Goal: Task Accomplishment & Management: Manage account settings

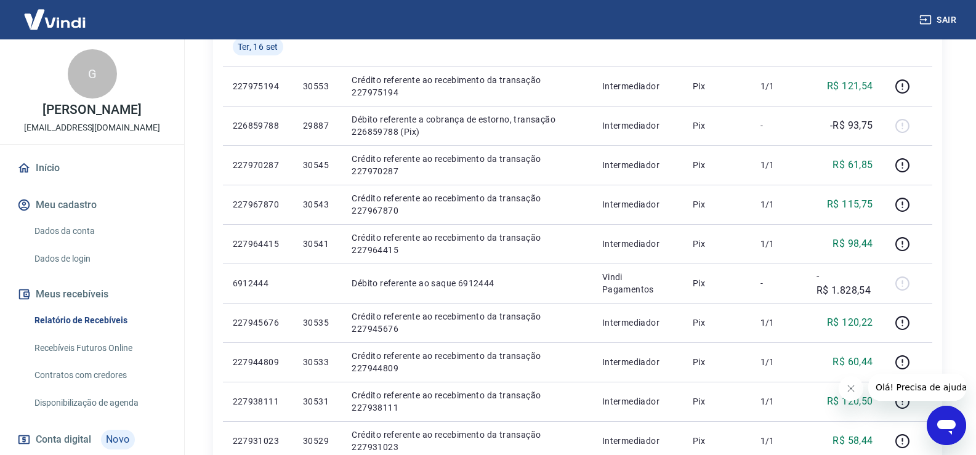
scroll to position [246, 0]
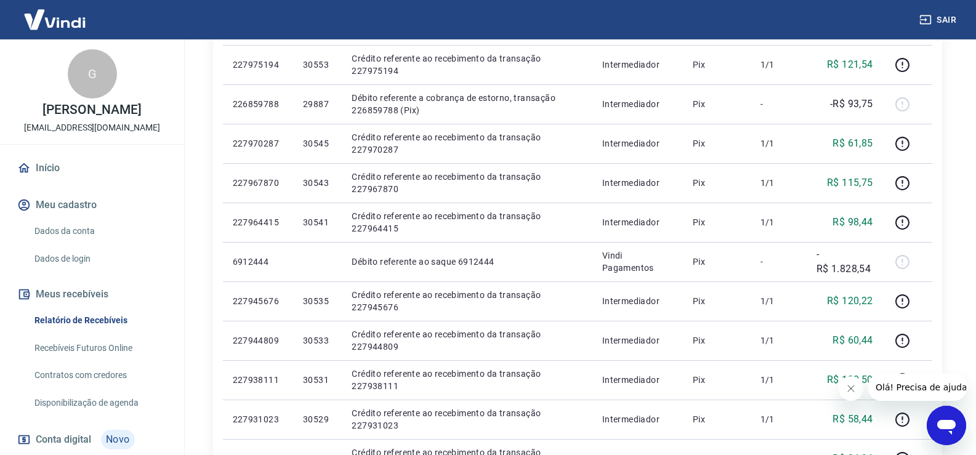
click at [83, 428] on link "Conta digital Novo" at bounding box center [92, 440] width 155 height 30
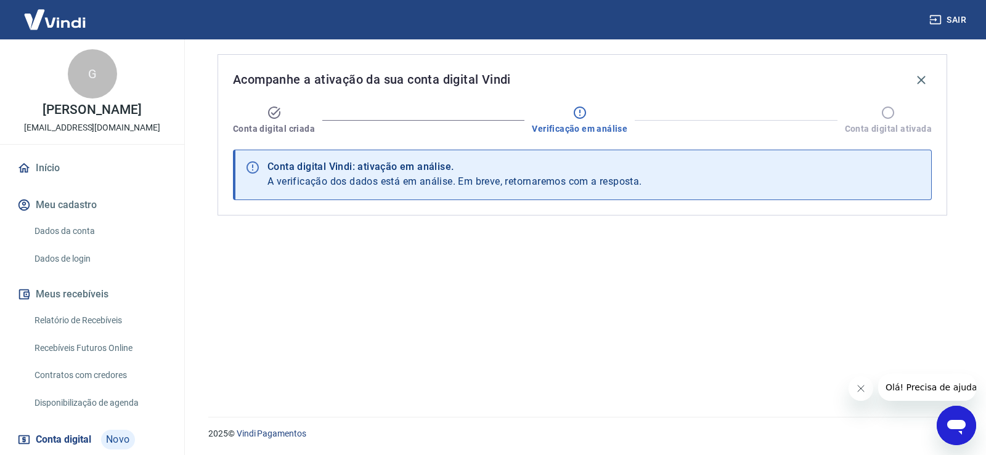
click at [519, 181] on span "A verificação dos dados está em análise. Em breve, retornaremos com a resposta." at bounding box center [454, 182] width 375 height 12
click at [865, 388] on button "Fechar mensagem da empresa" at bounding box center [860, 388] width 25 height 25
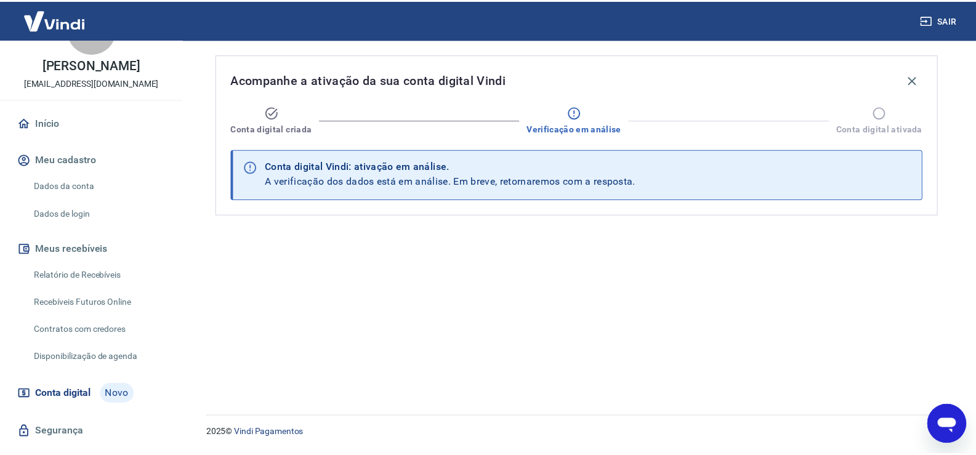
scroll to position [47, 0]
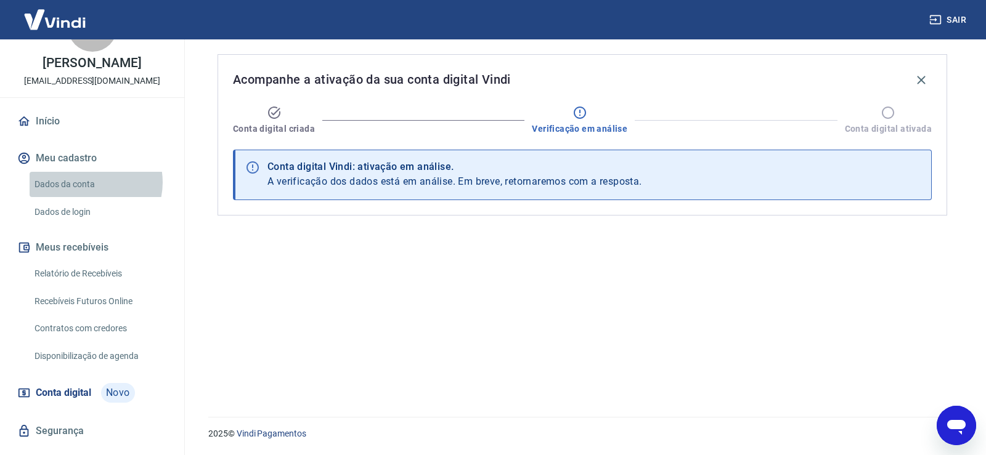
click at [90, 182] on link "Dados da conta" at bounding box center [100, 184] width 140 height 25
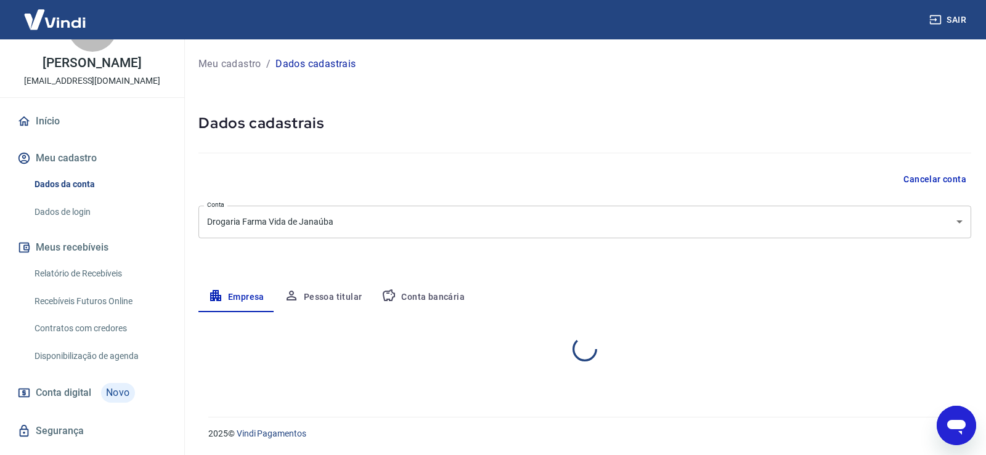
select select "MG"
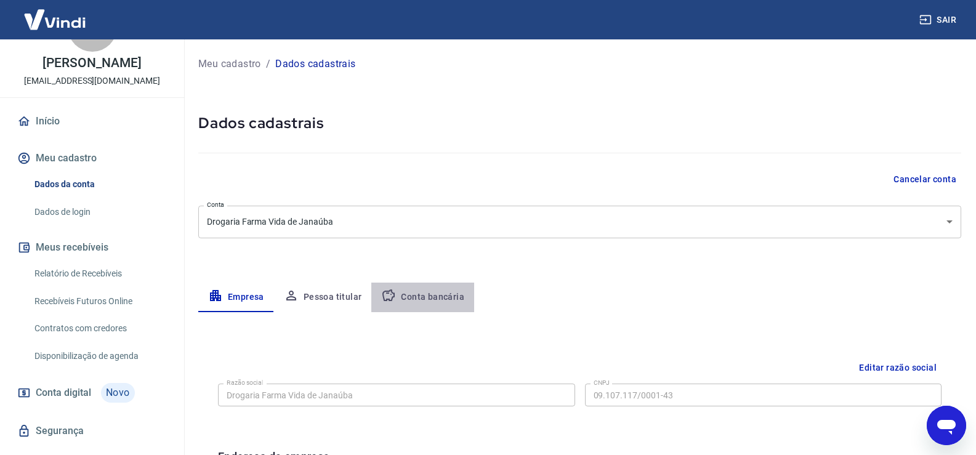
click at [426, 302] on button "Conta bancária" at bounding box center [422, 298] width 103 height 30
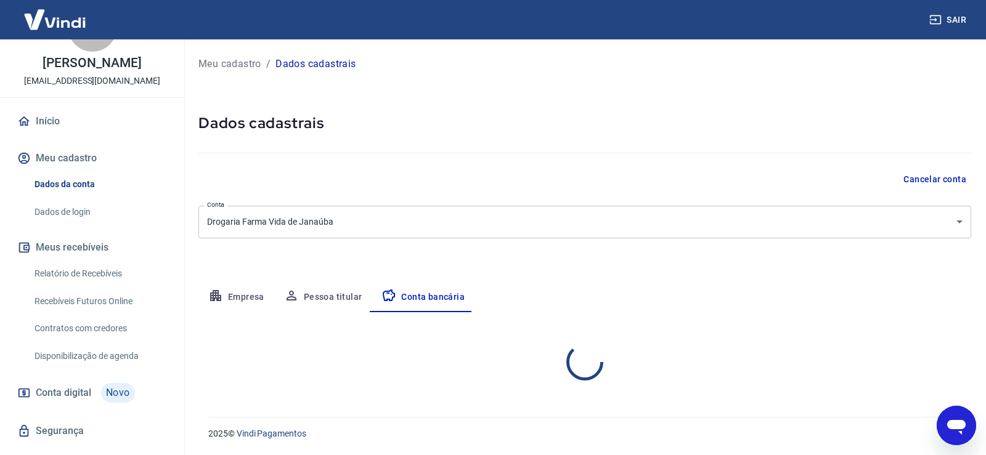
select select "1"
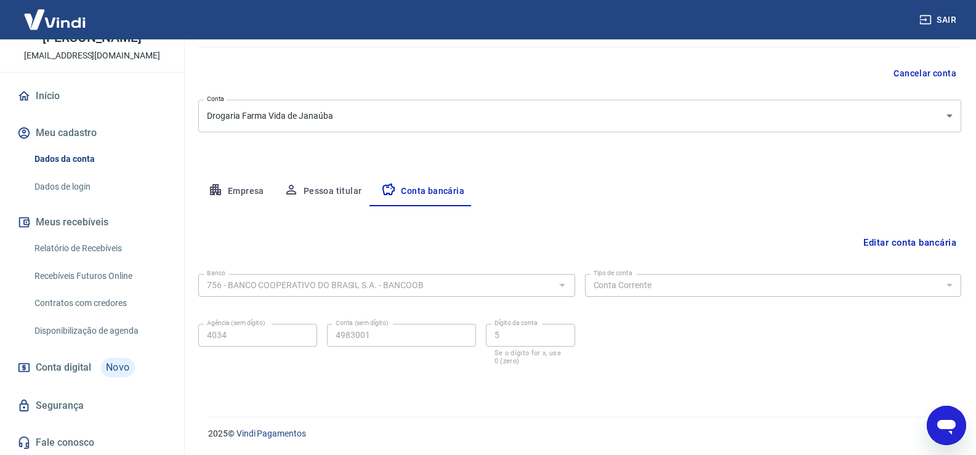
scroll to position [73, 0]
click at [89, 354] on link "Conta digital Novo" at bounding box center [92, 367] width 155 height 30
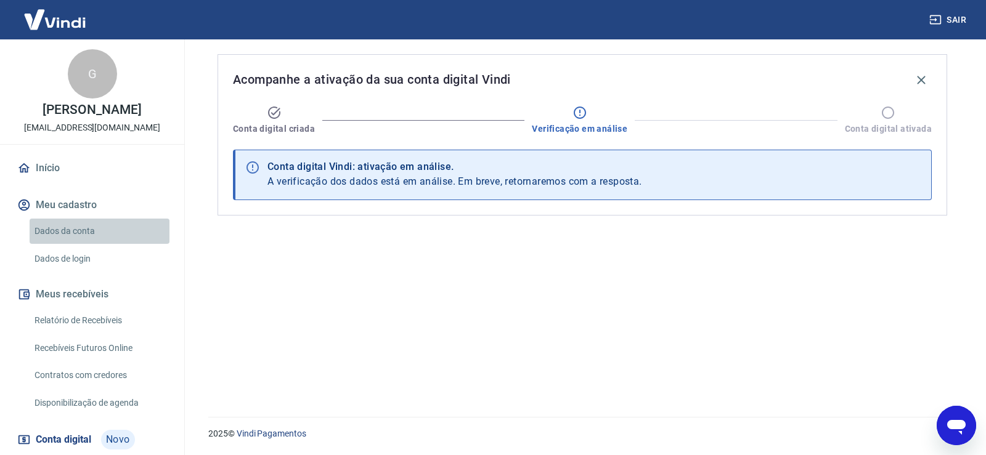
click at [106, 230] on link "Dados da conta" at bounding box center [100, 231] width 140 height 25
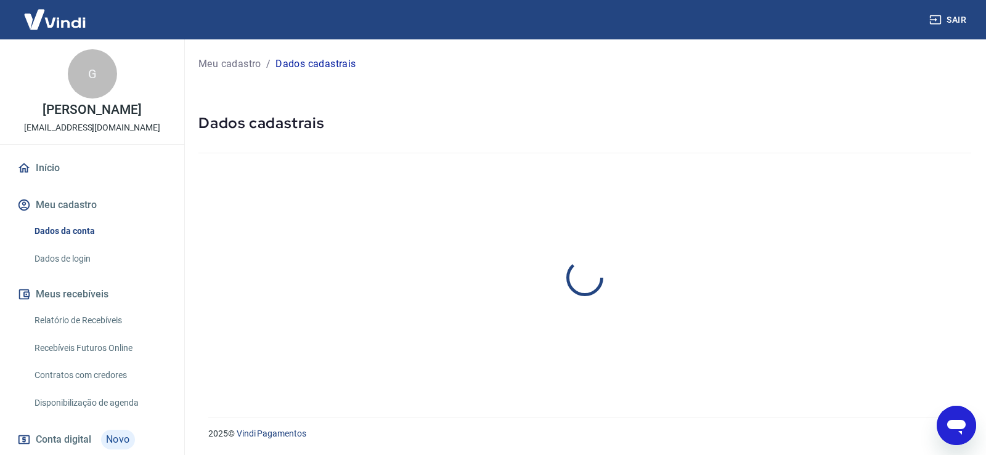
select select "MG"
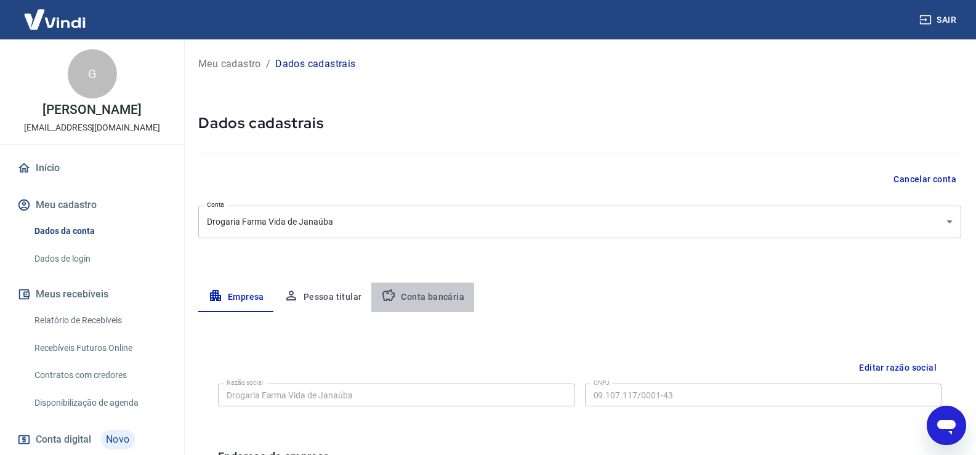
click at [432, 295] on button "Conta bancária" at bounding box center [422, 298] width 103 height 30
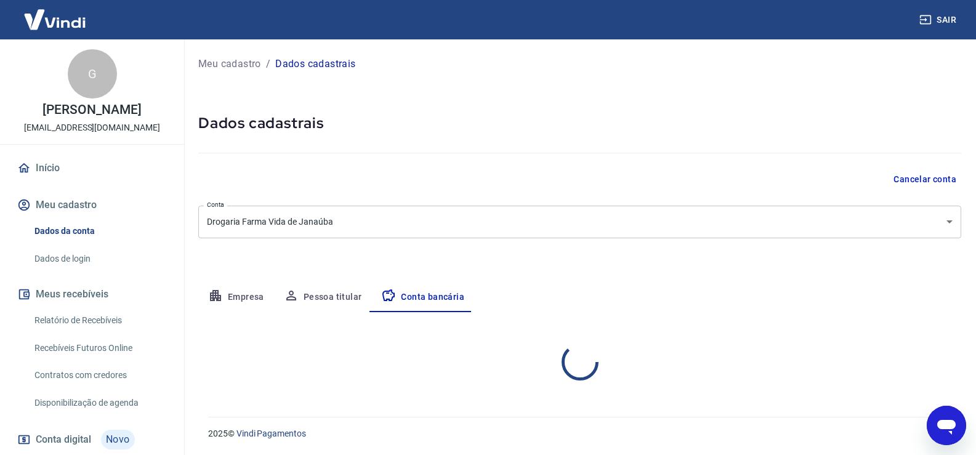
select select "1"
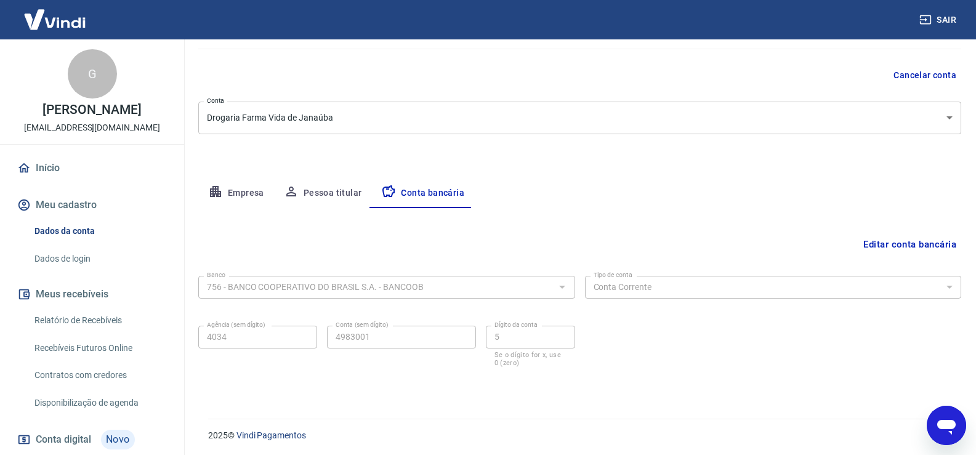
scroll to position [106, 0]
click at [100, 196] on button "Meu cadastro" at bounding box center [92, 205] width 155 height 27
click at [97, 207] on button "Meu cadastro" at bounding box center [92, 205] width 155 height 27
click at [244, 197] on button "Empresa" at bounding box center [236, 192] width 76 height 30
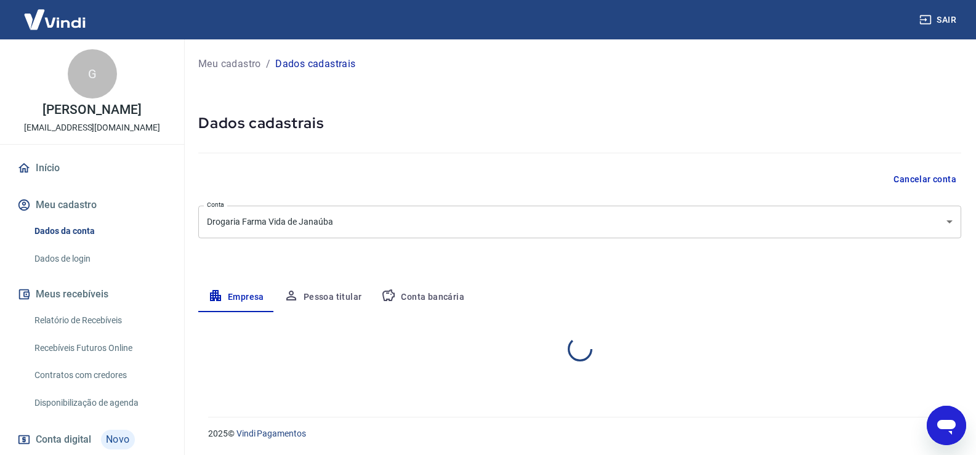
scroll to position [0, 0]
select select "MG"
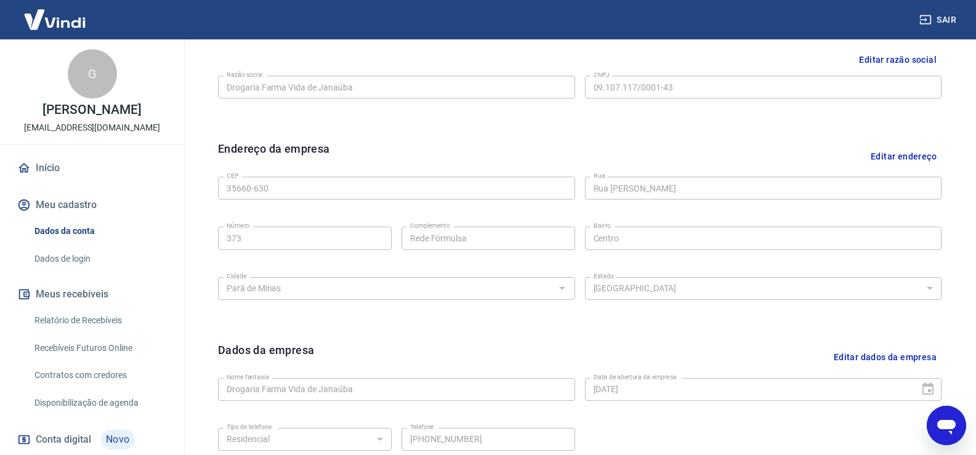
scroll to position [187, 0]
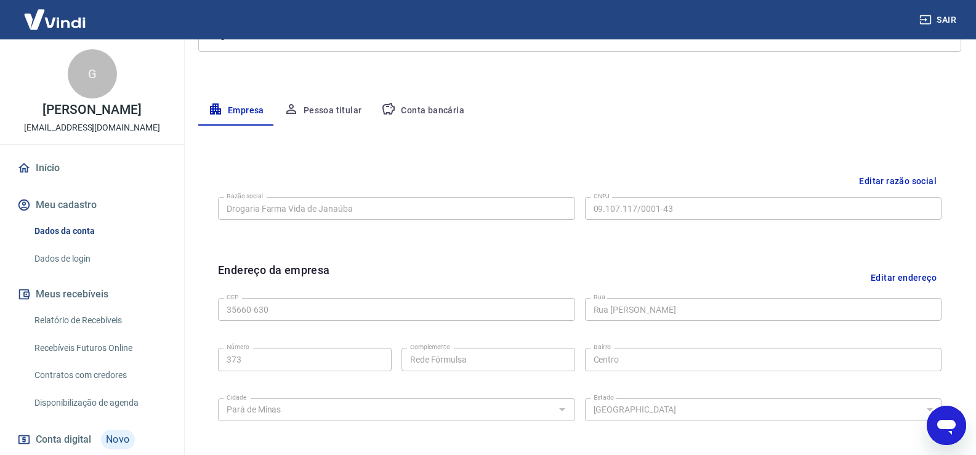
click at [322, 117] on button "Pessoa titular" at bounding box center [323, 111] width 98 height 30
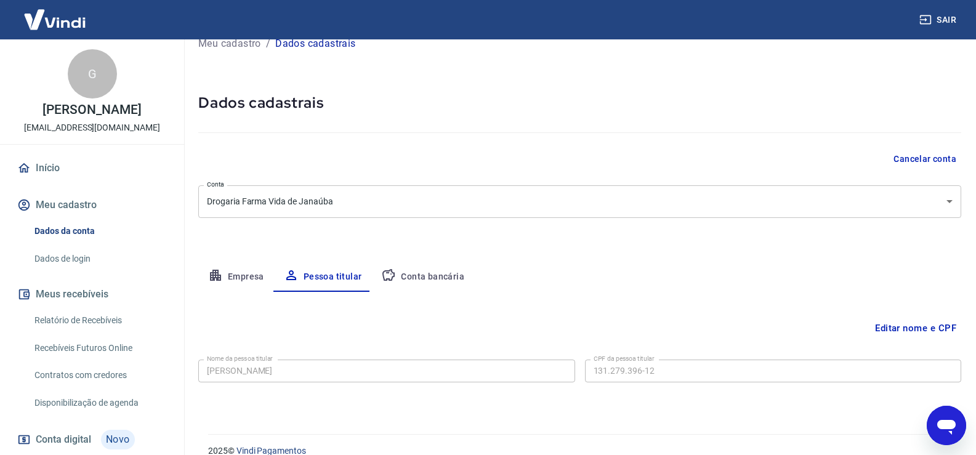
scroll to position [38, 0]
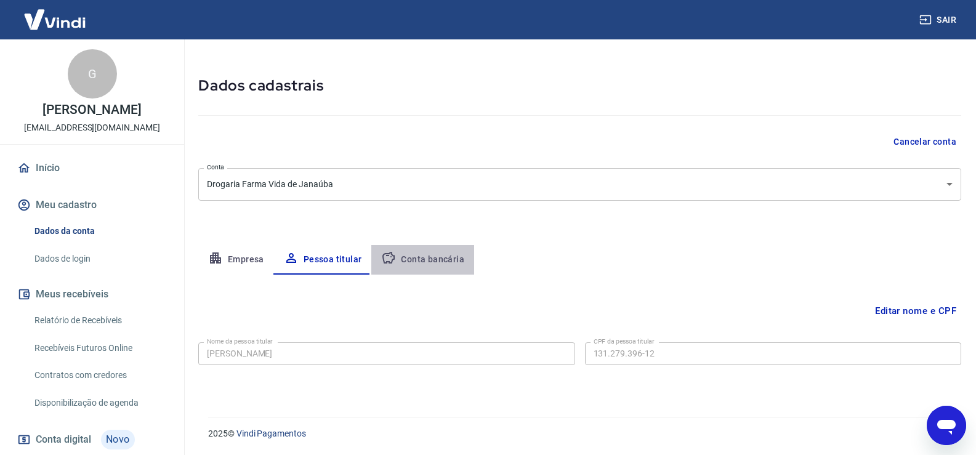
click at [434, 258] on button "Conta bancária" at bounding box center [422, 260] width 103 height 30
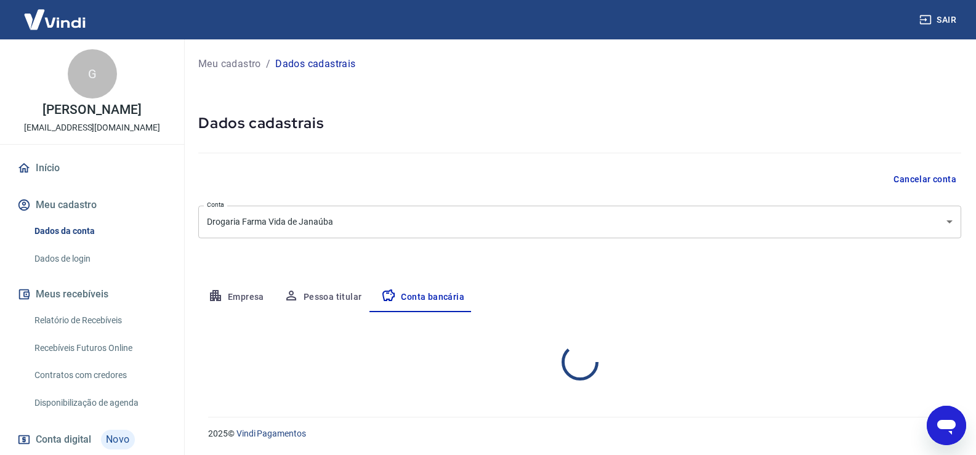
select select "1"
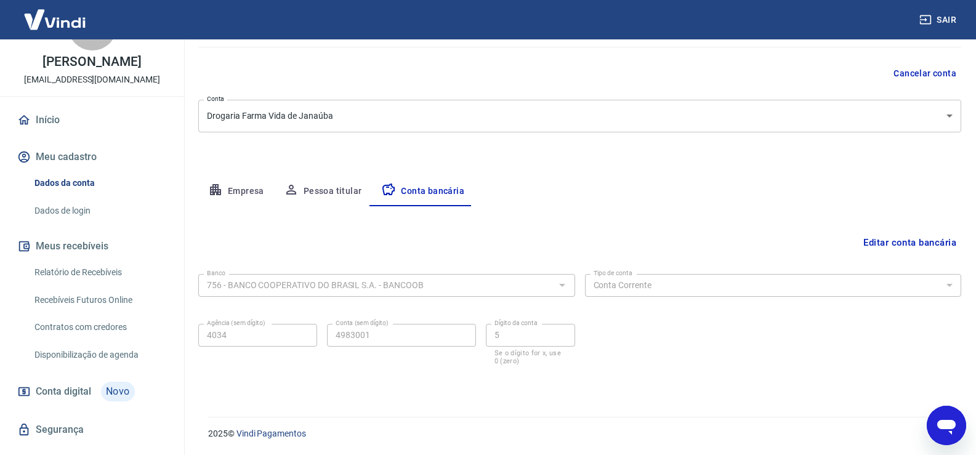
scroll to position [62, 0]
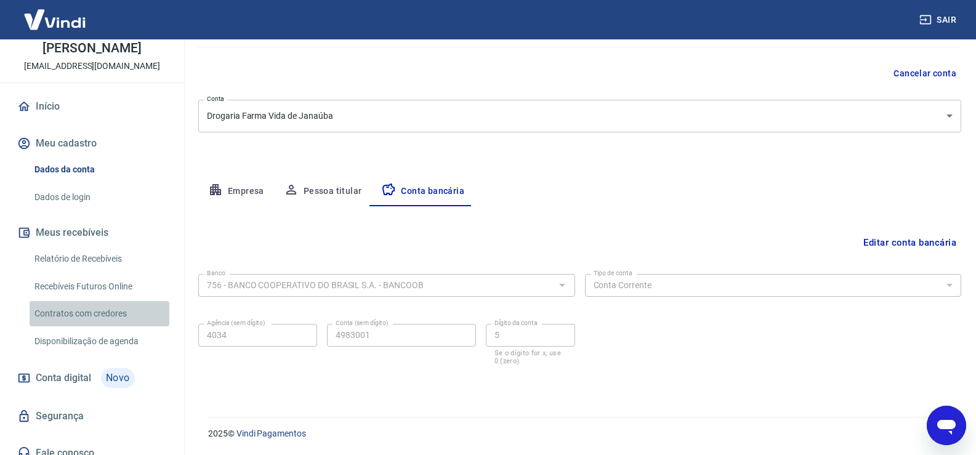
click at [124, 318] on link "Contratos com credores" at bounding box center [100, 313] width 140 height 25
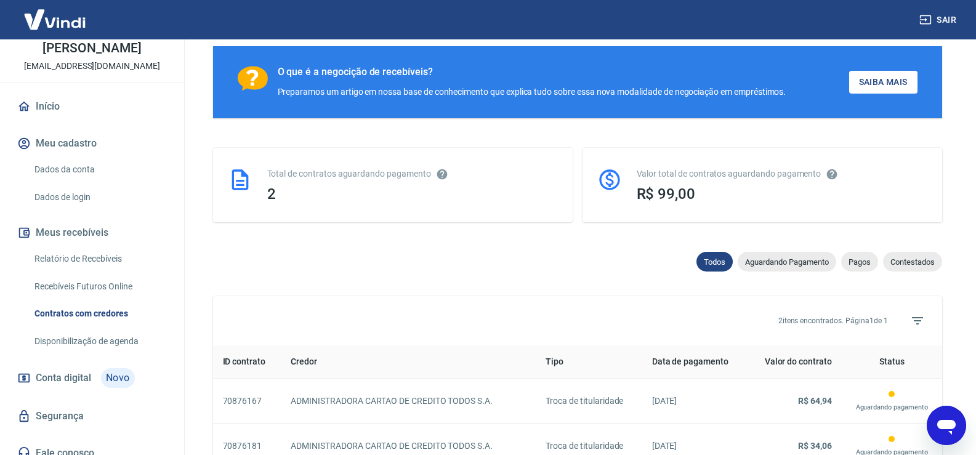
scroll to position [318, 0]
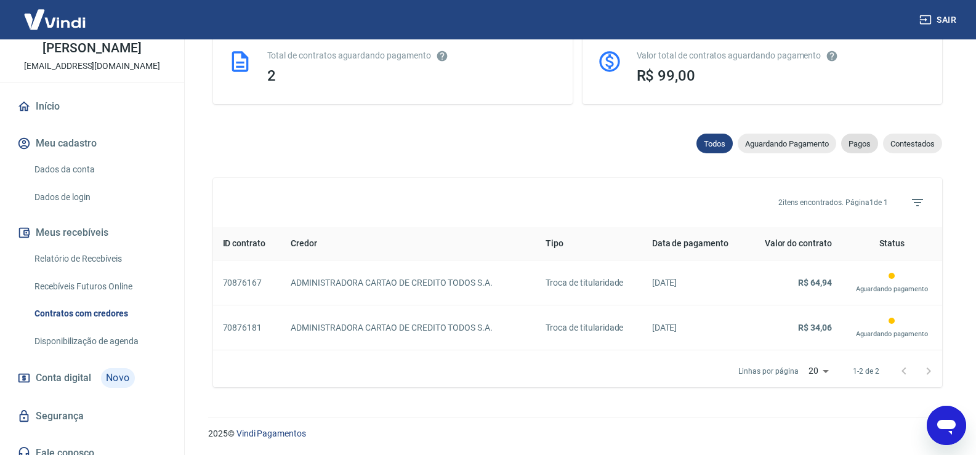
click at [852, 139] on span "Pagos" at bounding box center [860, 143] width 37 height 9
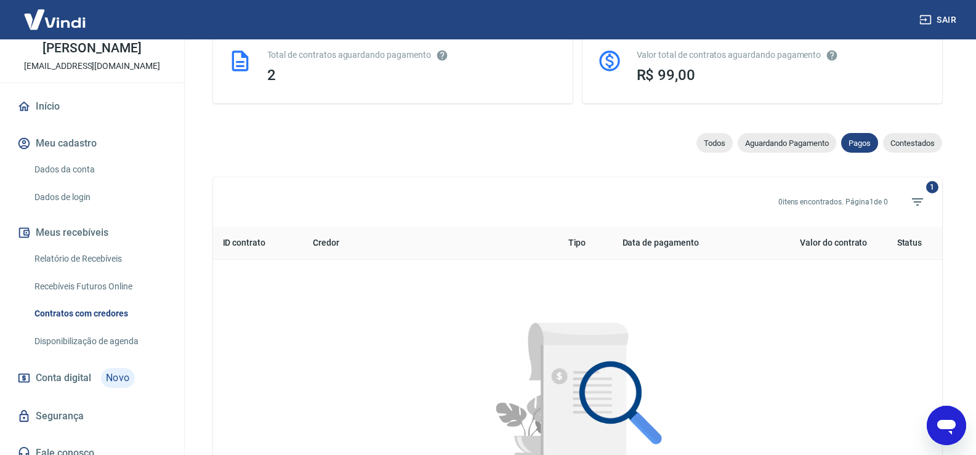
scroll to position [318, 0]
click at [917, 144] on span "Contestados" at bounding box center [912, 143] width 59 height 9
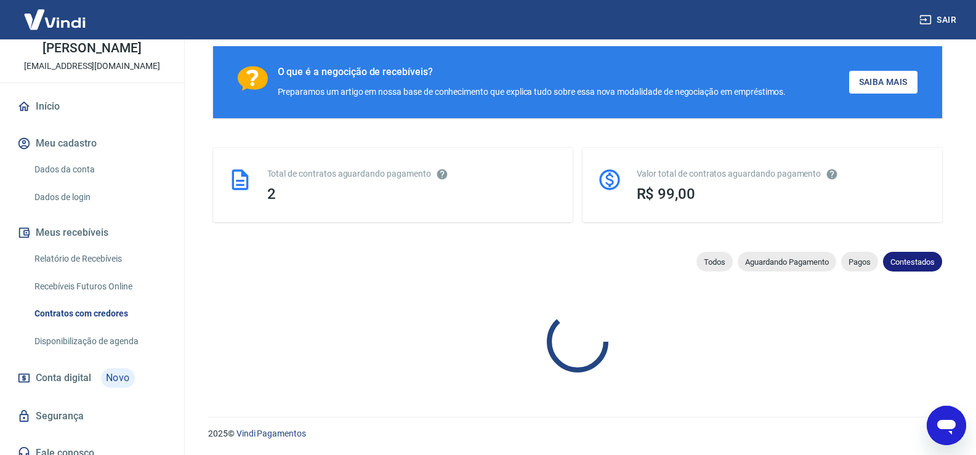
scroll to position [318, 0]
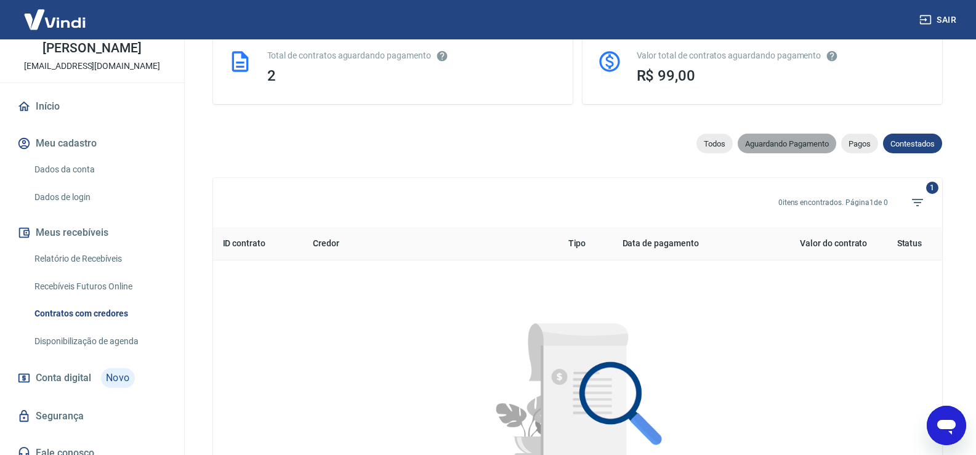
click at [755, 145] on span "Aguardando Pagamento" at bounding box center [787, 143] width 99 height 9
select select "waiting_payment"
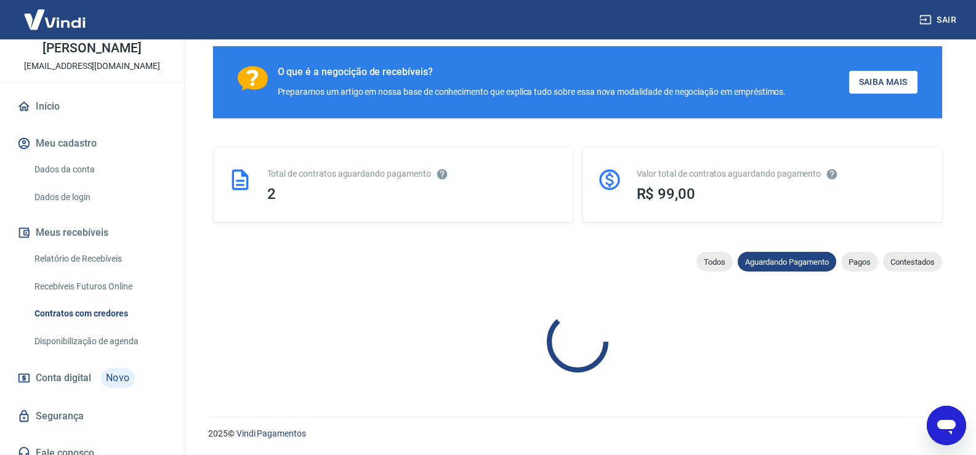
scroll to position [318, 0]
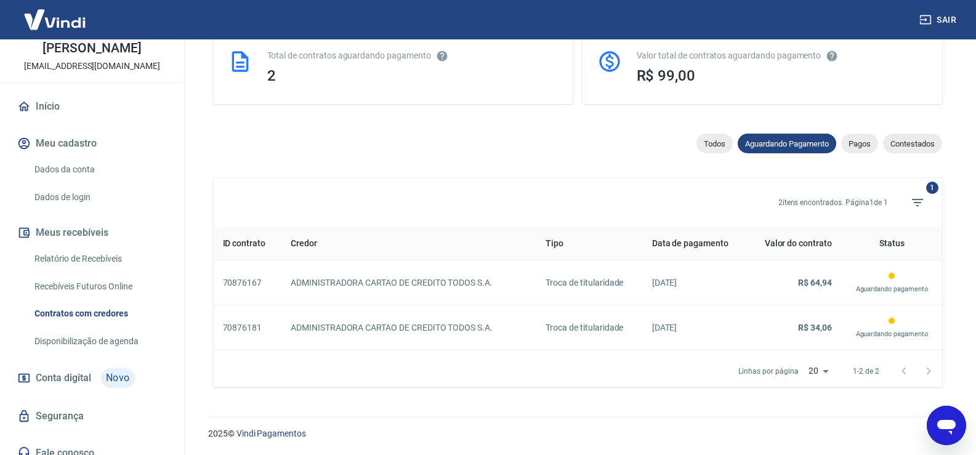
click at [711, 144] on span "Todos" at bounding box center [715, 143] width 36 height 9
select select
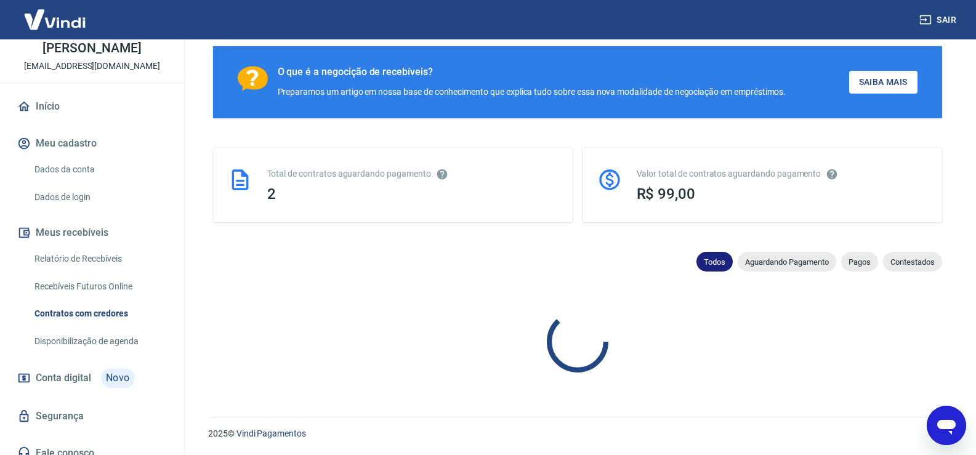
scroll to position [318, 0]
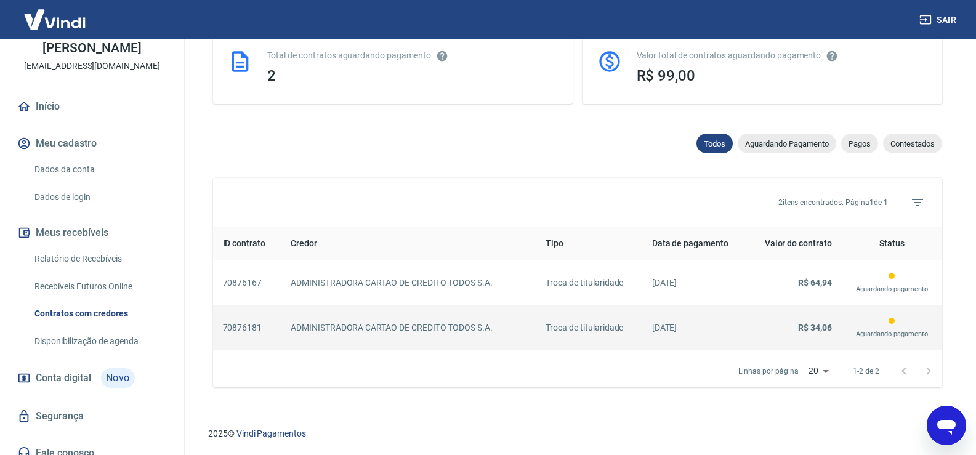
click at [824, 330] on strong "R$ 34,06" at bounding box center [815, 328] width 34 height 10
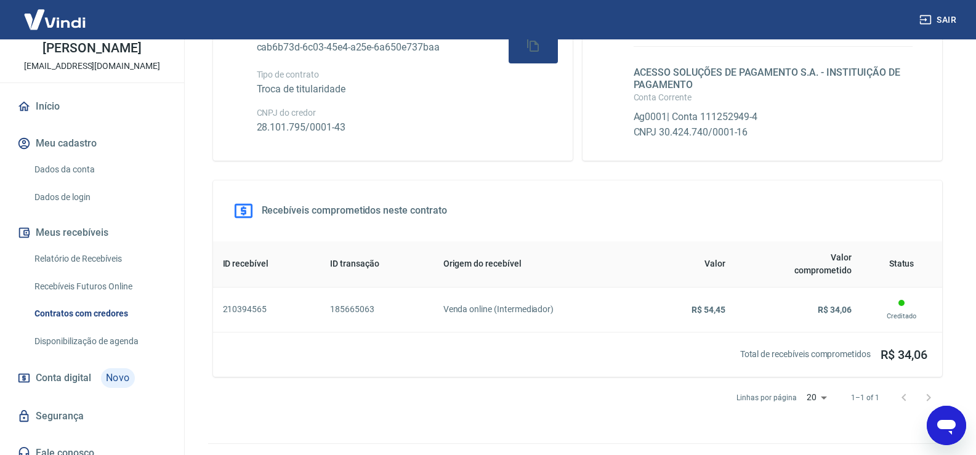
scroll to position [246, 0]
click at [84, 335] on link "Disponibilização de agenda" at bounding box center [100, 341] width 140 height 25
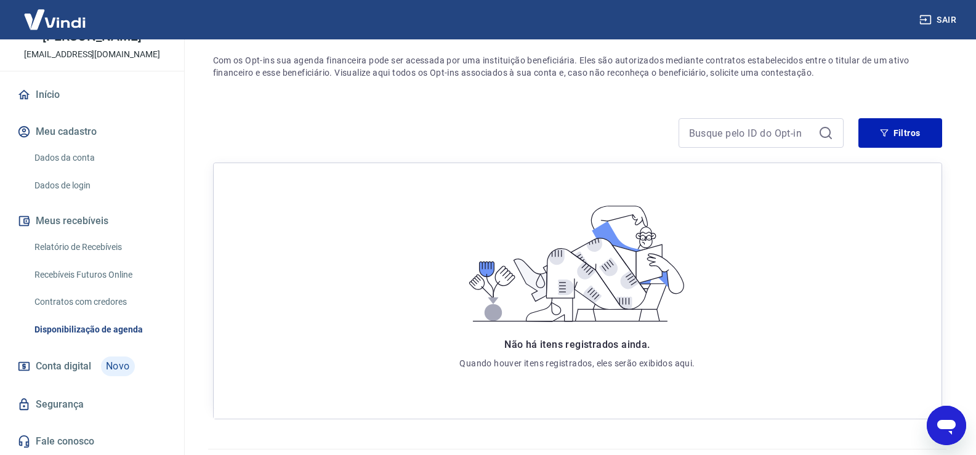
scroll to position [139, 0]
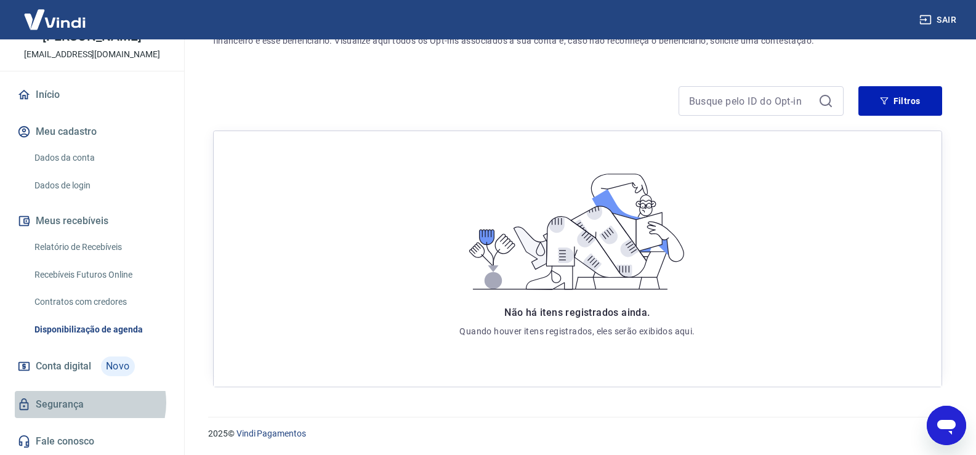
click at [89, 403] on link "Segurança" at bounding box center [92, 404] width 155 height 27
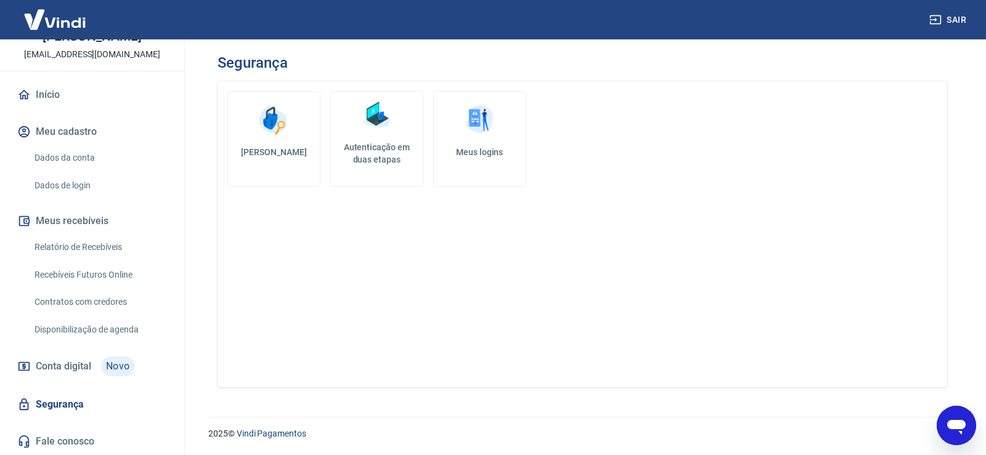
click at [76, 366] on span "Conta digital" at bounding box center [63, 366] width 55 height 17
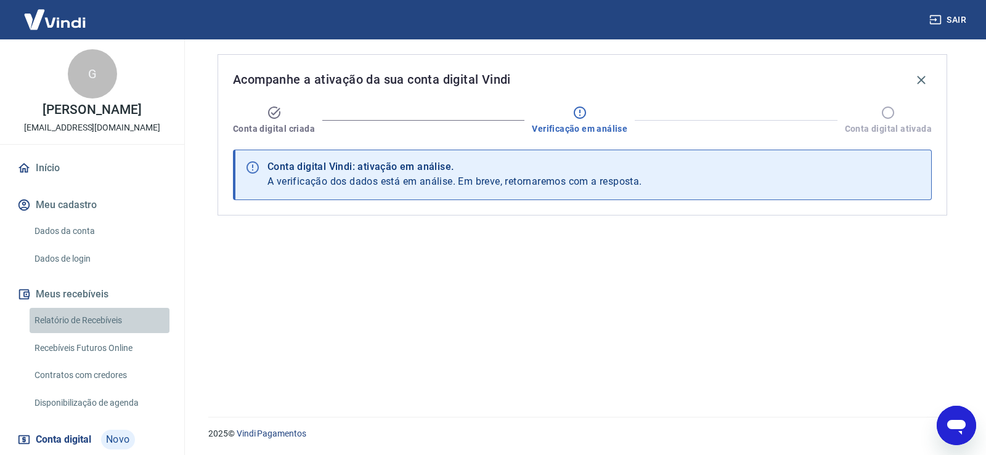
click at [112, 315] on link "Relatório de Recebíveis" at bounding box center [100, 320] width 140 height 25
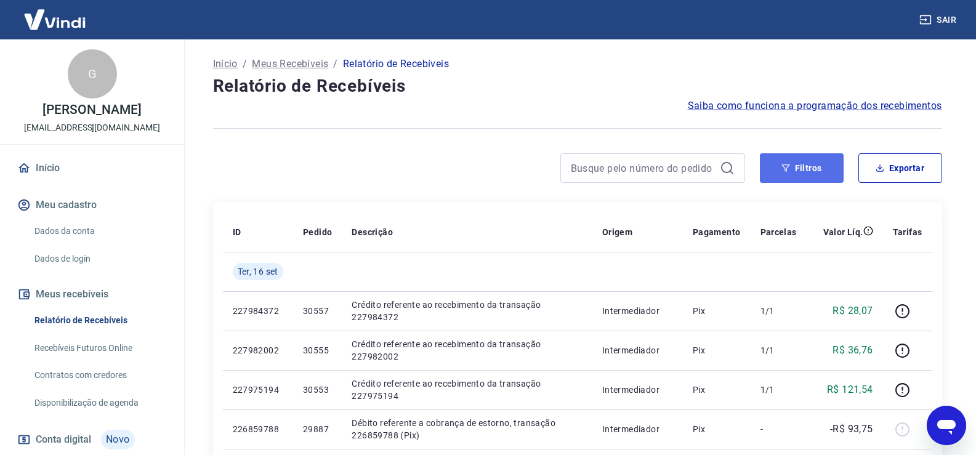
click at [808, 169] on button "Filtros" at bounding box center [802, 168] width 84 height 30
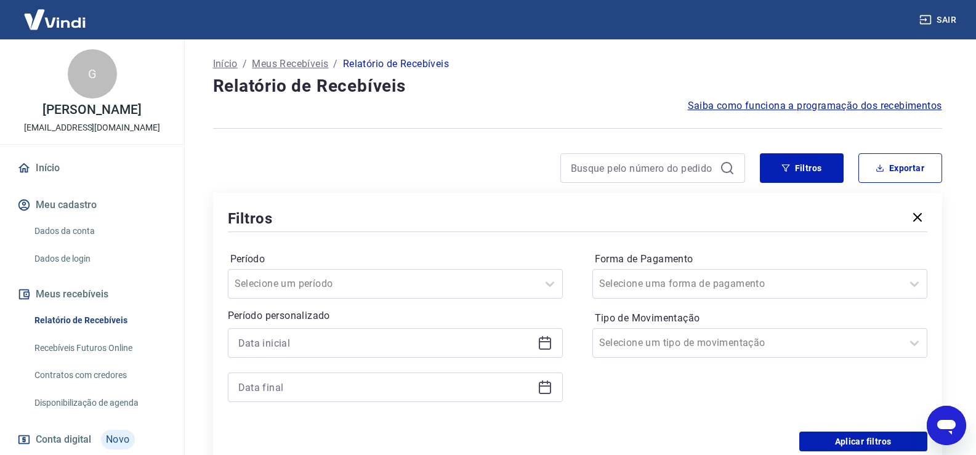
click at [550, 355] on div at bounding box center [395, 343] width 335 height 30
click at [543, 346] on icon at bounding box center [545, 343] width 15 height 15
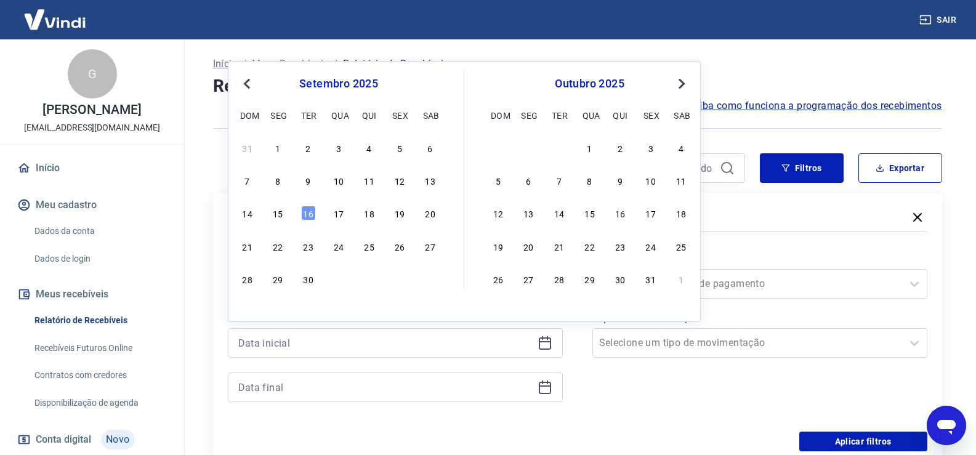
click at [243, 81] on button "Previous Month" at bounding box center [247, 83] width 15 height 15
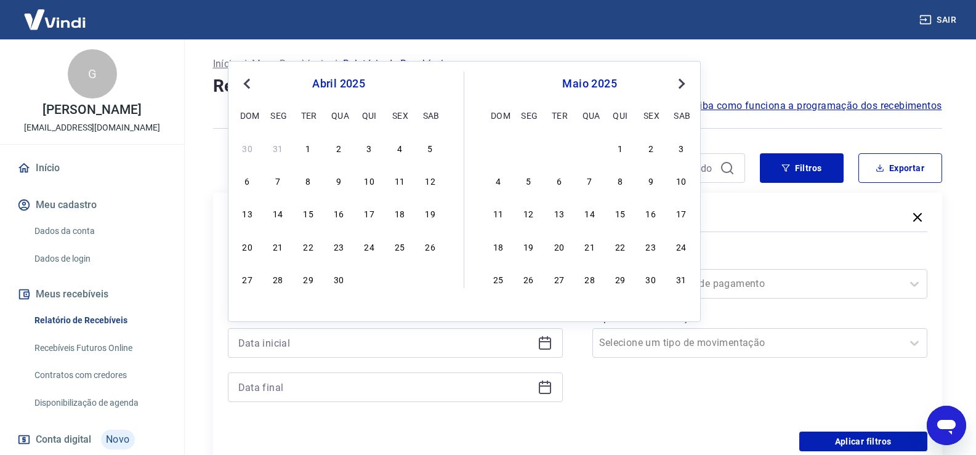
click at [240, 81] on button "Previous Month" at bounding box center [247, 83] width 15 height 15
click at [248, 84] on span "Previous Month" at bounding box center [248, 83] width 0 height 14
click at [248, 82] on span "Previous Month" at bounding box center [248, 83] width 0 height 14
click at [338, 142] on div "1" at bounding box center [338, 147] width 15 height 15
type input "[DATE]"
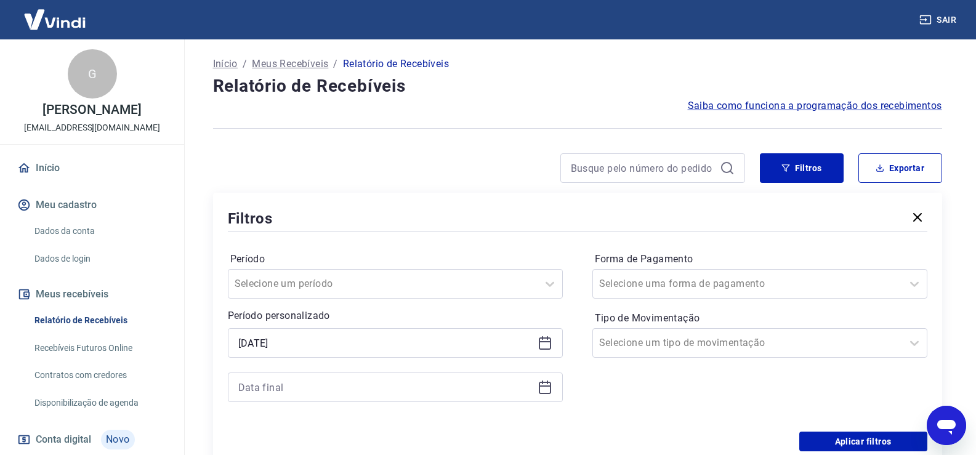
click at [543, 391] on icon at bounding box center [545, 387] width 15 height 15
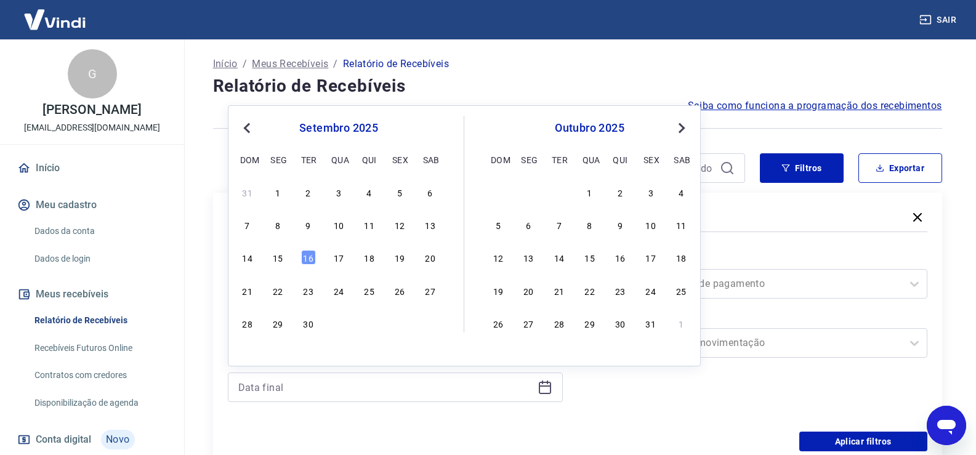
click at [248, 129] on span "Previous Month" at bounding box center [248, 128] width 0 height 14
click at [248, 126] on span "Previous Month" at bounding box center [248, 128] width 0 height 14
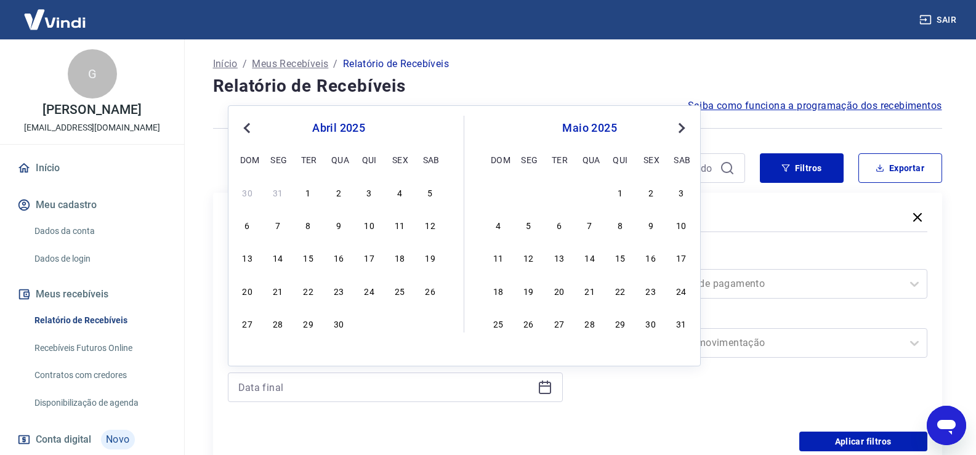
click at [248, 126] on span "Previous Month" at bounding box center [248, 128] width 0 height 14
click at [248, 124] on span "Previous Month" at bounding box center [248, 128] width 0 height 14
click at [681, 131] on span "Next Month" at bounding box center [681, 128] width 0 height 14
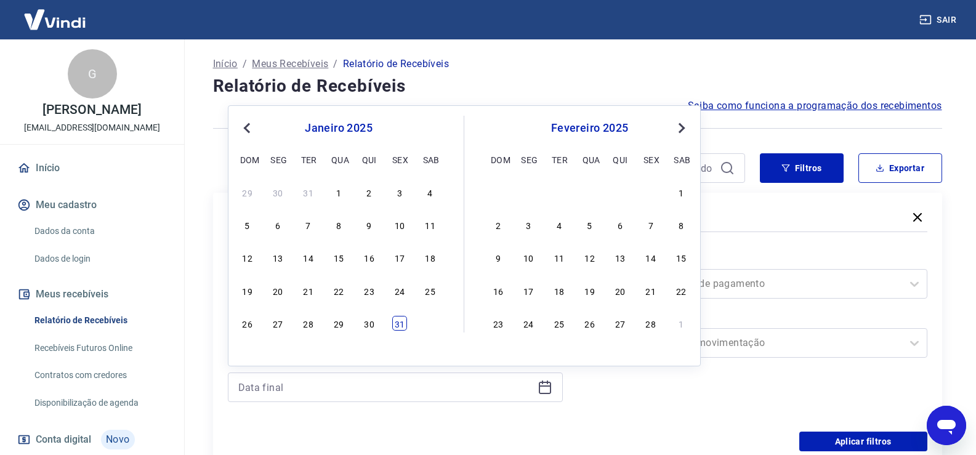
click at [397, 323] on div "31" at bounding box center [399, 323] width 15 height 15
type input "[DATE]"
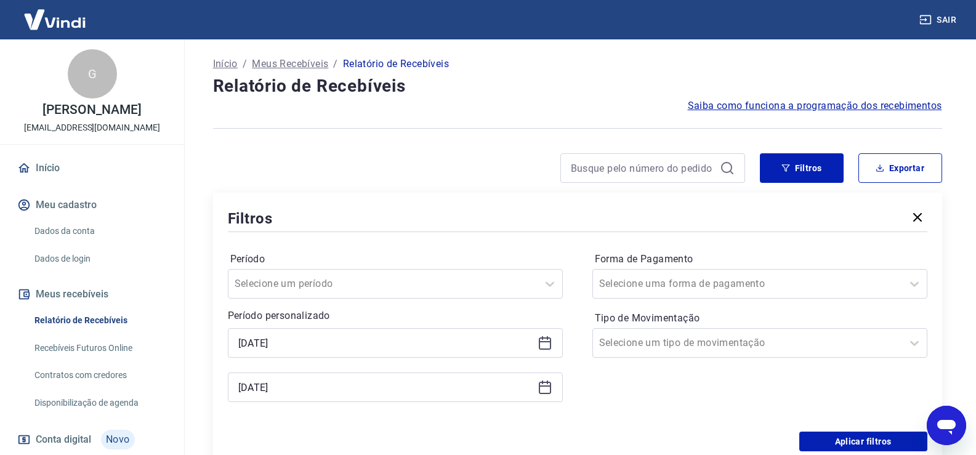
click at [609, 404] on div "Forma de Pagamento Selecione uma forma de pagamento Tipo de Movimentação Seleci…" at bounding box center [760, 334] width 335 height 168
click at [848, 441] on button "Aplicar filtros" at bounding box center [864, 442] width 128 height 20
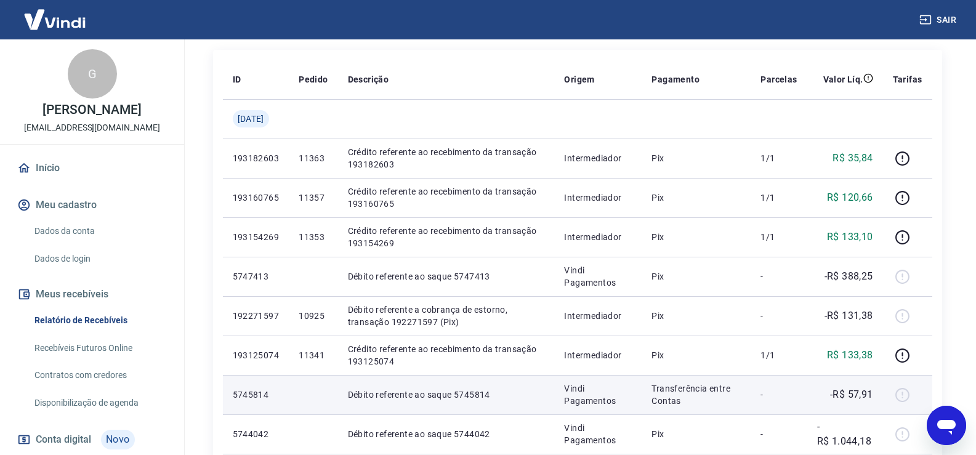
scroll to position [62, 0]
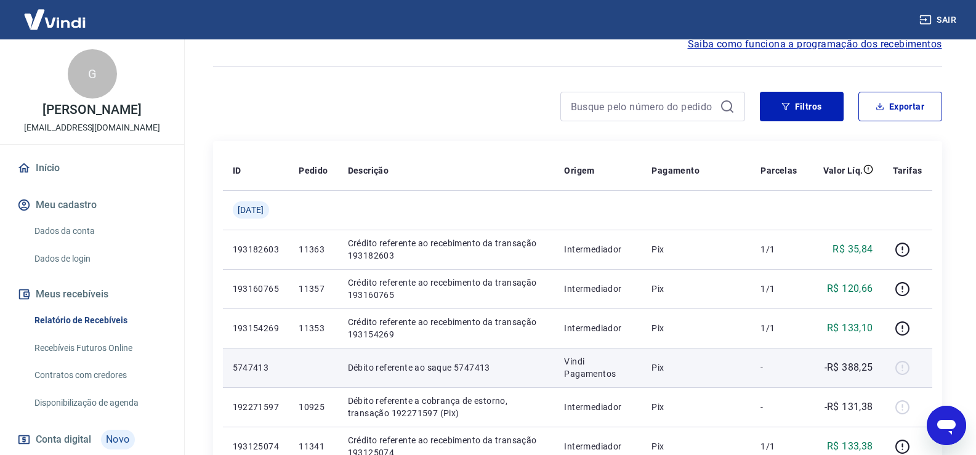
click at [905, 373] on div at bounding box center [908, 368] width 30 height 20
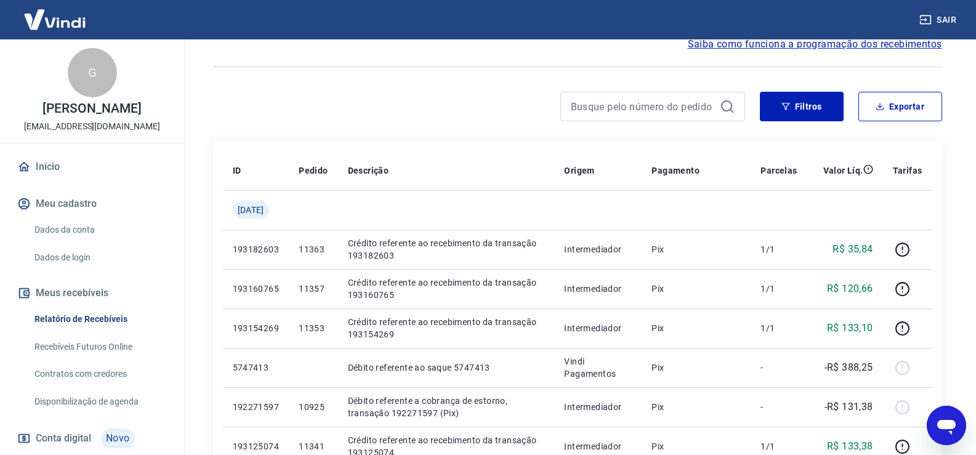
scroll to position [0, 0]
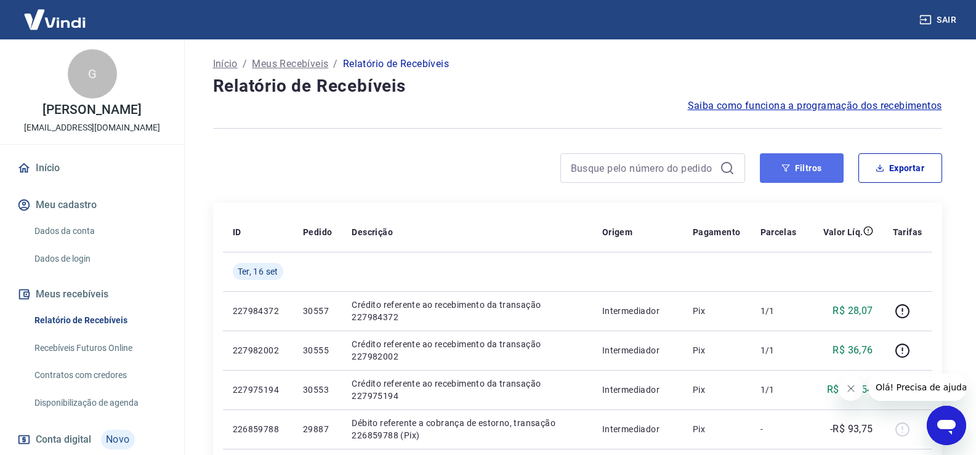
click at [819, 169] on button "Filtros" at bounding box center [802, 168] width 84 height 30
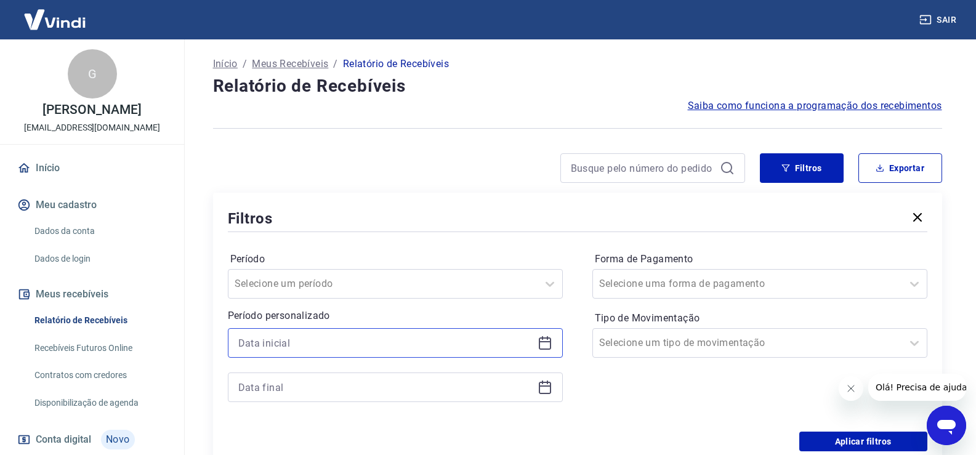
click at [423, 344] on input at bounding box center [385, 343] width 294 height 18
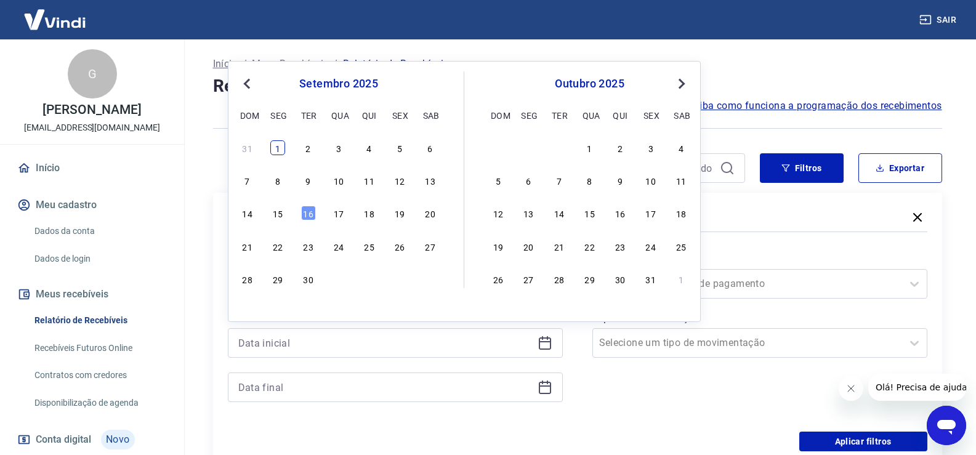
click at [277, 149] on div "1" at bounding box center [277, 147] width 15 height 15
type input "[DATE]"
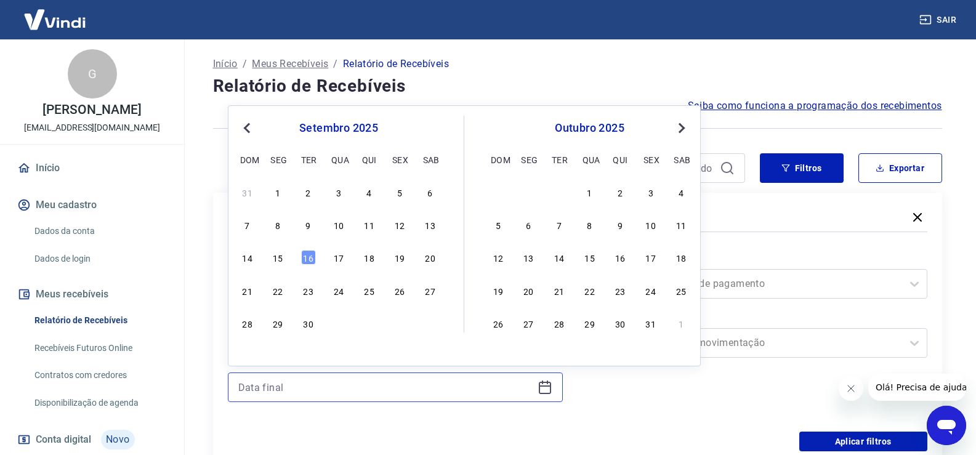
click at [293, 389] on input at bounding box center [385, 387] width 294 height 18
click at [314, 319] on div "30" at bounding box center [308, 323] width 15 height 15
type input "[DATE]"
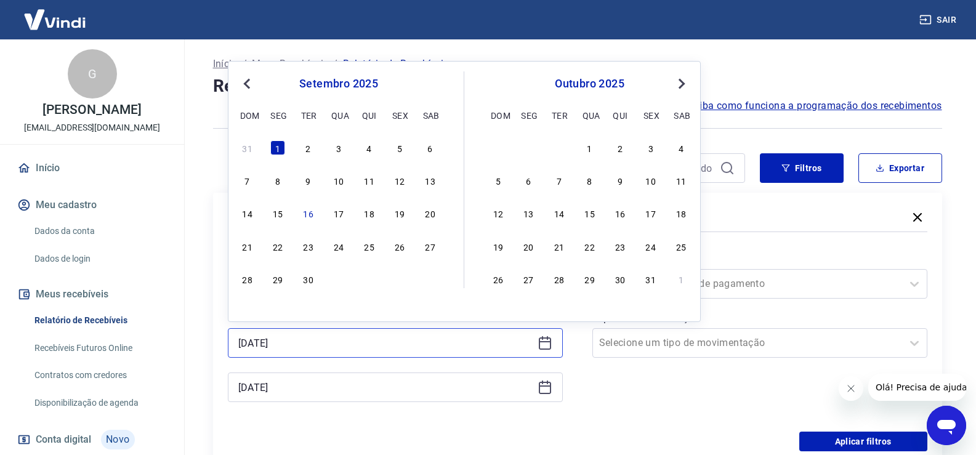
drag, startPoint x: 259, startPoint y: 334, endPoint x: 267, endPoint y: 347, distance: 15.2
click at [267, 347] on input "[DATE]" at bounding box center [385, 343] width 294 height 18
type input "[DATE]"
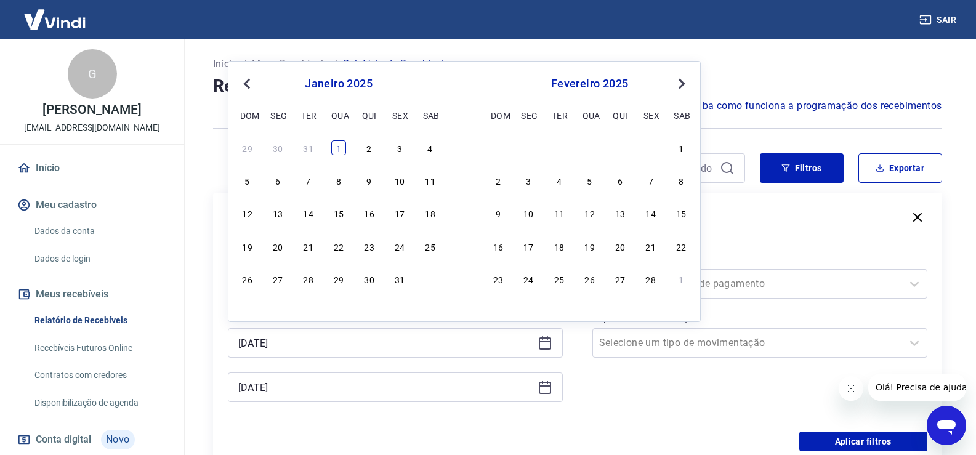
click at [335, 146] on div "1" at bounding box center [338, 147] width 15 height 15
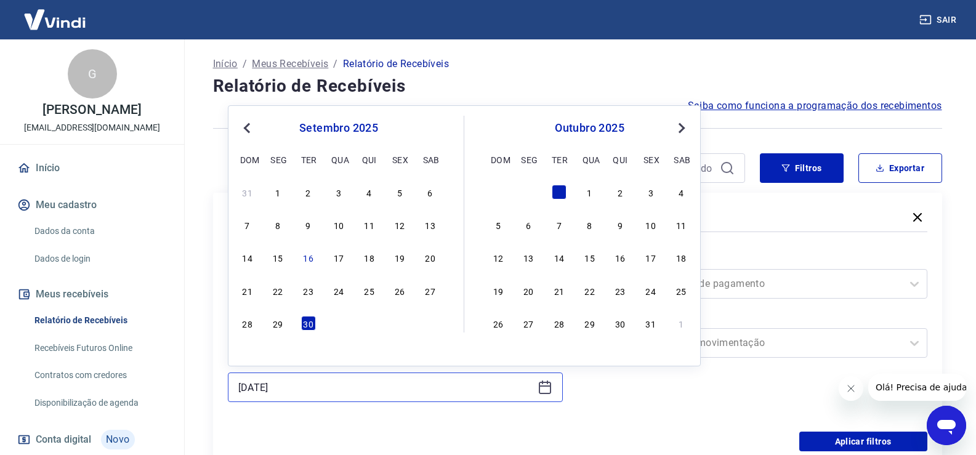
click at [275, 393] on input "[DATE]" at bounding box center [385, 387] width 294 height 18
click at [248, 129] on span "Previous Month" at bounding box center [248, 128] width 0 height 14
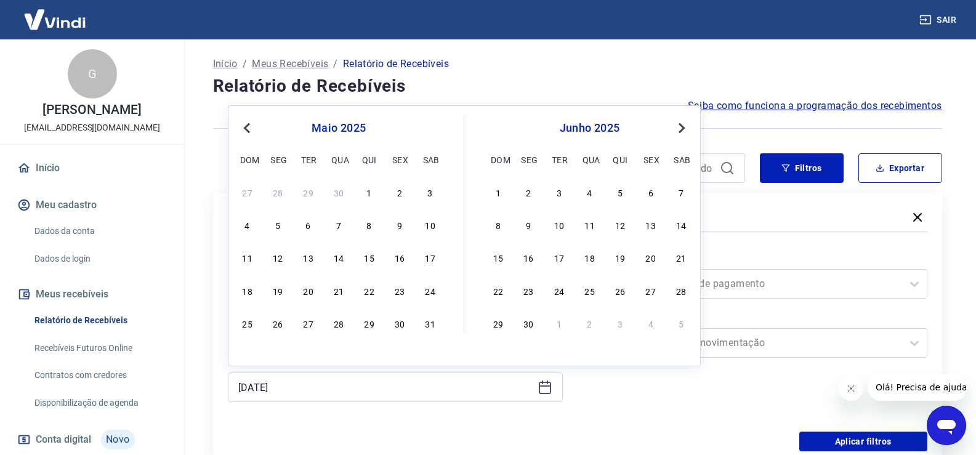
click at [248, 129] on span "Previous Month" at bounding box center [248, 128] width 0 height 14
click at [248, 128] on span "Previous Month" at bounding box center [248, 128] width 0 height 14
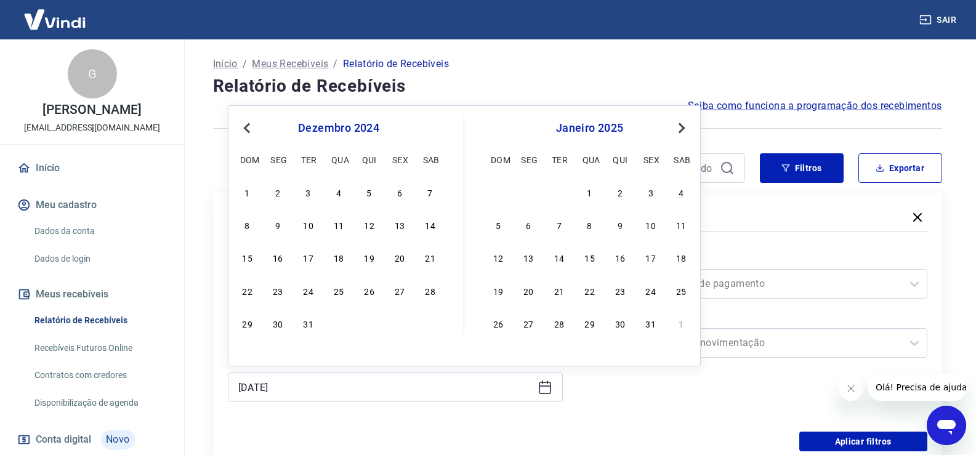
click at [681, 126] on span "Next Month" at bounding box center [681, 128] width 0 height 14
click at [399, 327] on div "31" at bounding box center [399, 323] width 15 height 15
type input "[DATE]"
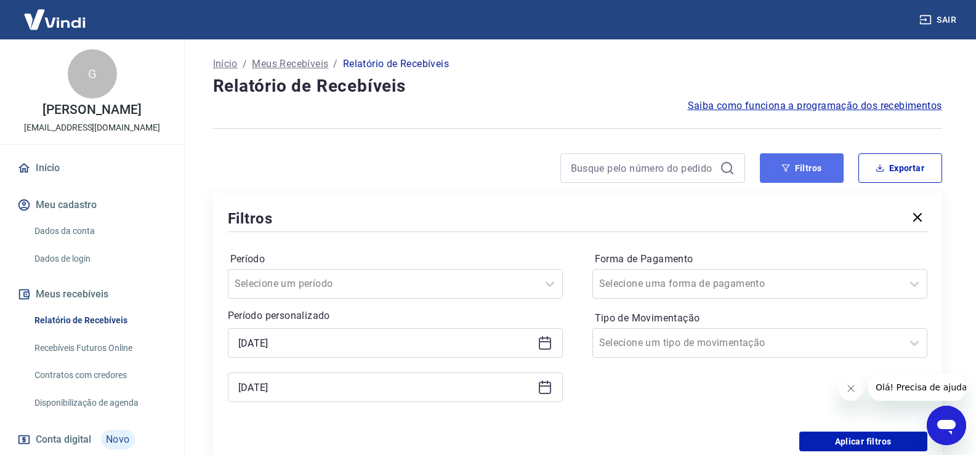
click at [829, 171] on button "Filtros" at bounding box center [802, 168] width 84 height 30
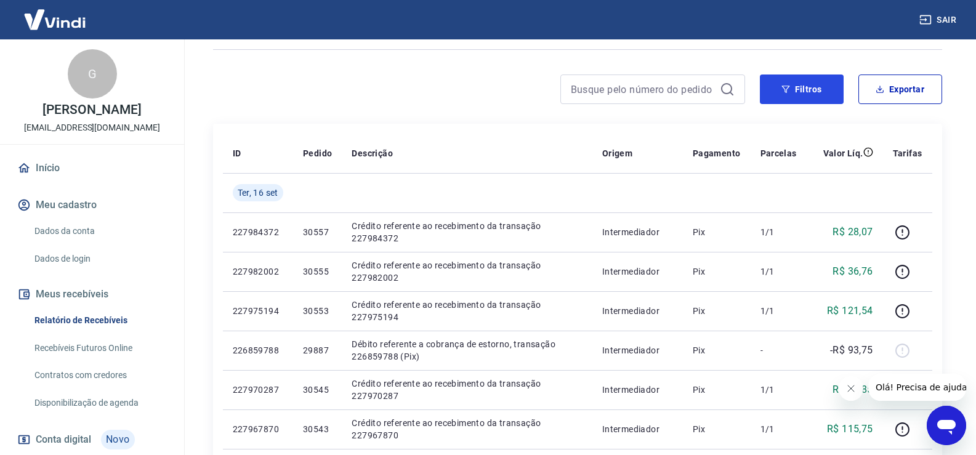
scroll to position [62, 0]
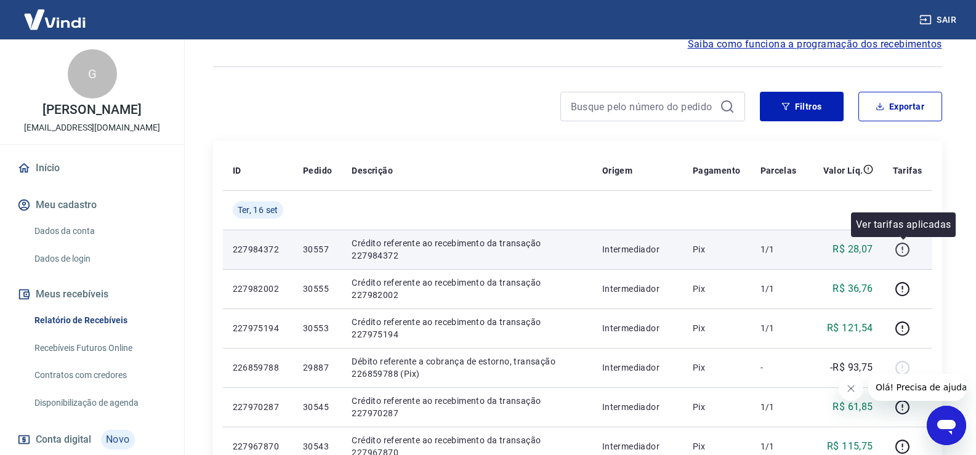
click at [899, 254] on icon "button" at bounding box center [902, 249] width 15 height 15
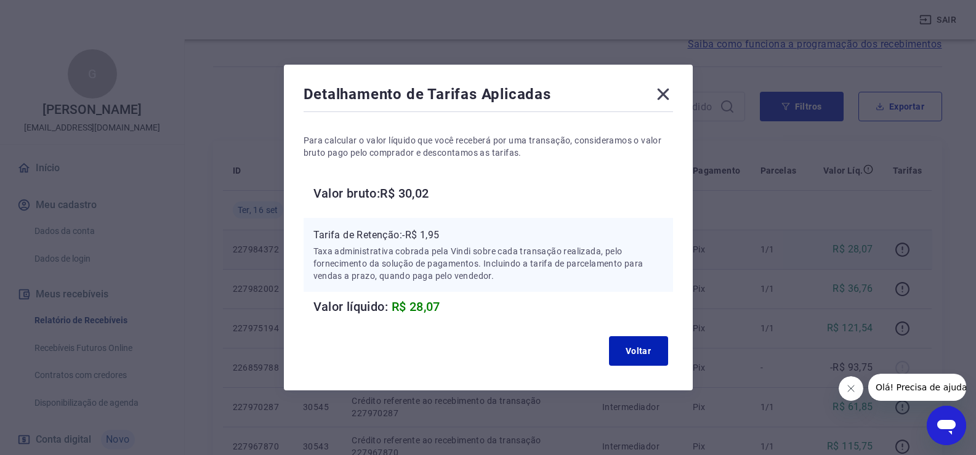
click at [664, 100] on icon at bounding box center [664, 94] width 20 height 20
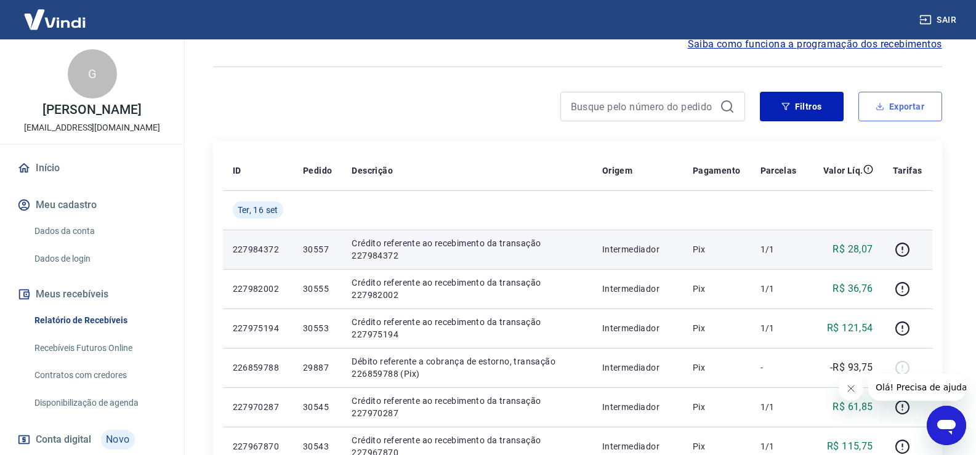
click at [882, 116] on button "Exportar" at bounding box center [901, 107] width 84 height 30
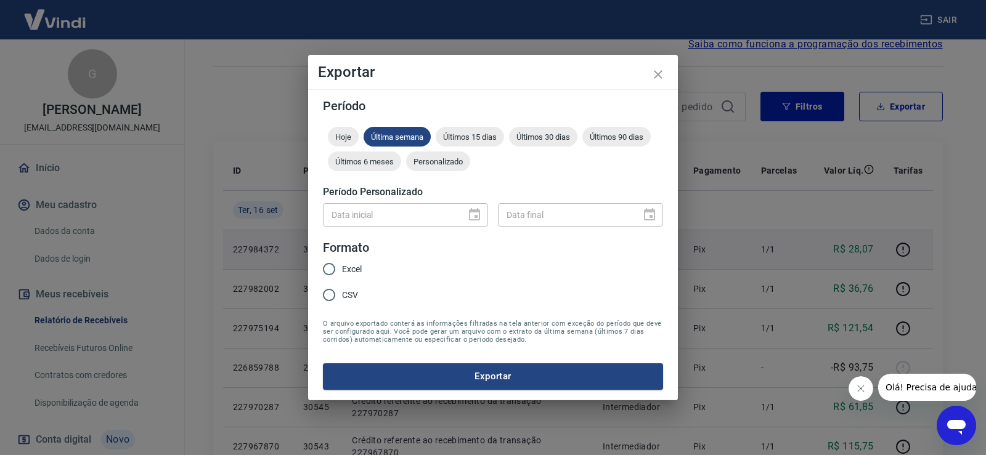
drag, startPoint x: 328, startPoint y: 270, endPoint x: 343, endPoint y: 276, distance: 15.2
click at [328, 270] on input "Excel" at bounding box center [329, 269] width 26 height 26
radio input "true"
click at [474, 212] on div "Data inicial" at bounding box center [405, 214] width 165 height 23
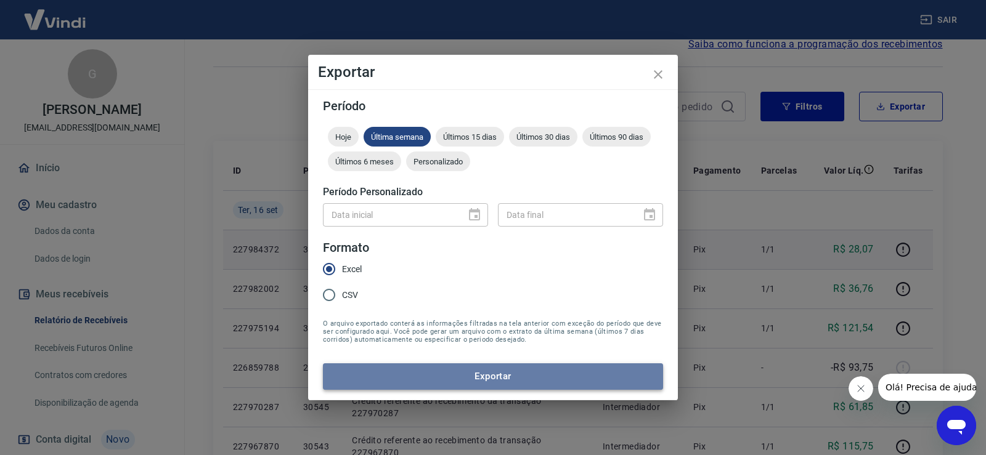
click at [486, 384] on button "Exportar" at bounding box center [493, 376] width 340 height 26
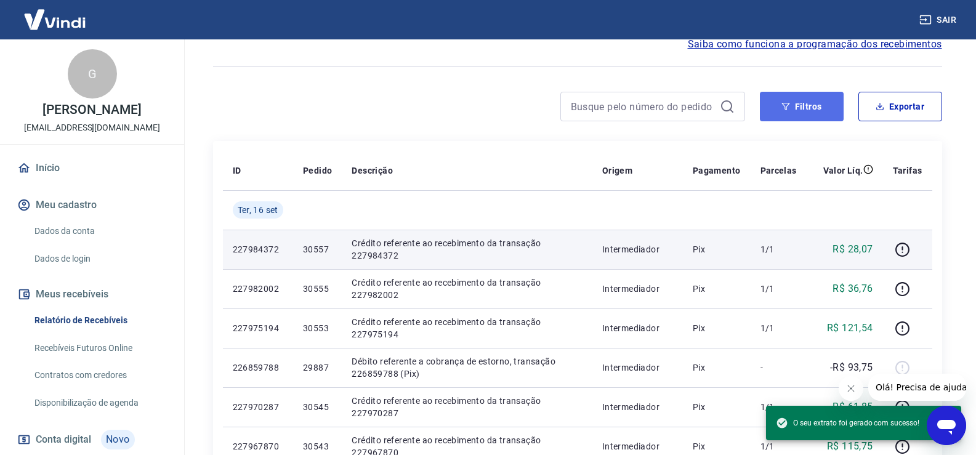
click at [785, 100] on button "Filtros" at bounding box center [802, 107] width 84 height 30
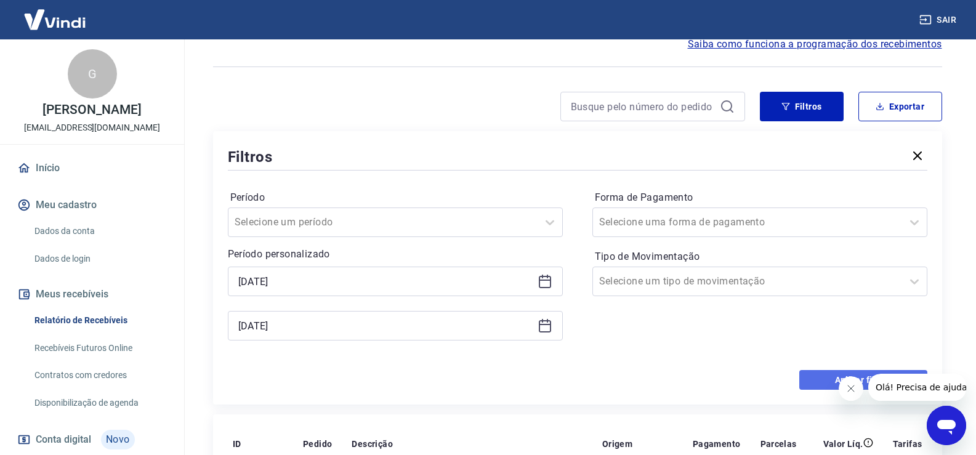
click at [812, 376] on button "Aplicar filtros" at bounding box center [864, 380] width 128 height 20
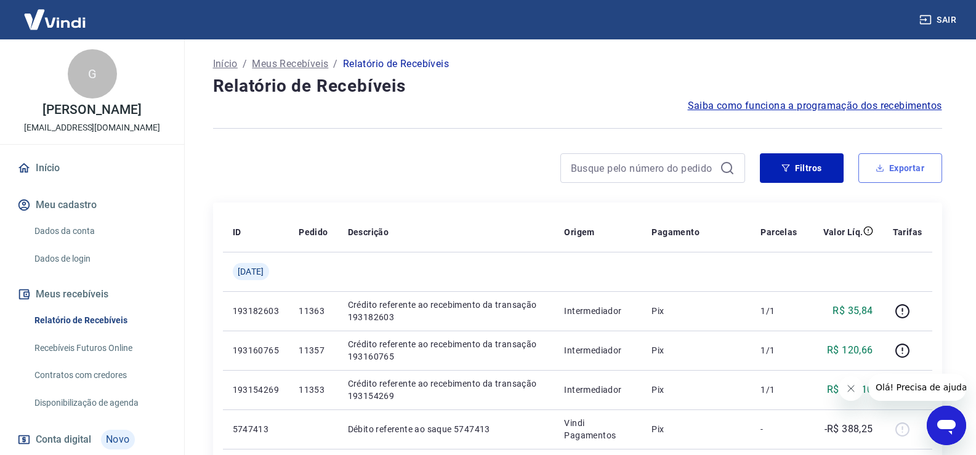
click at [892, 169] on button "Exportar" at bounding box center [901, 168] width 84 height 30
type input "[DATE]"
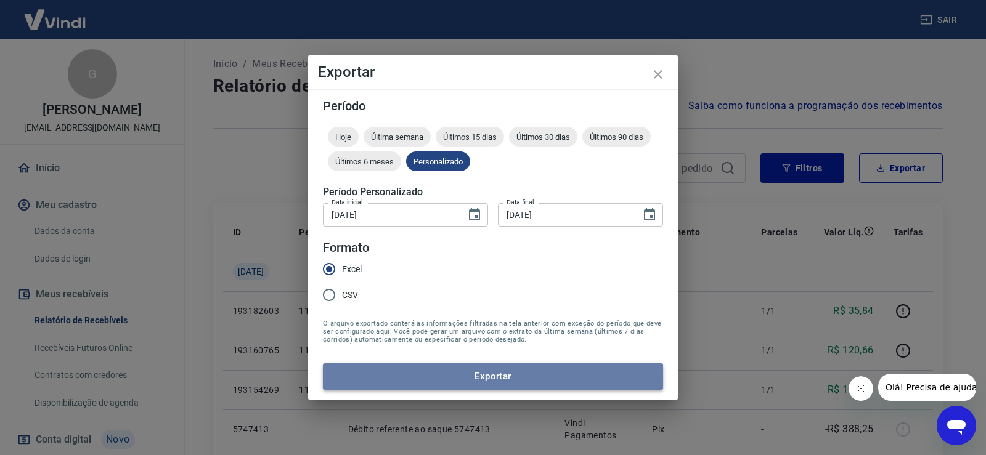
click at [477, 374] on button "Exportar" at bounding box center [493, 376] width 340 height 26
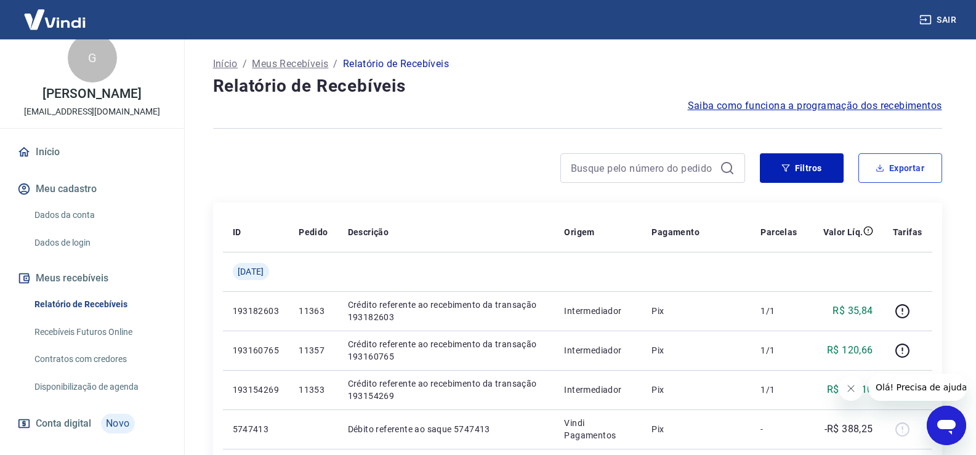
scroll to position [15, 0]
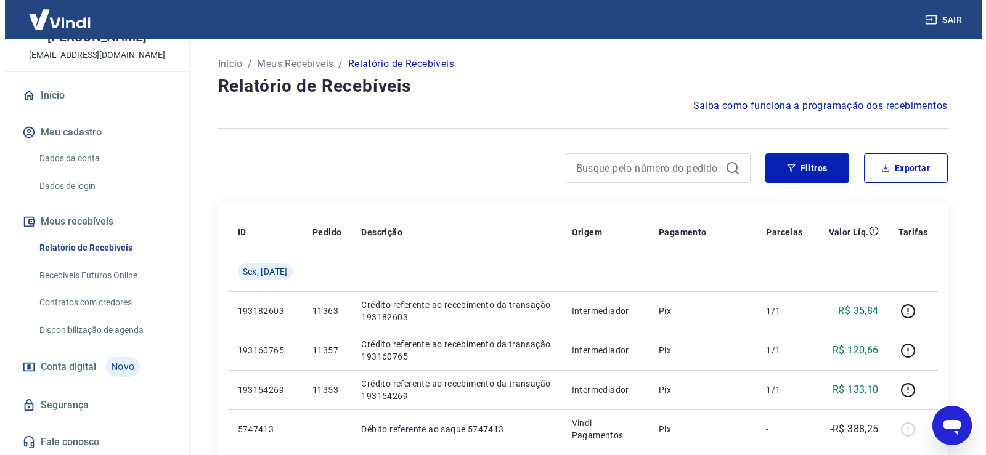
scroll to position [73, 0]
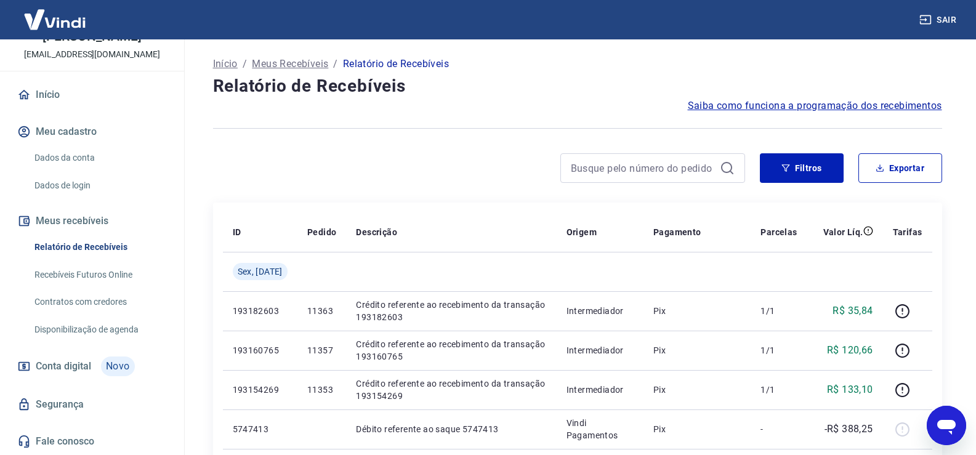
click at [52, 360] on span "Conta digital" at bounding box center [63, 366] width 55 height 17
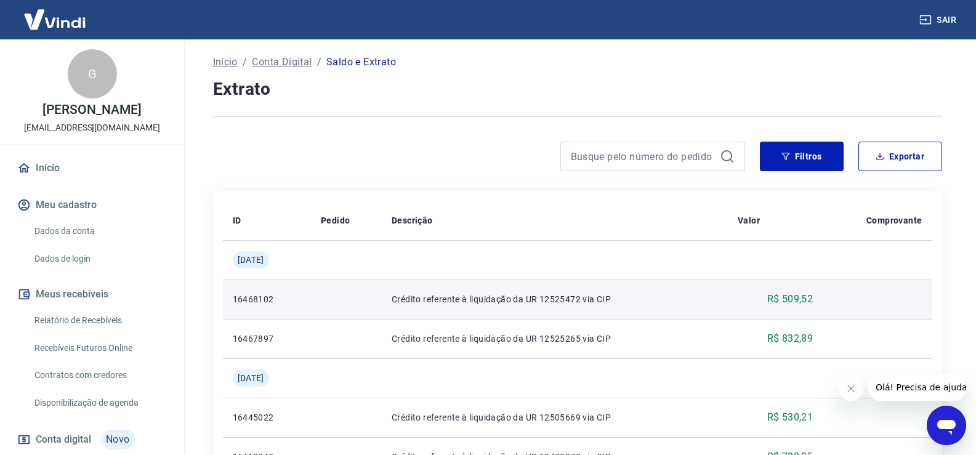
scroll to position [62, 0]
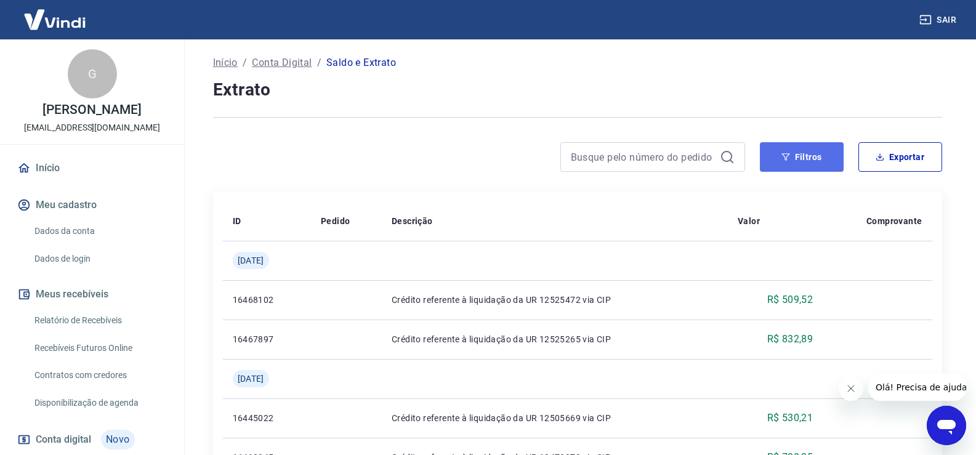
click at [806, 153] on button "Filtros" at bounding box center [802, 157] width 84 height 30
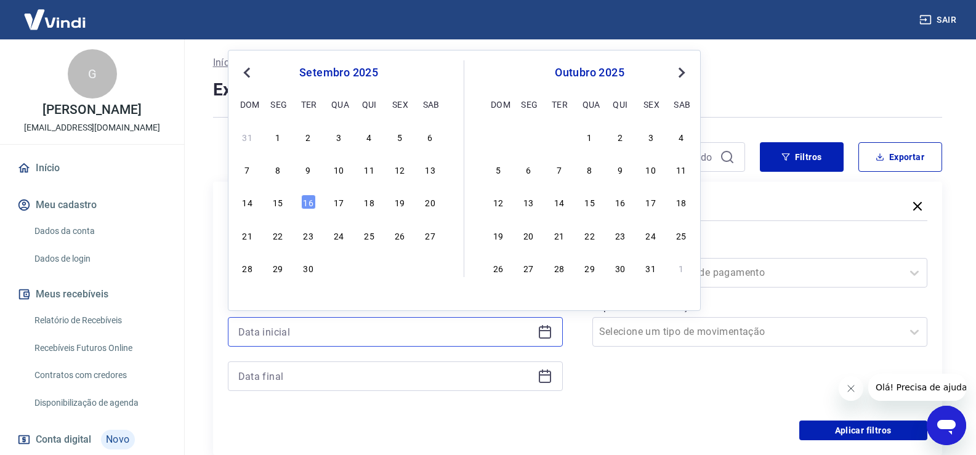
drag, startPoint x: 302, startPoint y: 335, endPoint x: 378, endPoint y: 338, distance: 75.9
click at [309, 335] on input at bounding box center [385, 332] width 294 height 18
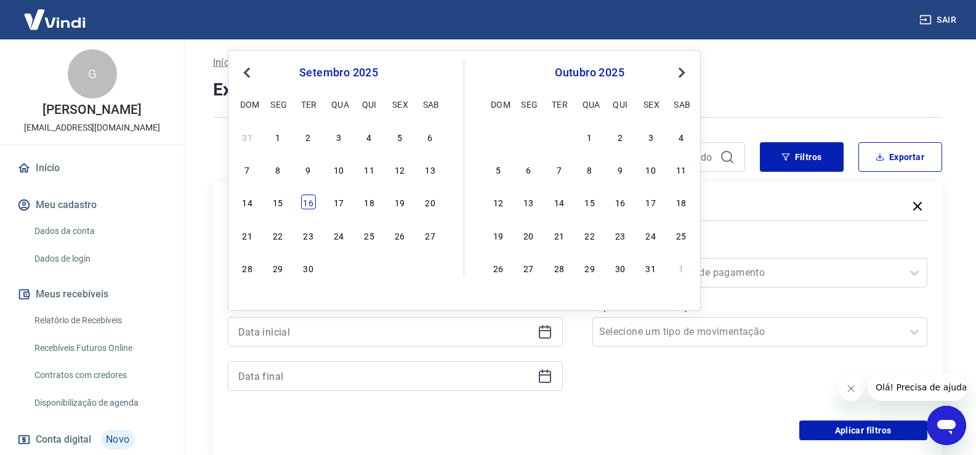
click at [307, 203] on div "16" at bounding box center [308, 202] width 15 height 15
type input "16/09/2025"
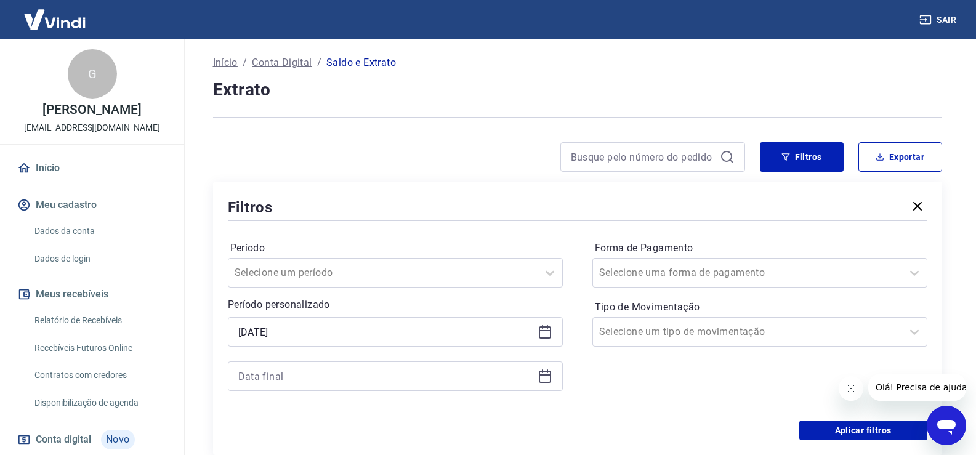
click at [545, 378] on icon at bounding box center [545, 376] width 15 height 15
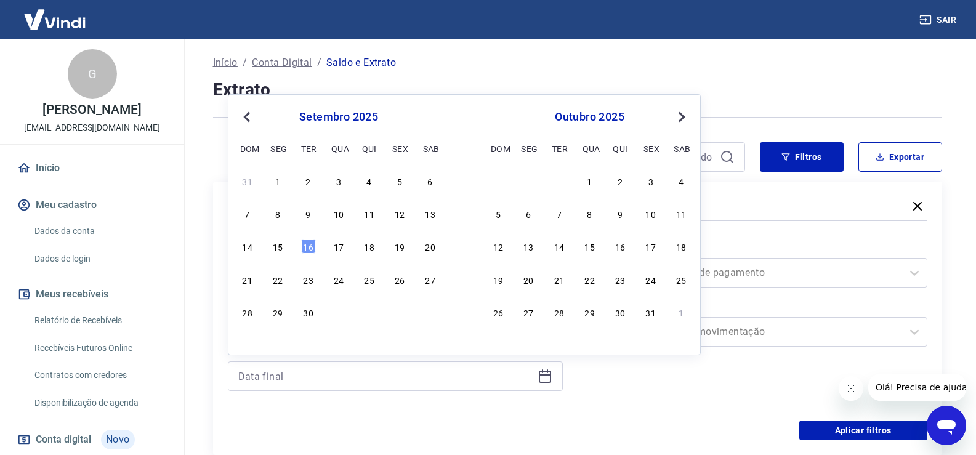
click at [306, 250] on div "16" at bounding box center [308, 246] width 15 height 15
type input "16/09/2025"
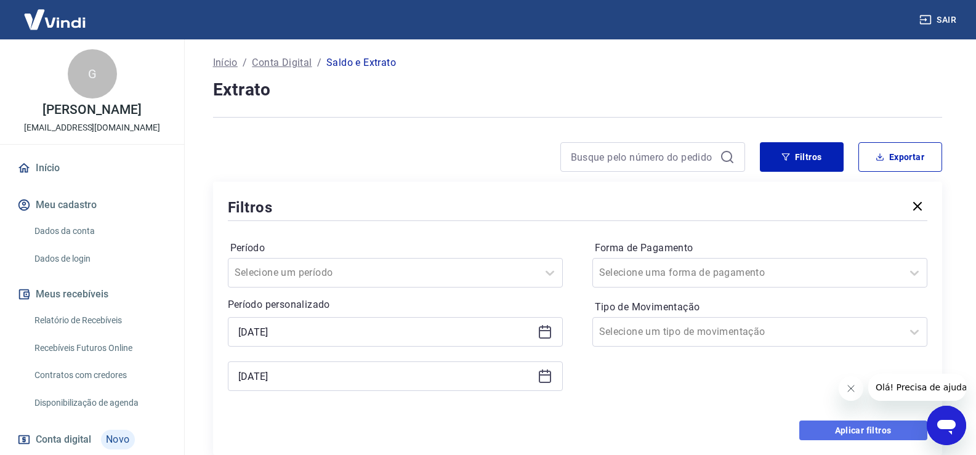
click at [850, 435] on button "Aplicar filtros" at bounding box center [864, 431] width 128 height 20
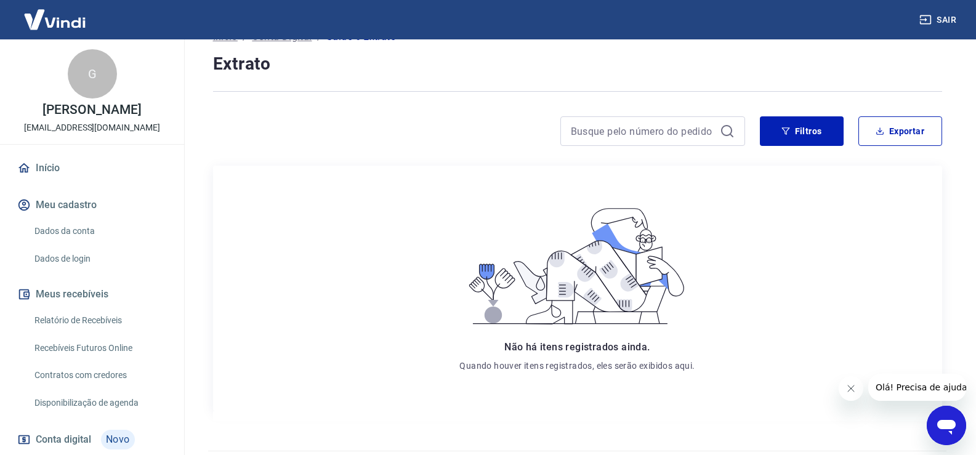
scroll to position [60, 0]
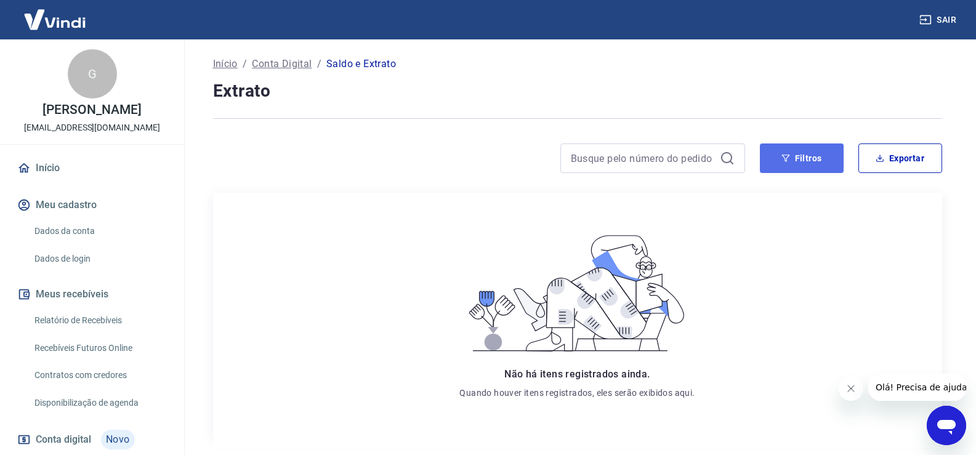
click at [793, 164] on button "Filtros" at bounding box center [802, 159] width 84 height 30
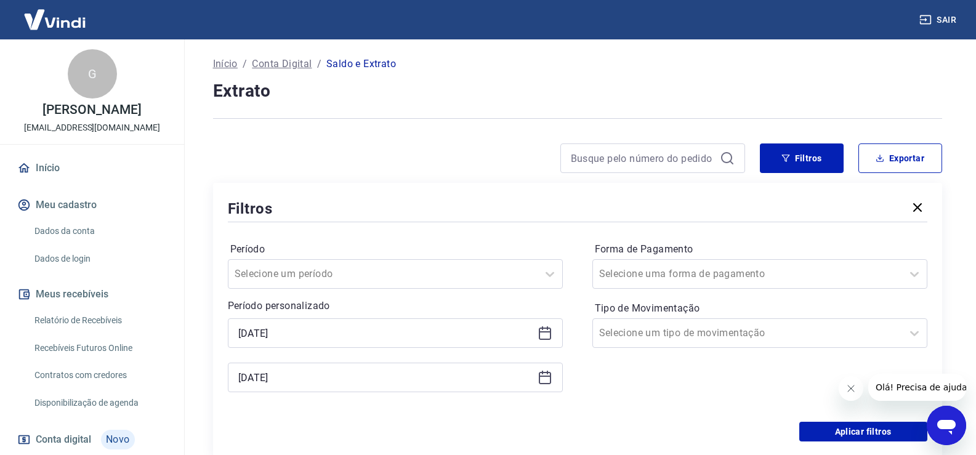
click at [543, 333] on icon at bounding box center [545, 331] width 12 height 1
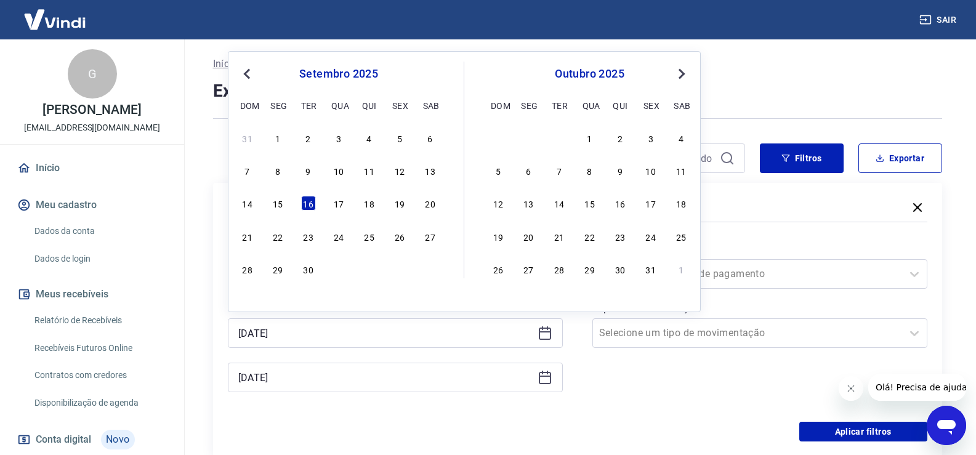
click at [289, 135] on div "31 1 2 3 4 5 6" at bounding box center [338, 138] width 201 height 18
click at [278, 139] on div "1" at bounding box center [277, 138] width 15 height 15
type input "01/09/2025"
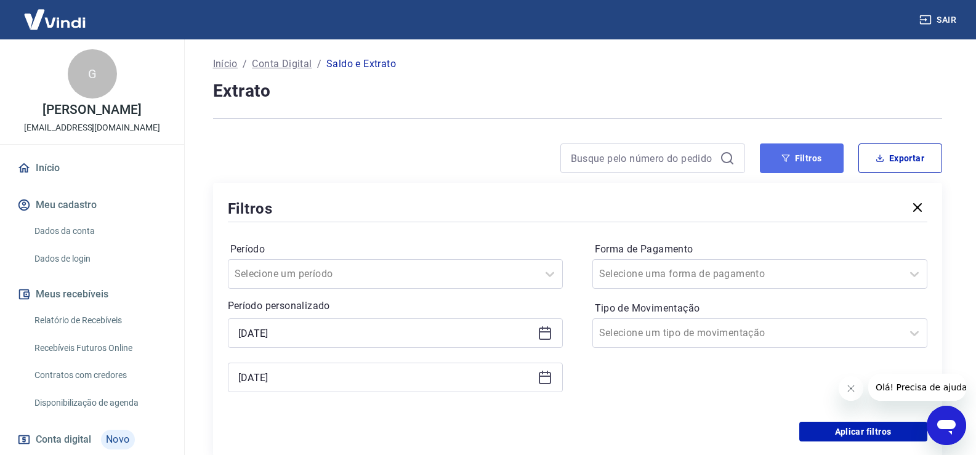
click at [805, 163] on button "Filtros" at bounding box center [802, 159] width 84 height 30
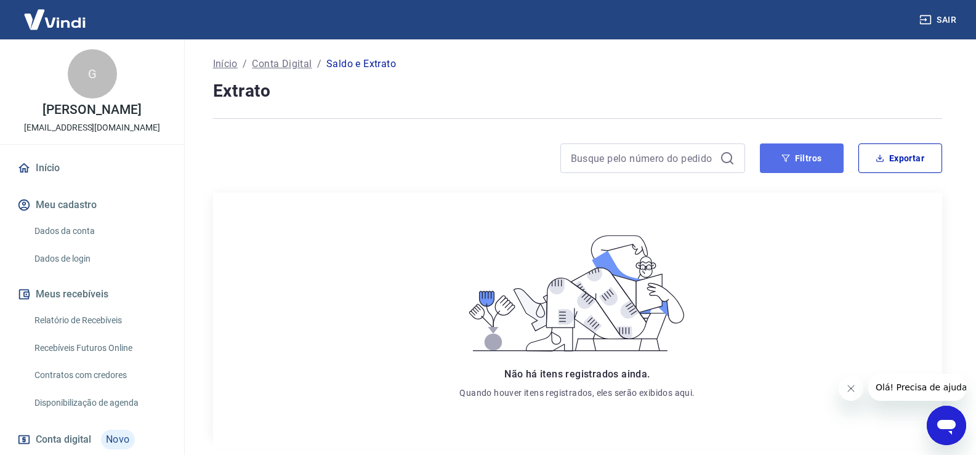
click at [805, 163] on button "Filtros" at bounding box center [802, 159] width 84 height 30
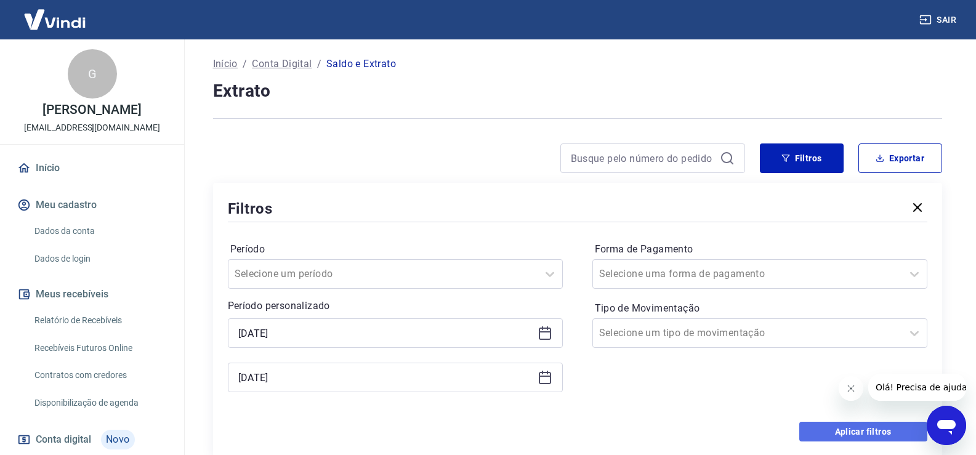
click at [830, 427] on button "Aplicar filtros" at bounding box center [864, 432] width 128 height 20
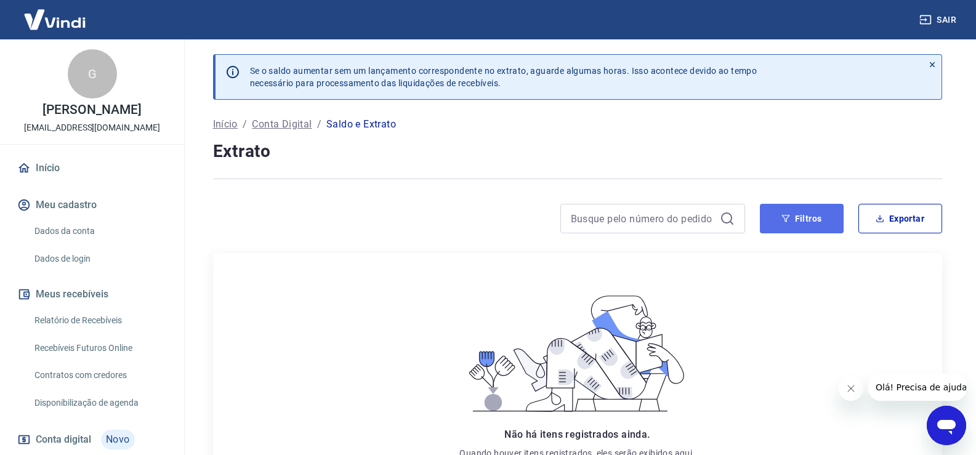
click at [797, 225] on button "Filtros" at bounding box center [802, 219] width 84 height 30
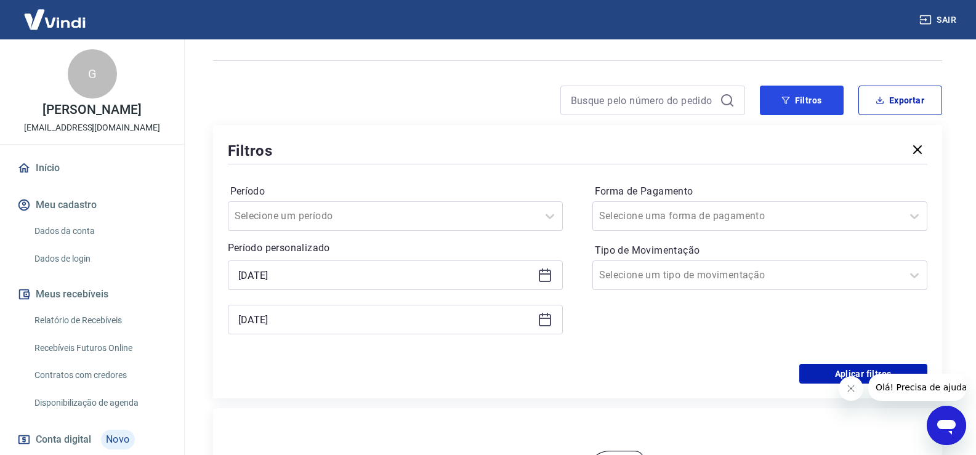
scroll to position [123, 0]
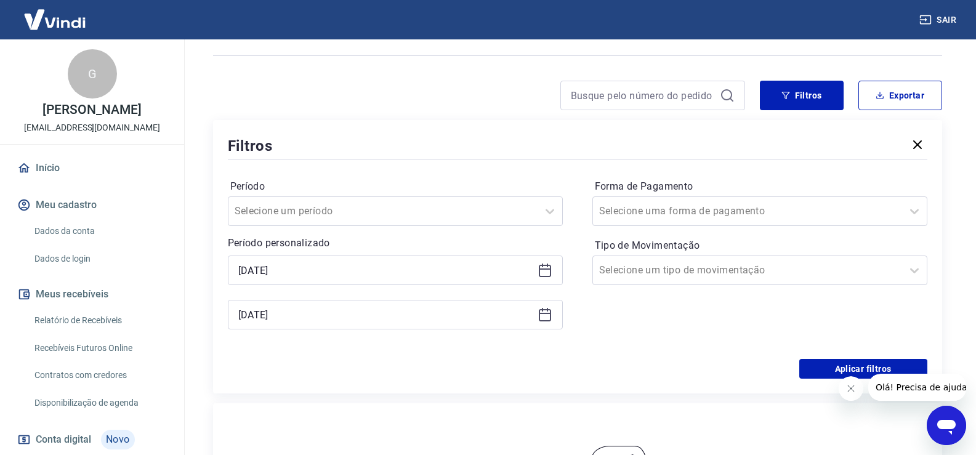
click at [551, 272] on icon at bounding box center [545, 270] width 15 height 15
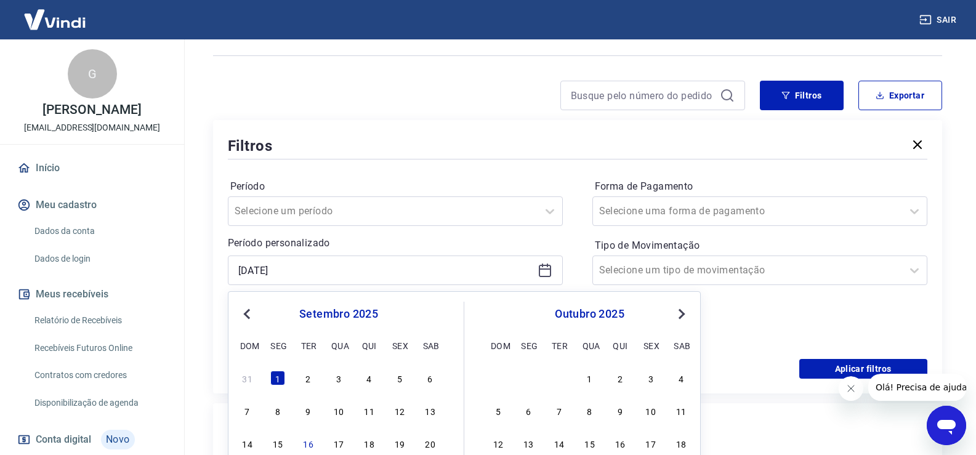
click at [248, 314] on span "Previous Month" at bounding box center [248, 314] width 0 height 14
click at [396, 379] on div "1" at bounding box center [399, 378] width 15 height 15
type input "01/08/2025"
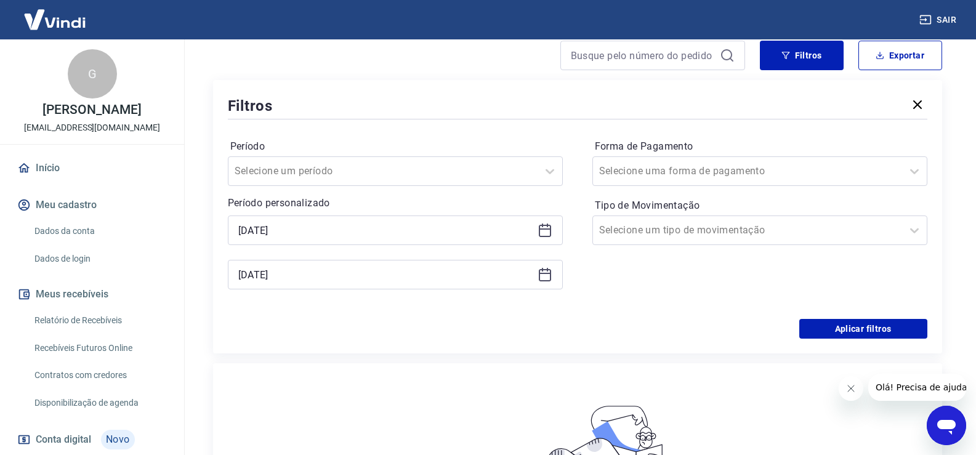
scroll to position [185, 0]
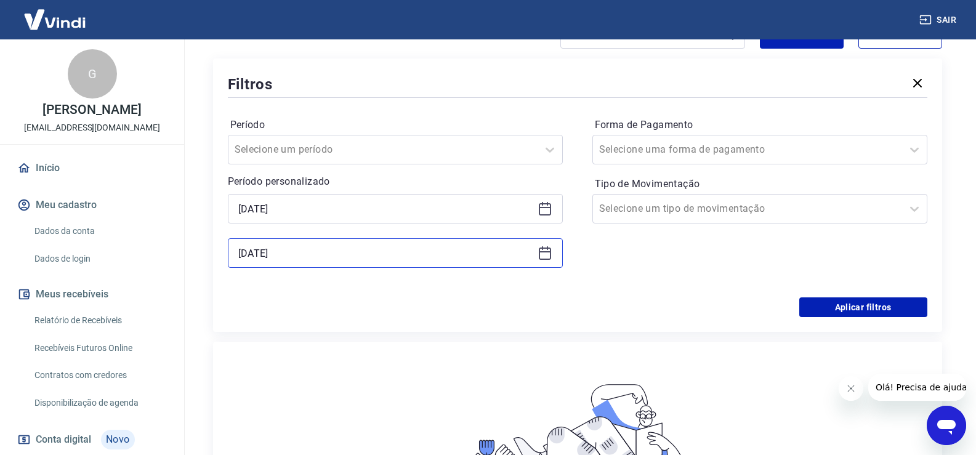
click at [405, 246] on input "16/09/2025" at bounding box center [385, 253] width 294 height 18
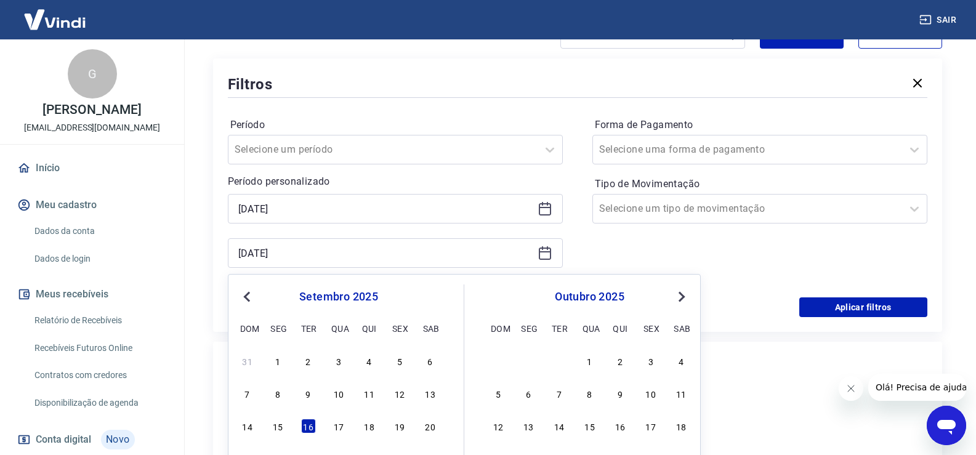
click at [248, 298] on span "Previous Month" at bounding box center [248, 297] width 0 height 14
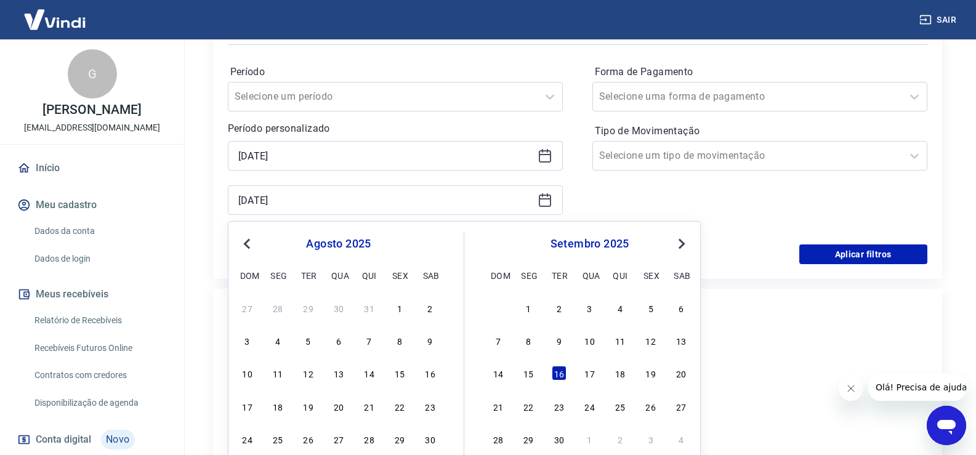
scroll to position [370, 0]
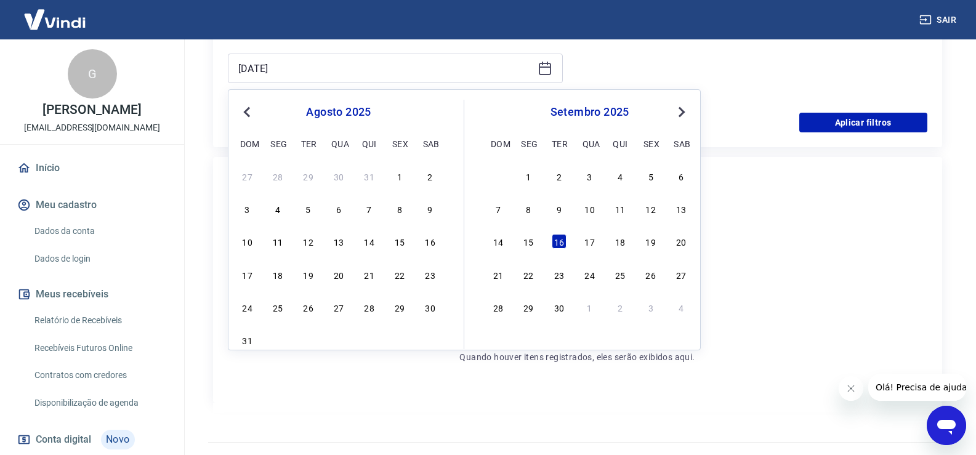
drag, startPoint x: 250, startPoint y: 344, endPoint x: 259, endPoint y: 341, distance: 10.0
click at [251, 344] on div "31" at bounding box center [247, 340] width 15 height 15
type input "31/08/2025"
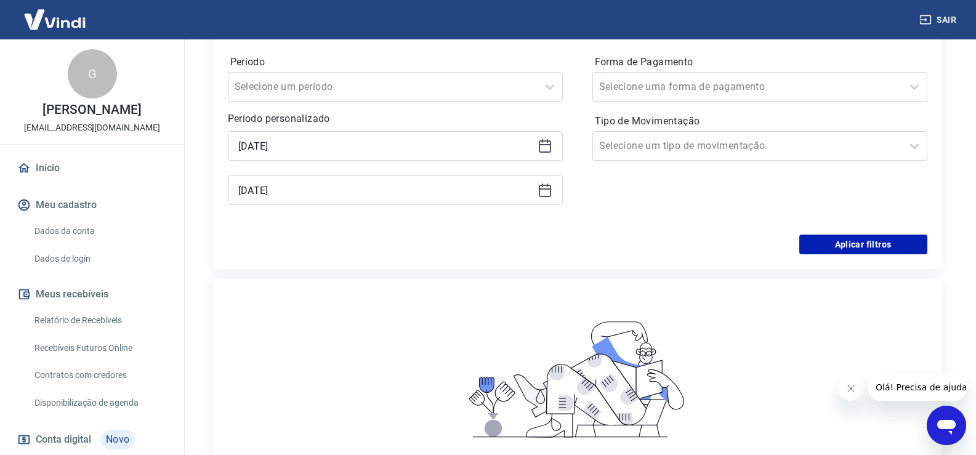
scroll to position [246, 0]
click at [851, 248] on button "Aplicar filtros" at bounding box center [864, 246] width 128 height 20
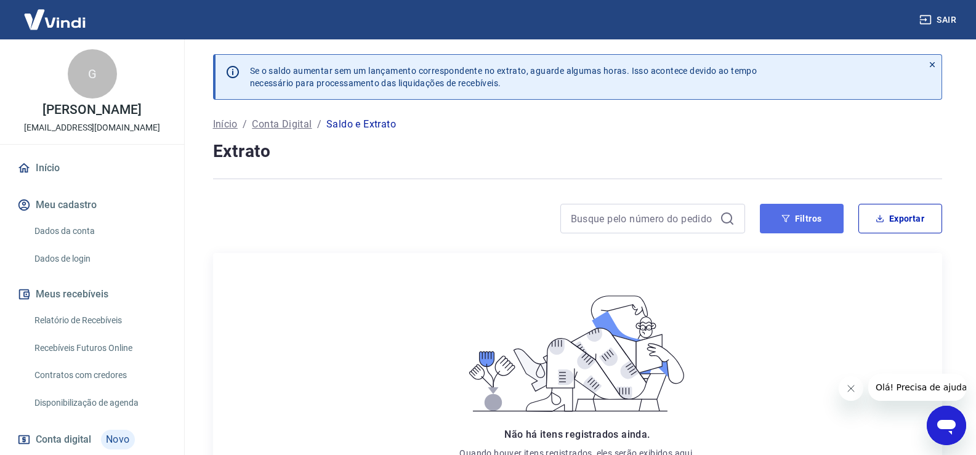
click at [800, 215] on button "Filtros" at bounding box center [802, 219] width 84 height 30
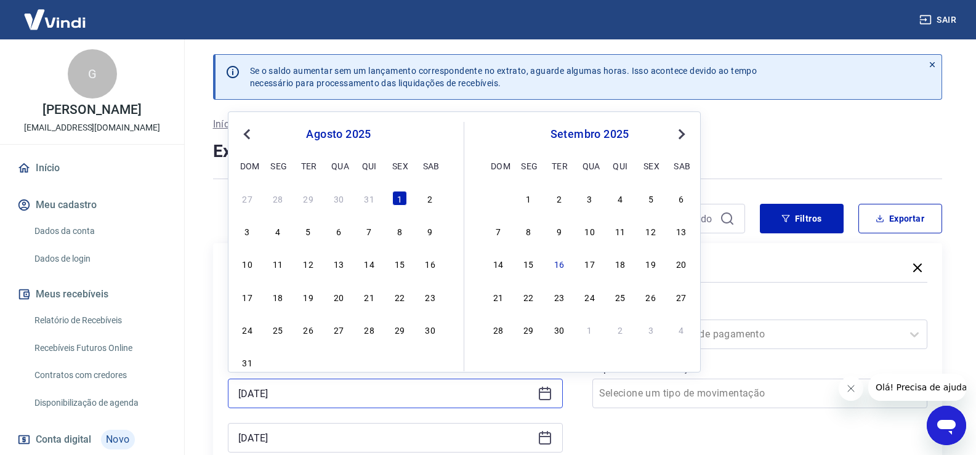
click at [304, 392] on input "01/08/2025" at bounding box center [385, 393] width 294 height 18
click at [248, 134] on span "Previous Month" at bounding box center [248, 134] width 0 height 14
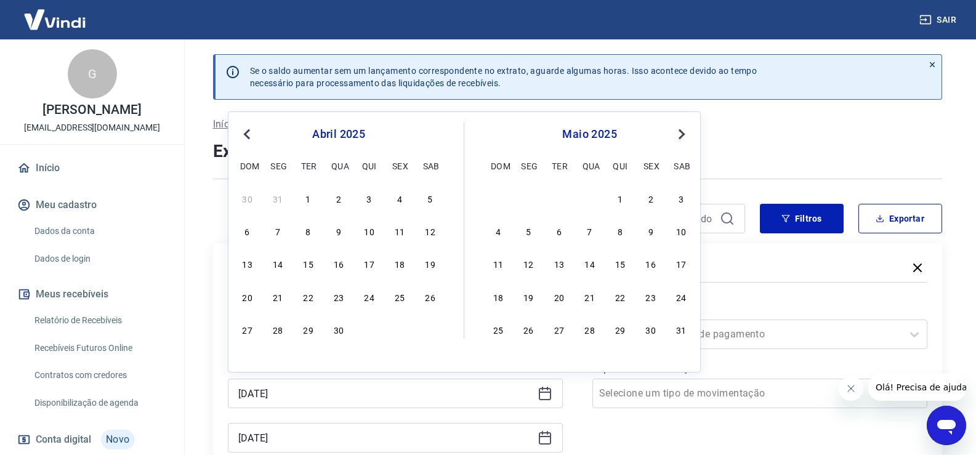
click at [248, 134] on span "Previous Month" at bounding box center [248, 134] width 0 height 14
click at [591, 202] on div "1" at bounding box center [590, 198] width 15 height 15
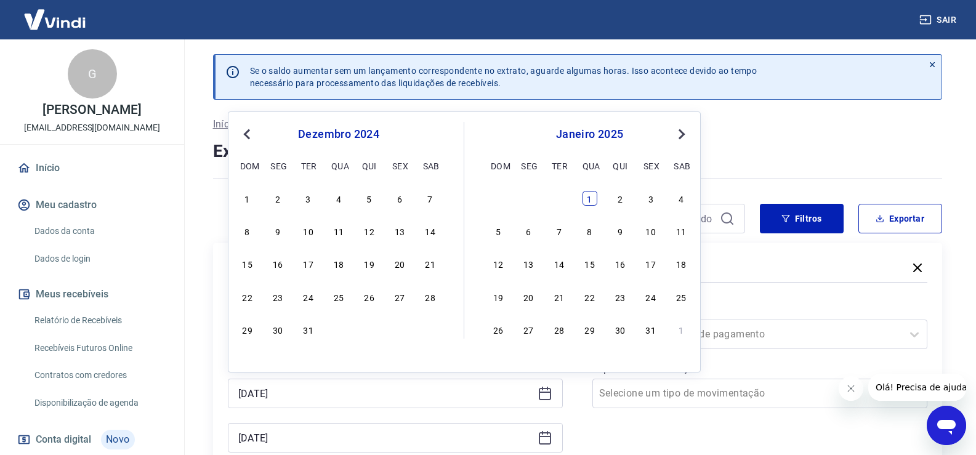
type input "[DATE]"
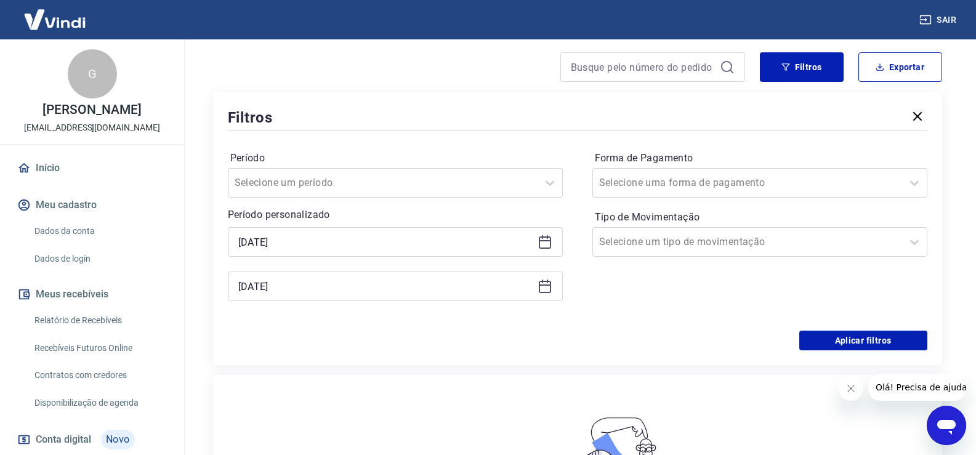
scroll to position [185, 0]
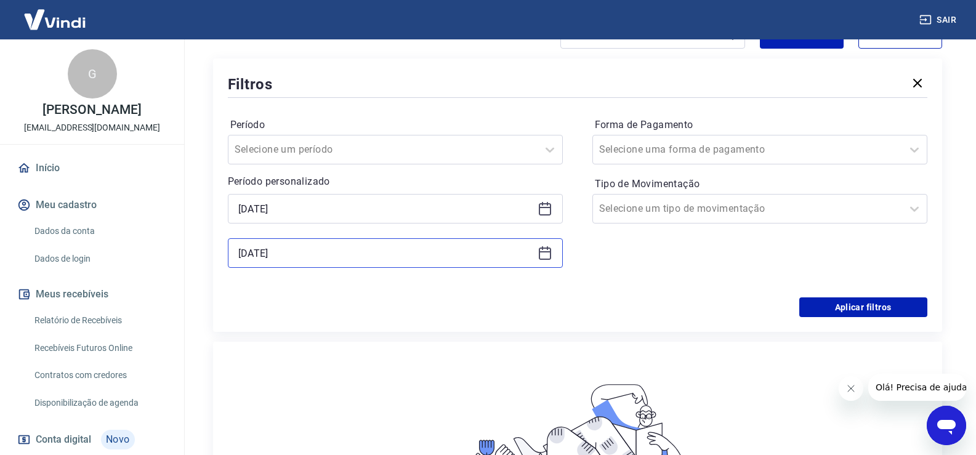
click at [296, 258] on input "31/08/2025" at bounding box center [385, 253] width 294 height 18
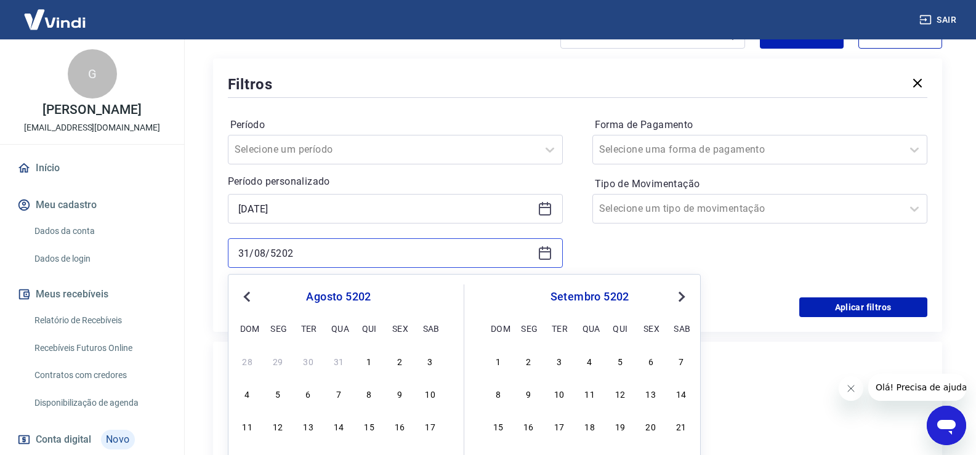
drag, startPoint x: 261, startPoint y: 257, endPoint x: 343, endPoint y: 266, distance: 82.4
click at [343, 266] on div "31/08/5202" at bounding box center [395, 253] width 335 height 30
type input "[DATE]"
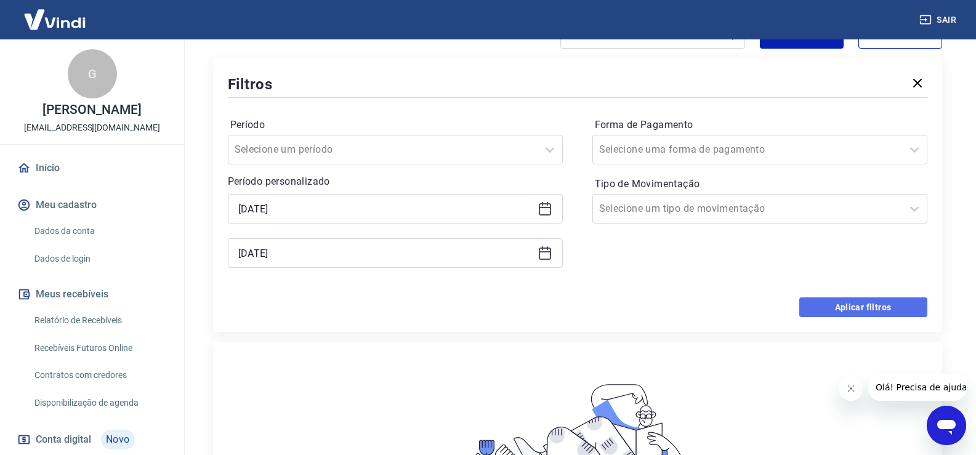
click at [869, 302] on button "Aplicar filtros" at bounding box center [864, 308] width 128 height 20
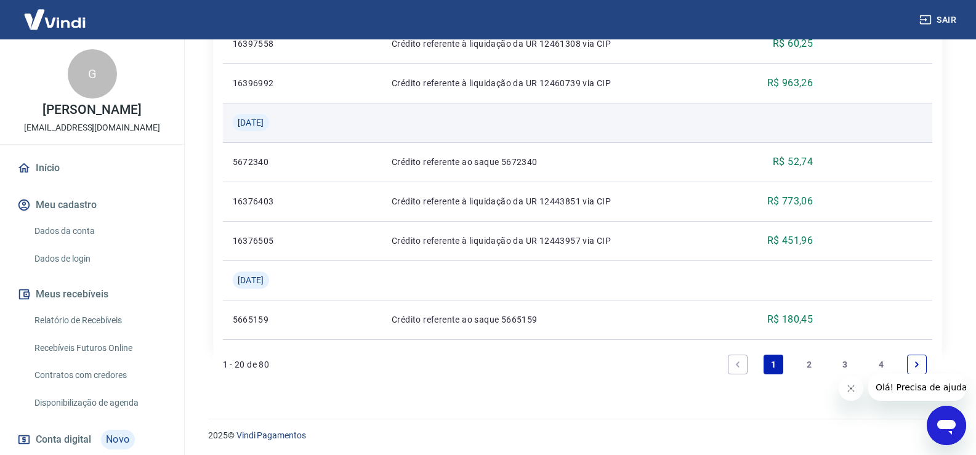
scroll to position [951, 0]
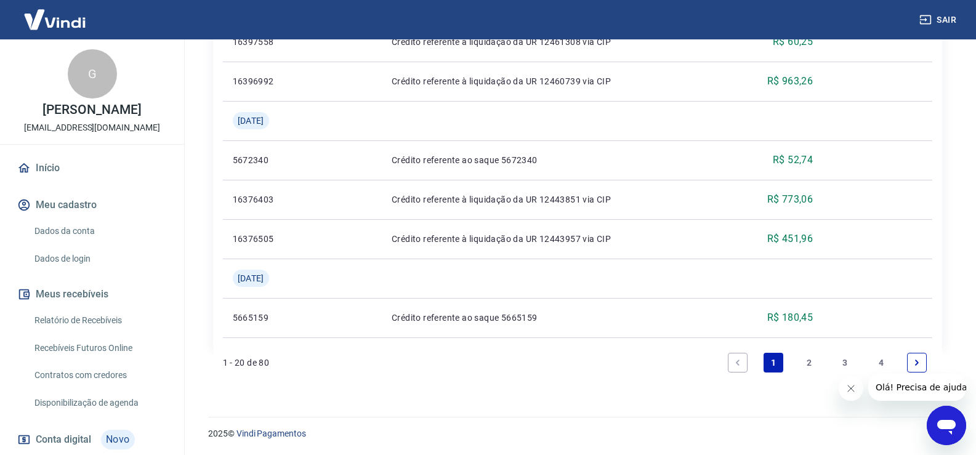
click at [919, 360] on icon "Next page" at bounding box center [917, 363] width 9 height 9
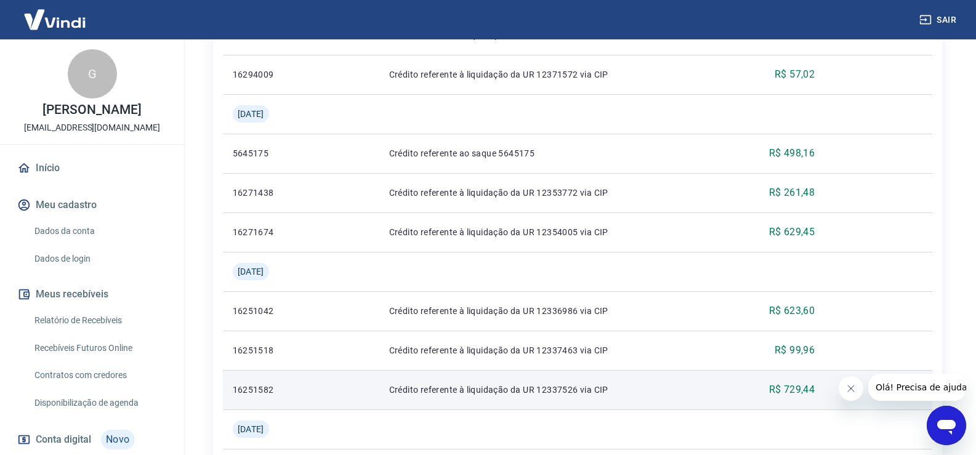
scroll to position [990, 0]
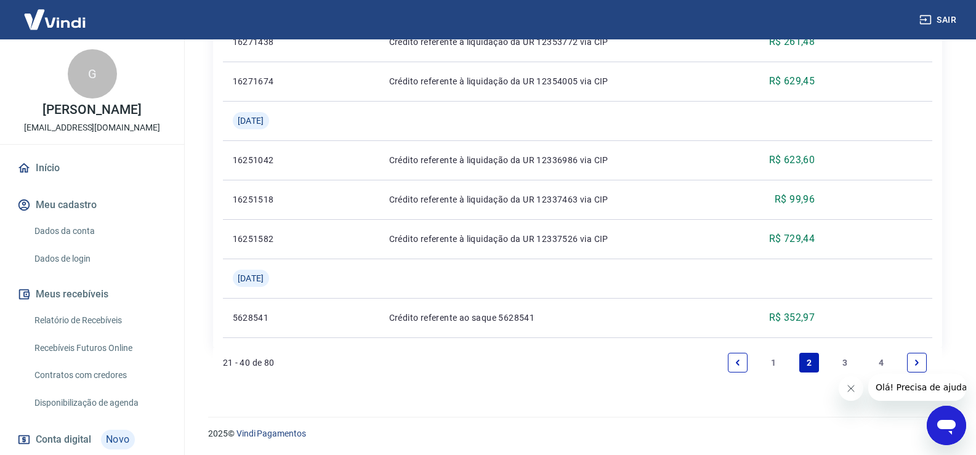
click at [883, 366] on link "4" at bounding box center [882, 363] width 20 height 20
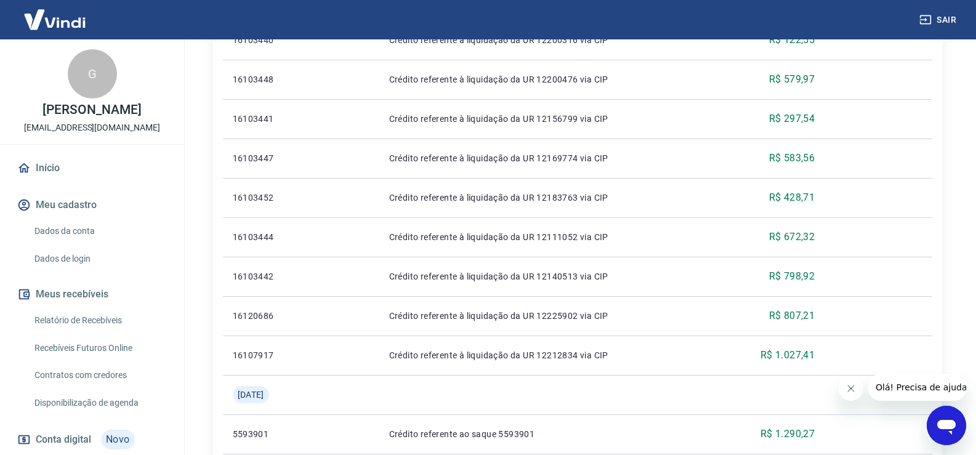
scroll to position [832, 0]
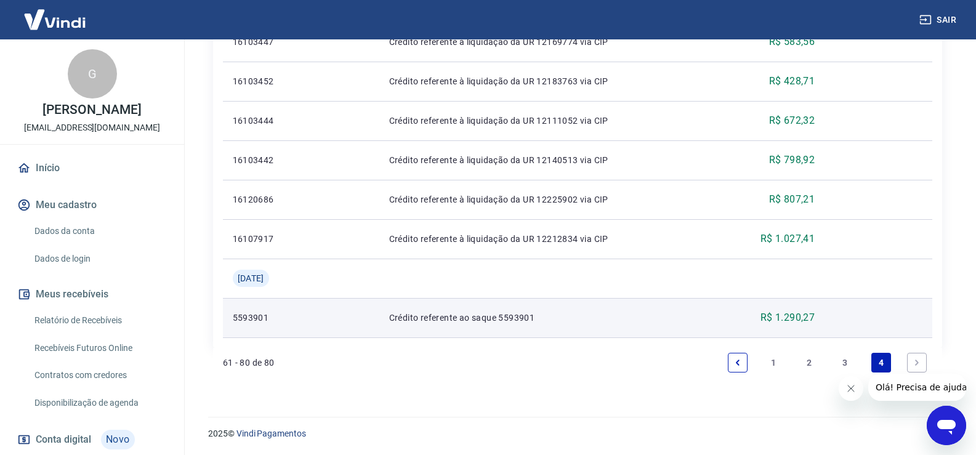
drag, startPoint x: 794, startPoint y: 317, endPoint x: 532, endPoint y: 317, distance: 262.4
click at [794, 317] on p "R$ 1.290,27" at bounding box center [788, 317] width 54 height 15
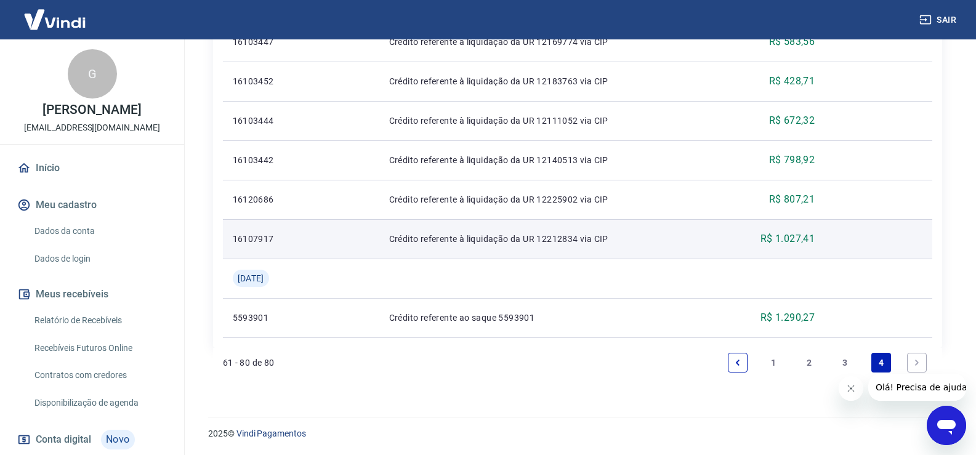
click at [513, 239] on p "Crédito referente à liquidação da UR 12212834 via CIP" at bounding box center [549, 239] width 320 height 12
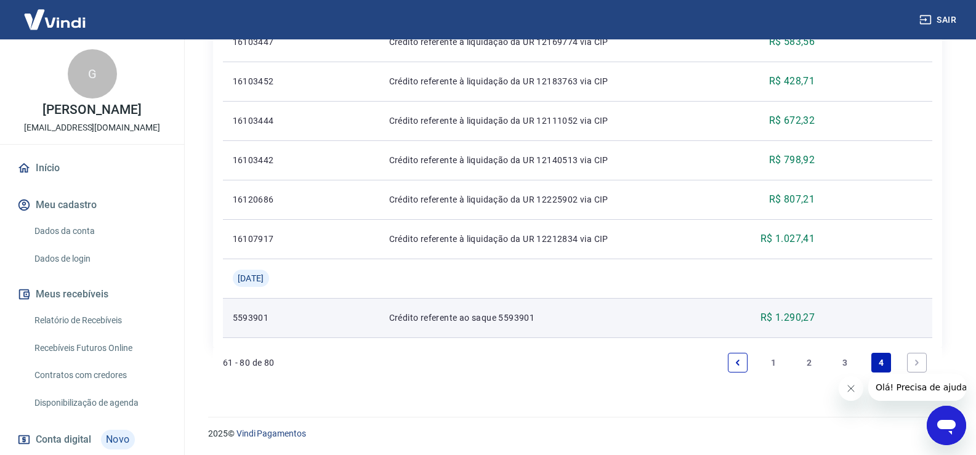
click at [542, 324] on td "Crédito referente ao saque 5593901" at bounding box center [549, 317] width 340 height 39
drag, startPoint x: 236, startPoint y: 315, endPoint x: 283, endPoint y: 322, distance: 47.9
click at [283, 322] on p "5593901" at bounding box center [266, 318] width 67 height 12
drag, startPoint x: 232, startPoint y: 318, endPoint x: 277, endPoint y: 322, distance: 44.6
click at [277, 322] on p "5593901" at bounding box center [266, 318] width 67 height 12
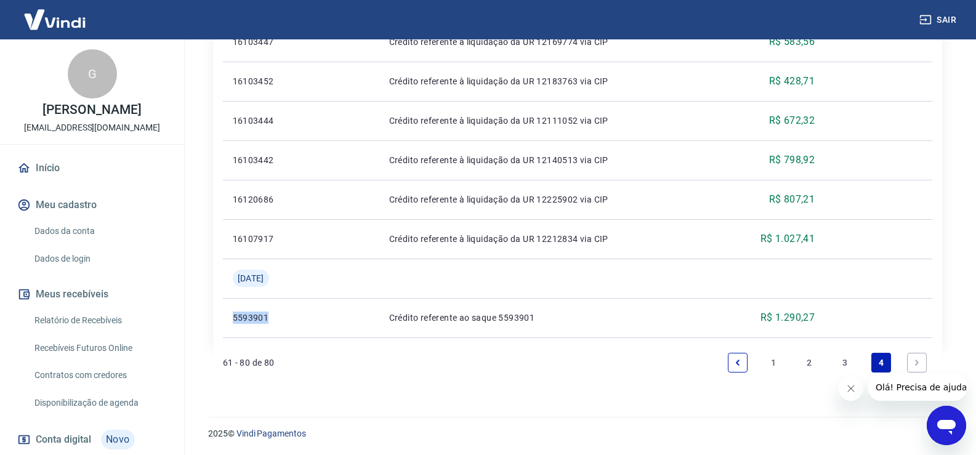
copy p "5593901"
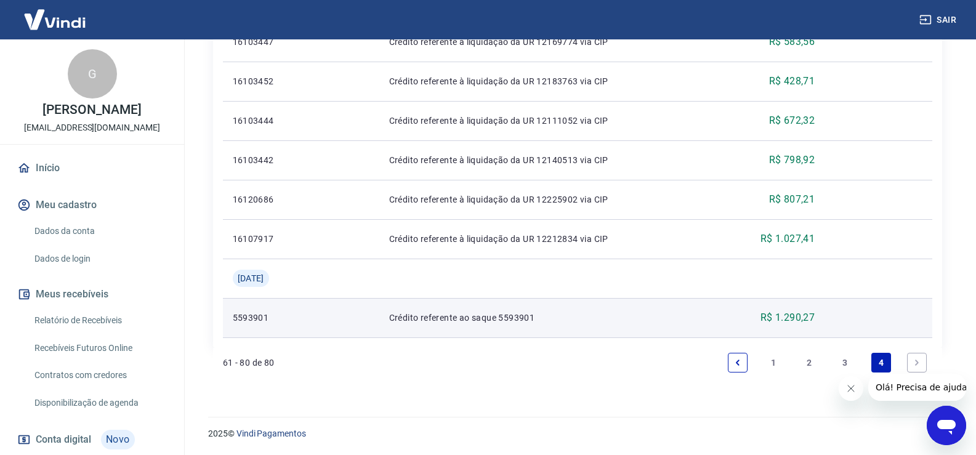
click at [769, 311] on p "R$ 1.290,27" at bounding box center [788, 317] width 54 height 15
click at [259, 315] on p "5593901" at bounding box center [266, 318] width 67 height 12
click at [469, 312] on p "Crédito referente ao saque 5593901" at bounding box center [549, 318] width 320 height 12
click at [468, 313] on p "Crédito referente ao saque 5593901" at bounding box center [549, 318] width 320 height 12
click at [468, 314] on p "Crédito referente ao saque 5593901" at bounding box center [549, 318] width 320 height 12
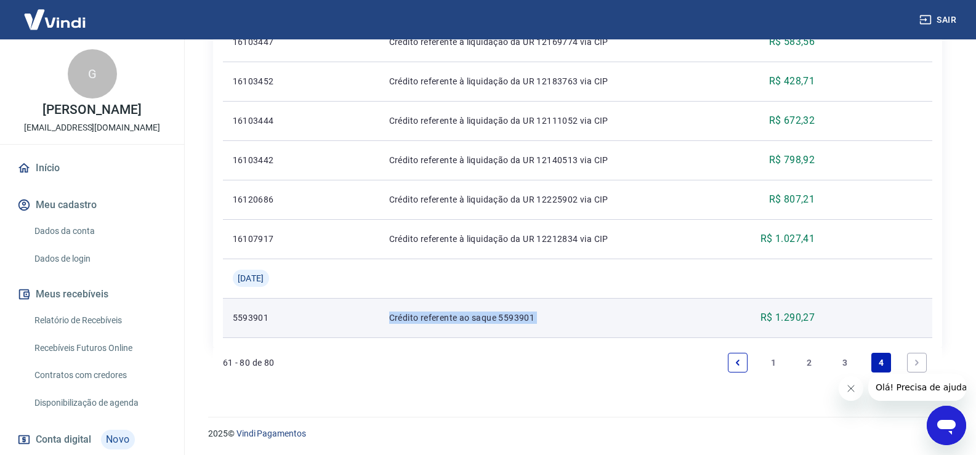
click at [468, 314] on p "Crédito referente ao saque 5593901" at bounding box center [549, 318] width 320 height 12
click at [785, 319] on p "R$ 1.290,27" at bounding box center [788, 317] width 54 height 15
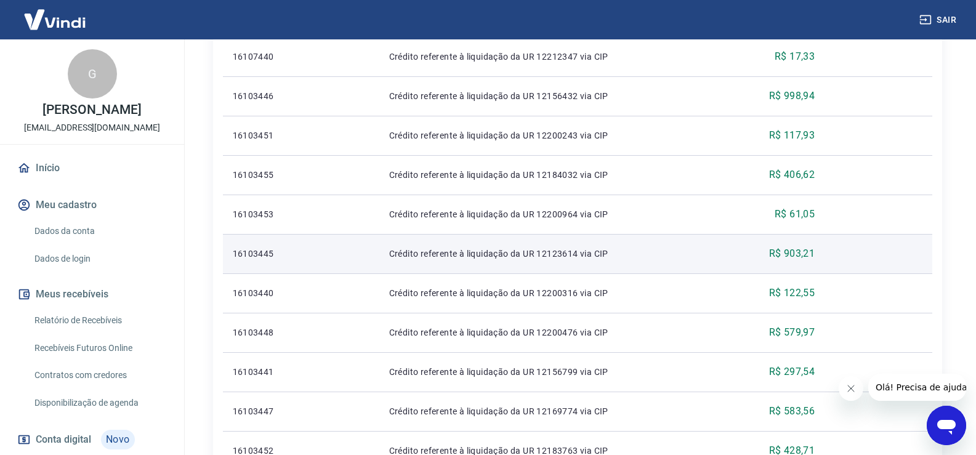
scroll to position [0, 0]
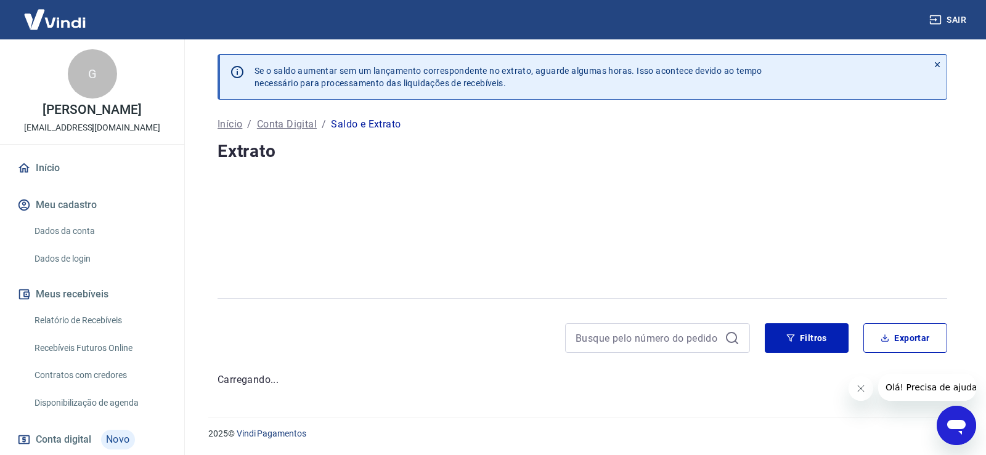
click at [869, 394] on button "Fechar mensagem da empresa" at bounding box center [860, 388] width 25 height 25
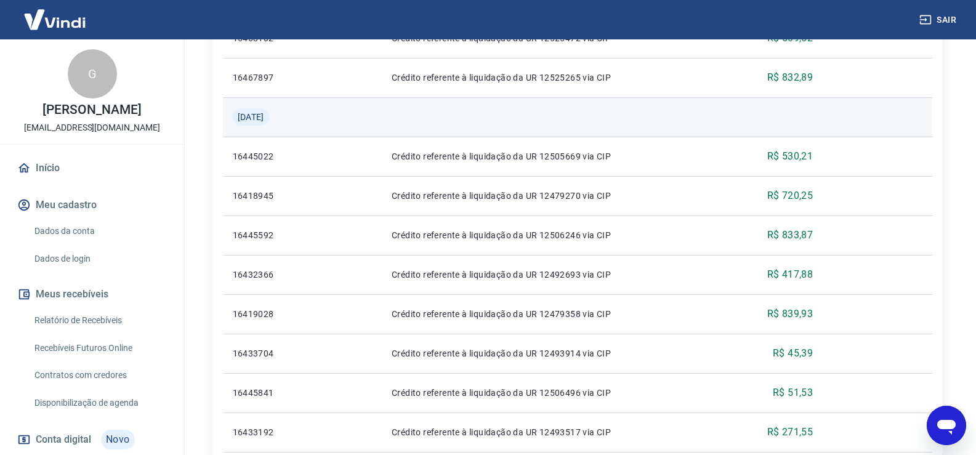
scroll to position [123, 0]
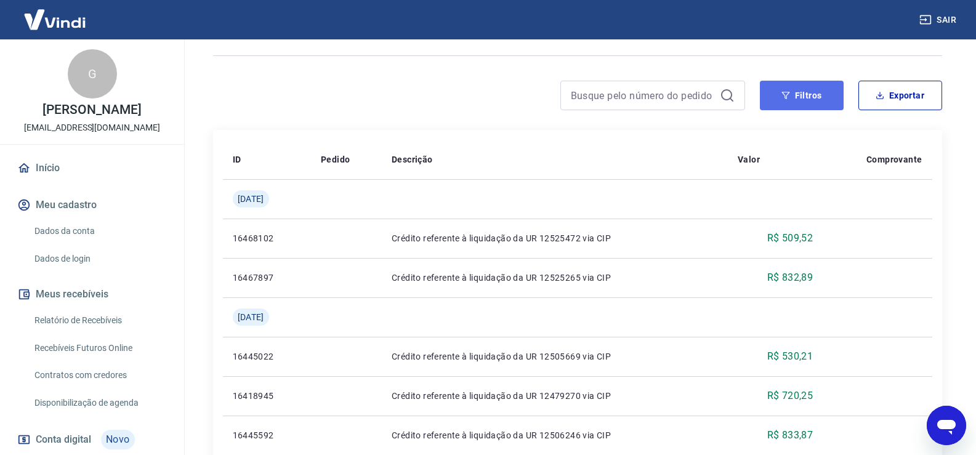
click at [785, 107] on button "Filtros" at bounding box center [802, 96] width 84 height 30
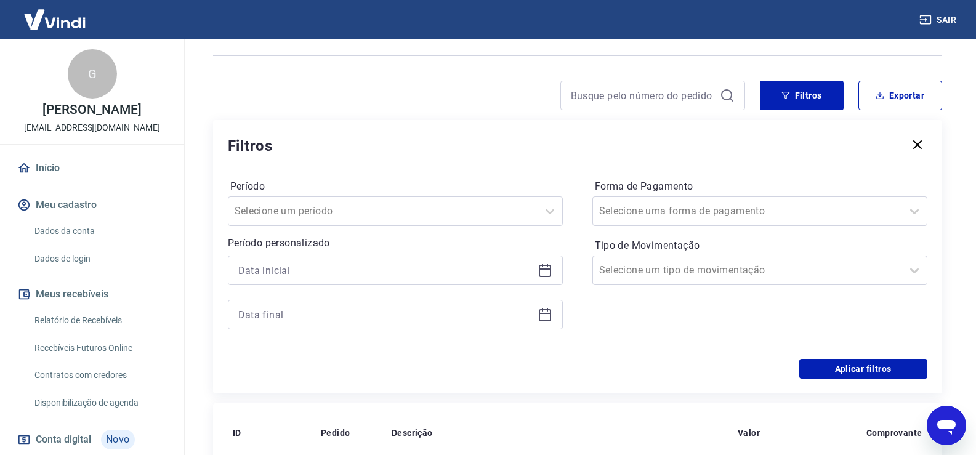
click at [553, 272] on div at bounding box center [395, 271] width 335 height 30
click at [545, 272] on icon at bounding box center [545, 270] width 15 height 15
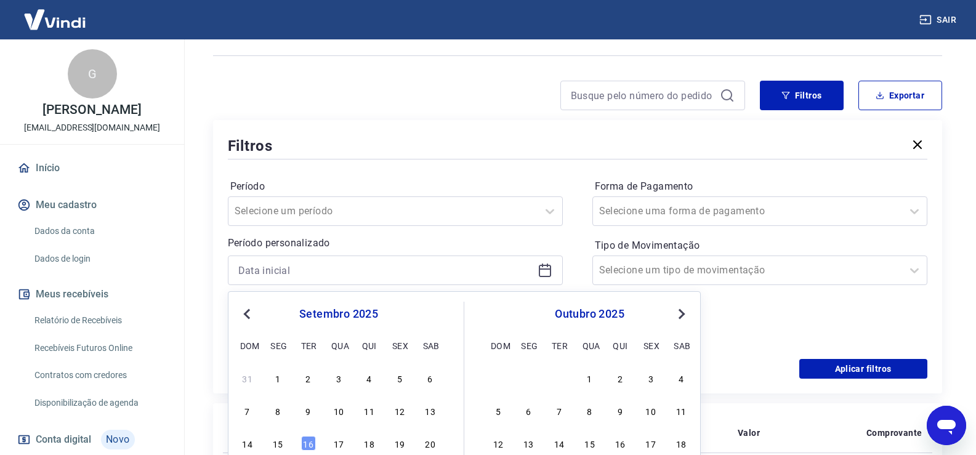
click at [248, 316] on span "Previous Month" at bounding box center [248, 314] width 0 height 14
click at [248, 314] on span "Previous Month" at bounding box center [248, 314] width 0 height 14
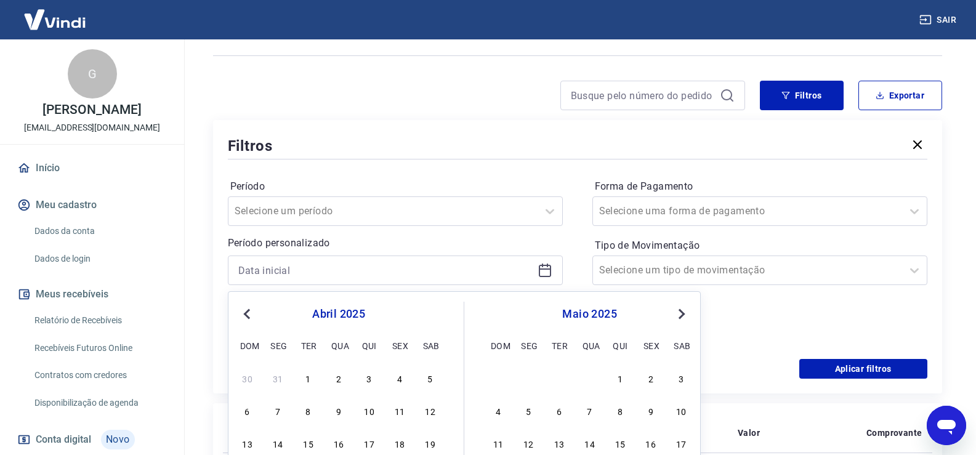
click at [248, 314] on span "Previous Month" at bounding box center [248, 314] width 0 height 14
click at [431, 383] on div "1" at bounding box center [430, 378] width 15 height 15
type input "01/02/2025"
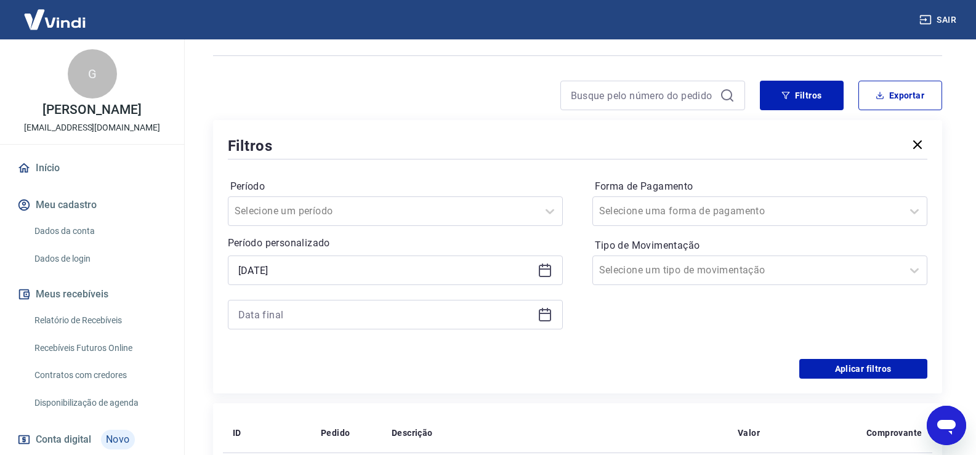
click at [542, 316] on icon at bounding box center [545, 314] width 15 height 15
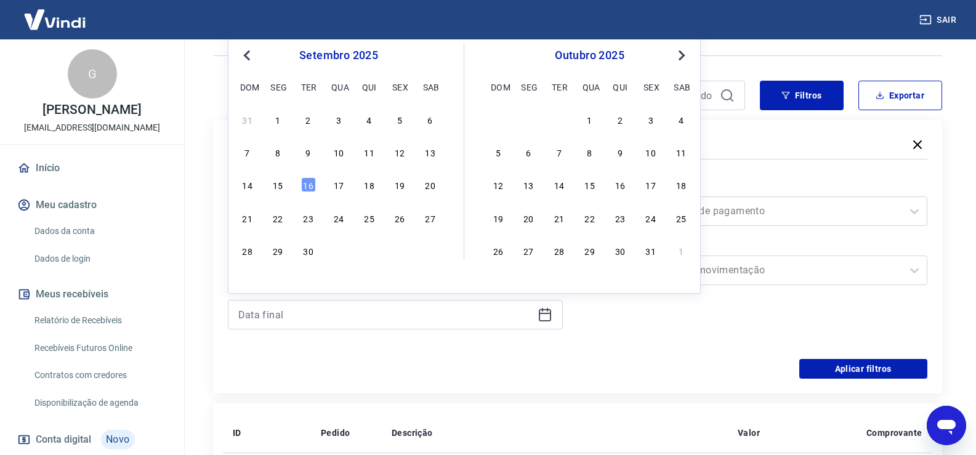
click at [250, 60] on button "Previous Month" at bounding box center [247, 55] width 15 height 15
click at [249, 60] on button "Previous Month" at bounding box center [247, 55] width 15 height 15
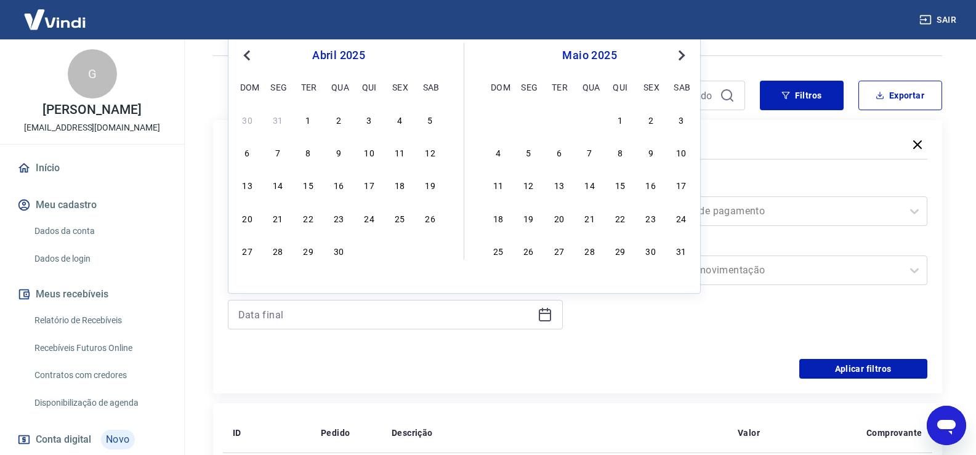
click at [248, 60] on button "Previous Month" at bounding box center [247, 55] width 15 height 15
click at [246, 60] on button "Previous Month" at bounding box center [247, 55] width 15 height 15
click at [404, 253] on div "28" at bounding box center [399, 250] width 15 height 15
type input "28/02/2025"
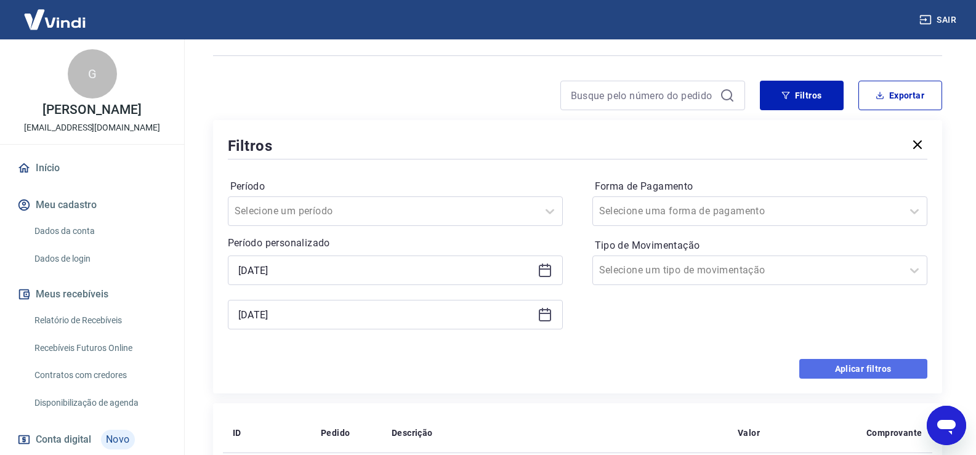
click at [853, 362] on button "Aplicar filtros" at bounding box center [864, 369] width 128 height 20
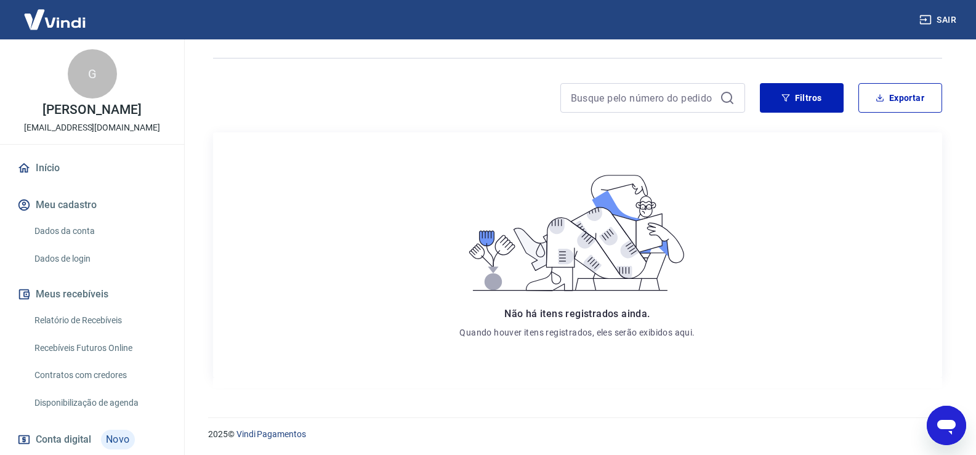
scroll to position [122, 0]
click at [801, 95] on button "Filtros" at bounding box center [802, 98] width 84 height 30
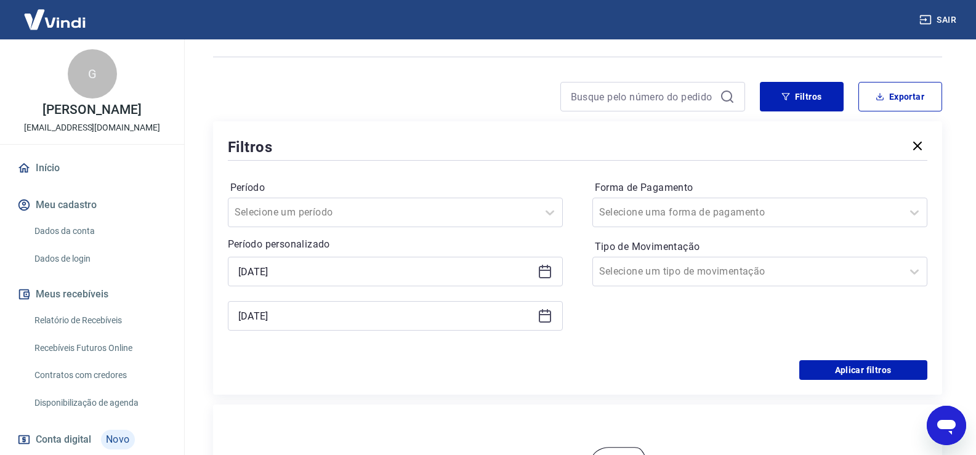
click at [546, 275] on icon at bounding box center [545, 271] width 15 height 15
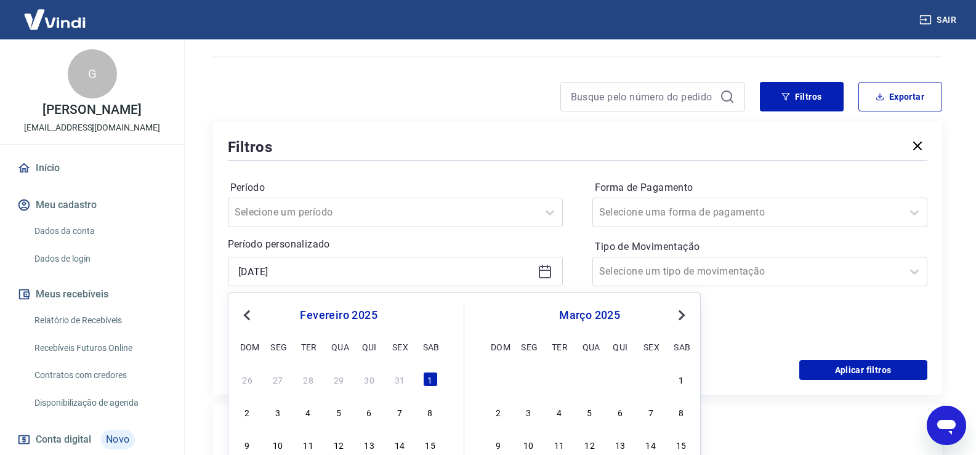
click at [248, 315] on span "Previous Month" at bounding box center [248, 315] width 0 height 14
click at [337, 379] on div "1" at bounding box center [338, 379] width 15 height 15
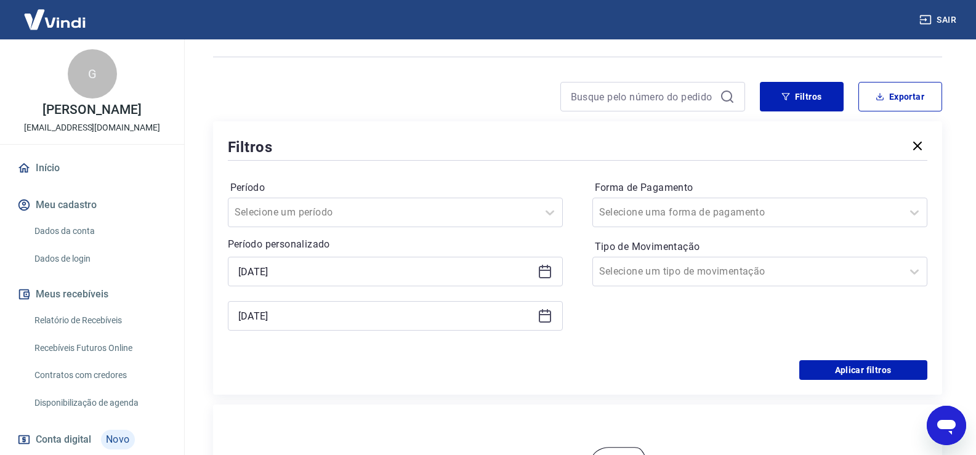
click at [550, 316] on icon at bounding box center [545, 316] width 12 height 12
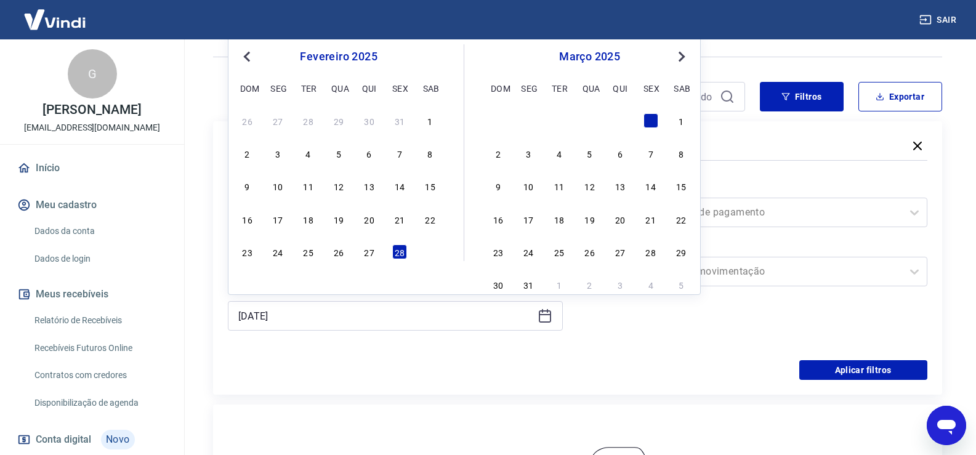
drag, startPoint x: 624, startPoint y: 389, endPoint x: 610, endPoint y: 373, distance: 21.9
click at [622, 386] on div "Filtros Período Selecione um período Período personalizado Selected date: quart…" at bounding box center [577, 258] width 729 height 274
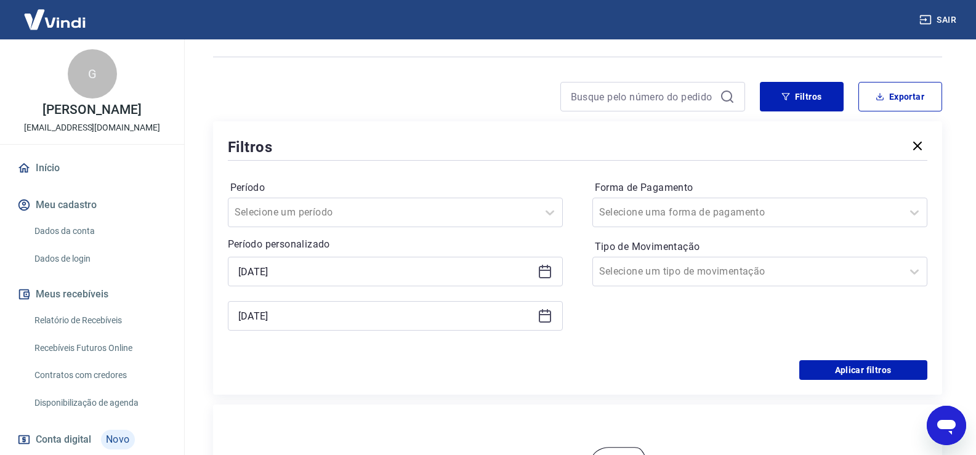
click at [545, 273] on icon at bounding box center [545, 271] width 15 height 15
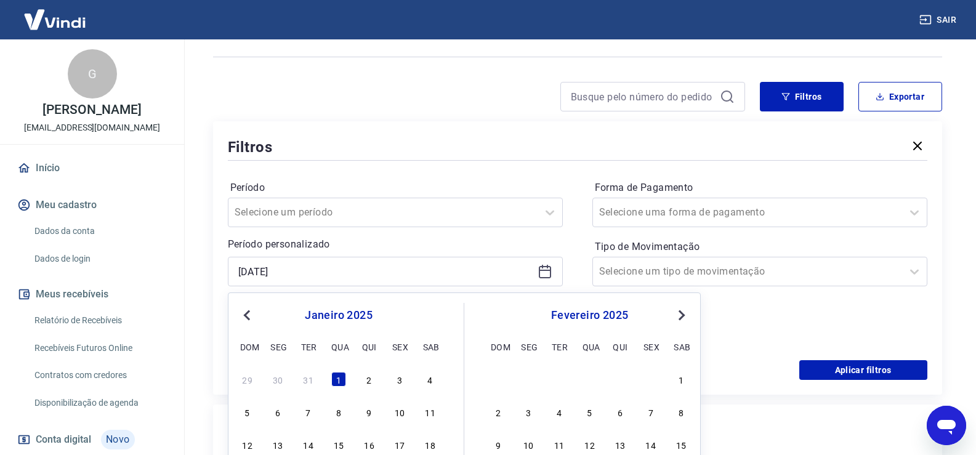
click at [248, 318] on span "Previous Month" at bounding box center [248, 315] width 0 height 14
click at [253, 373] on div "1" at bounding box center [247, 379] width 15 height 15
type input "01/12/2024"
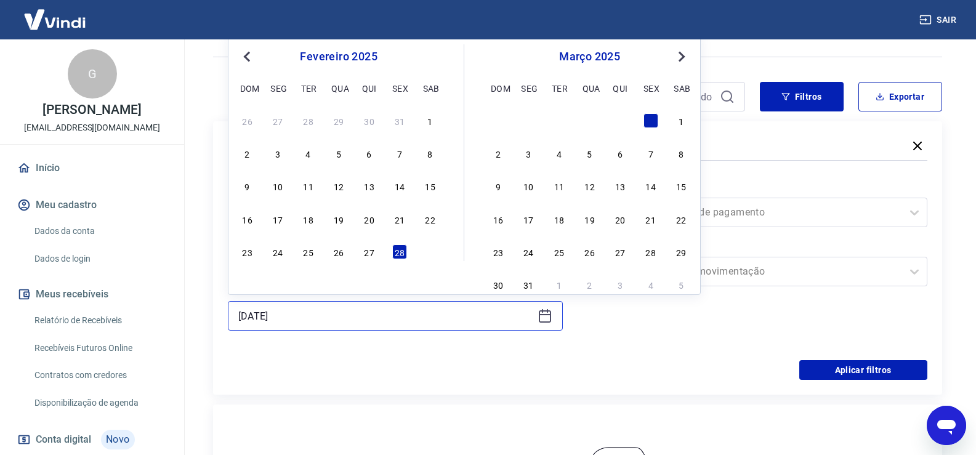
click at [314, 314] on input "28/02/2025" at bounding box center [385, 316] width 294 height 18
click at [244, 60] on button "Previous Month" at bounding box center [247, 56] width 15 height 15
click at [249, 51] on button "Previous Month" at bounding box center [247, 56] width 15 height 15
click at [310, 254] on div "31" at bounding box center [308, 252] width 15 height 15
type input "31/12/2024"
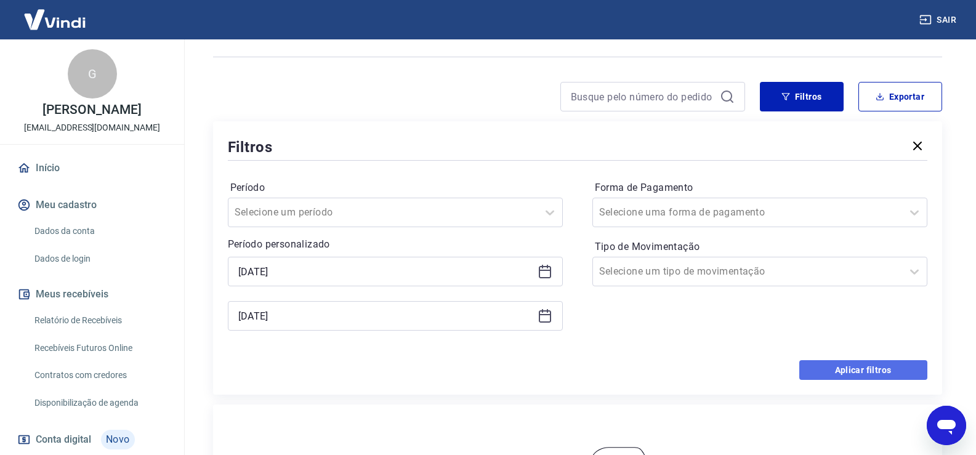
click at [817, 369] on button "Aplicar filtros" at bounding box center [864, 370] width 128 height 20
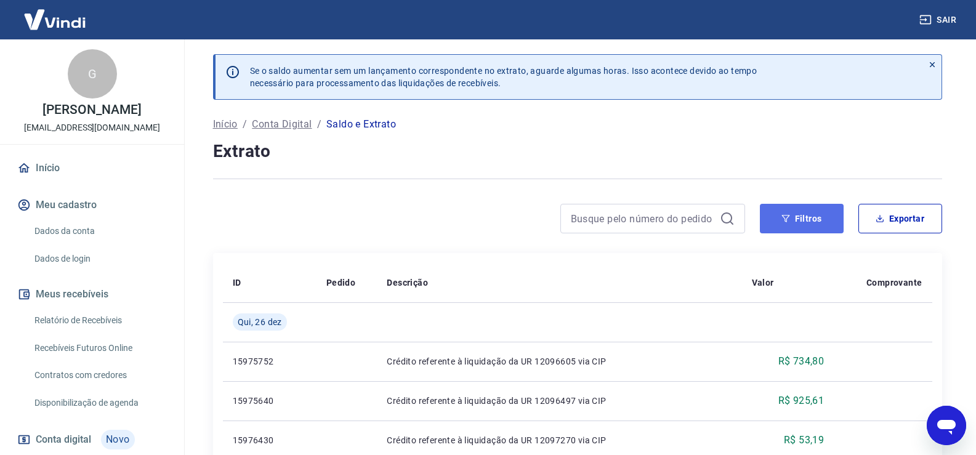
click at [805, 226] on button "Filtros" at bounding box center [802, 219] width 84 height 30
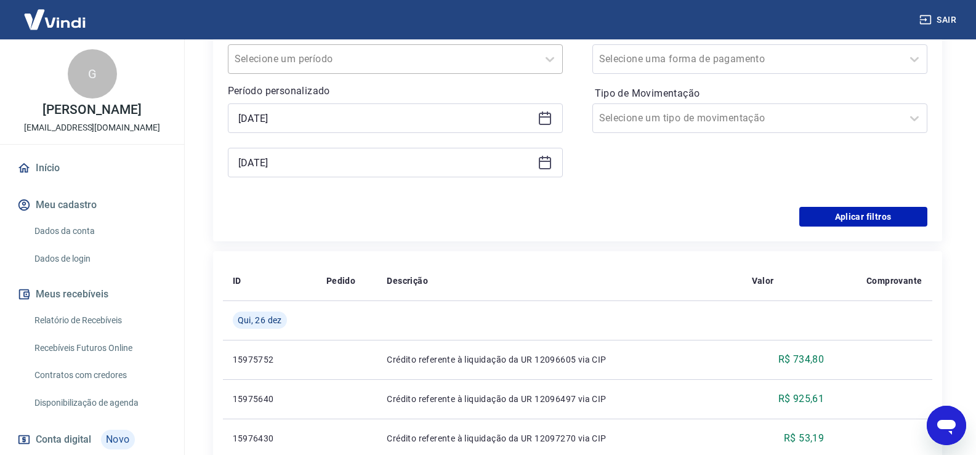
scroll to position [246, 0]
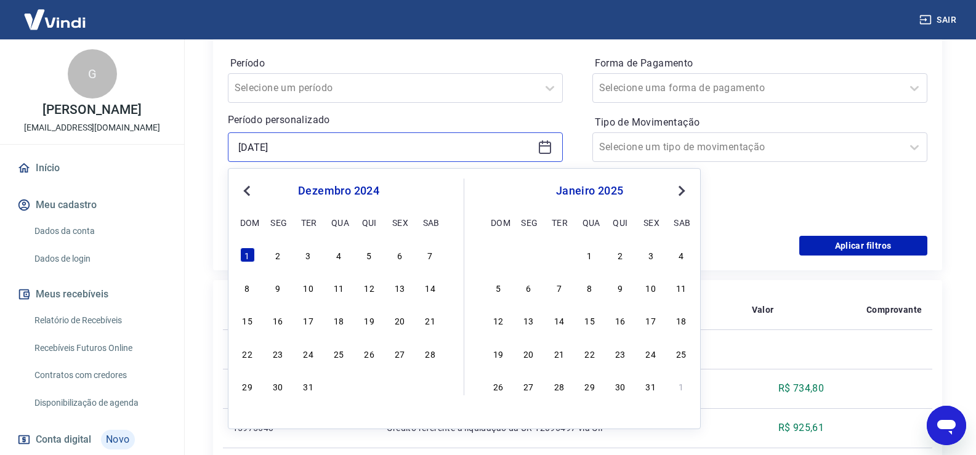
drag, startPoint x: 293, startPoint y: 150, endPoint x: 195, endPoint y: 160, distance: 98.4
type input "02/01/2025"
click at [370, 253] on div "2" at bounding box center [369, 255] width 15 height 15
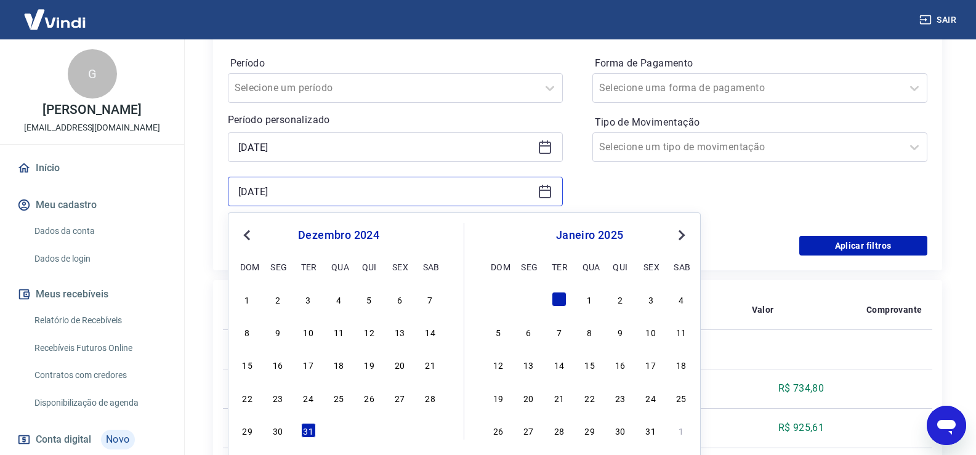
click at [335, 192] on input "31/12/2024" at bounding box center [385, 191] width 294 height 18
drag, startPoint x: 335, startPoint y: 192, endPoint x: 130, endPoint y: 198, distance: 204.6
type input "02/01/2025"
click at [371, 302] on div "2" at bounding box center [369, 299] width 15 height 15
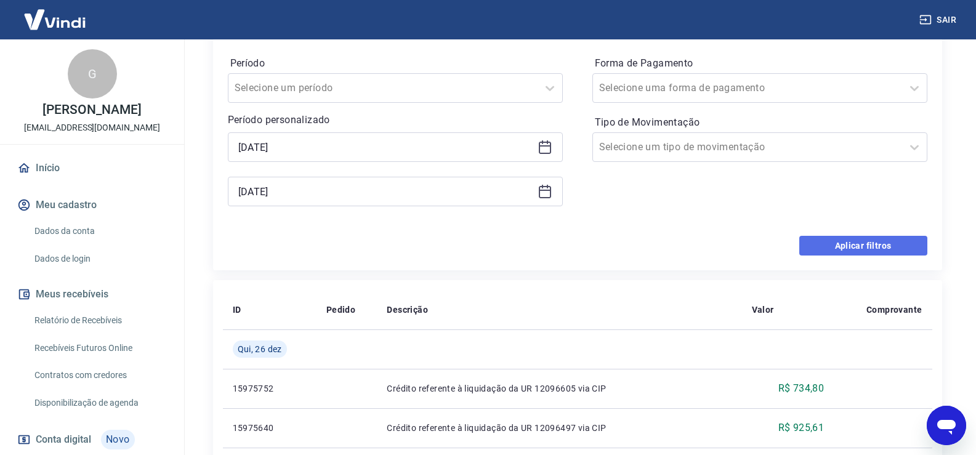
click at [875, 241] on button "Aplicar filtros" at bounding box center [864, 246] width 128 height 20
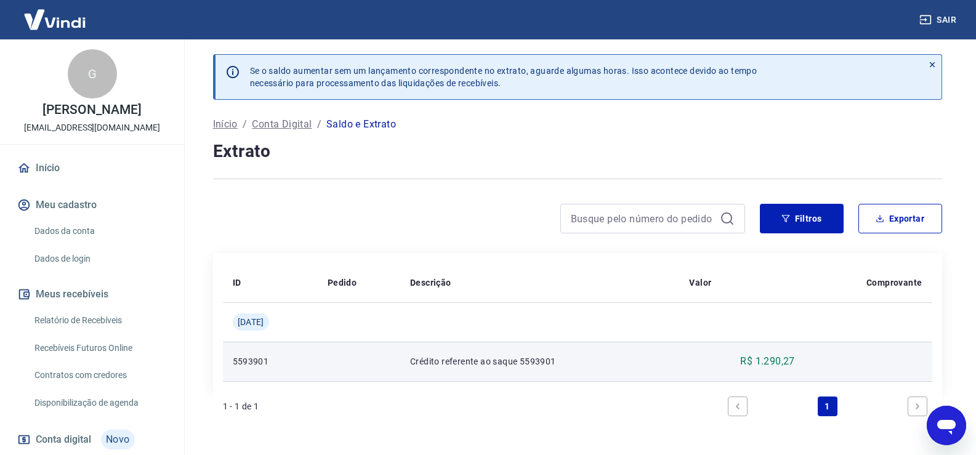
click at [483, 362] on p "Crédito referente ao saque 5593901" at bounding box center [540, 361] width 260 height 12
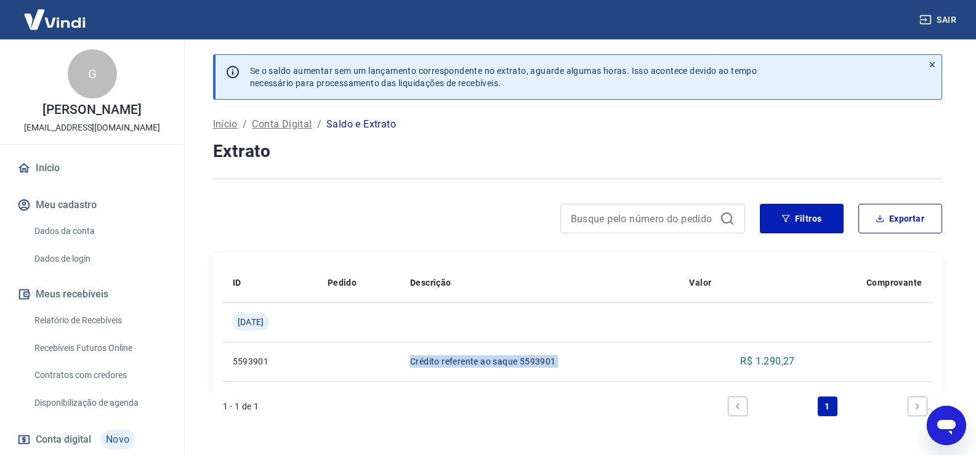
drag, startPoint x: 483, startPoint y: 362, endPoint x: 694, endPoint y: 392, distance: 213.5
click at [485, 361] on p "Crédito referente ao saque 5593901" at bounding box center [540, 361] width 260 height 12
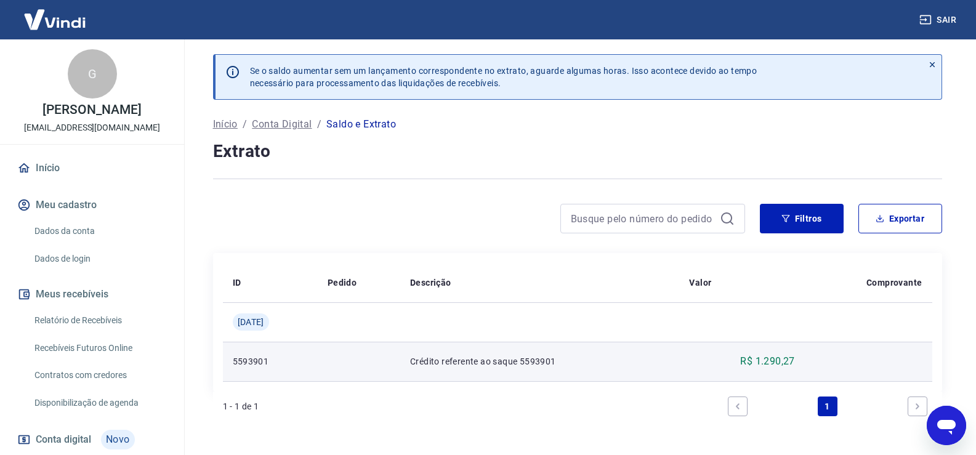
click at [768, 362] on p "R$ 1.290,27" at bounding box center [768, 361] width 54 height 15
click at [863, 369] on td at bounding box center [869, 361] width 128 height 39
drag, startPoint x: 469, startPoint y: 358, endPoint x: 363, endPoint y: 363, distance: 106.1
click at [469, 359] on p "Crédito referente ao saque 5593901" at bounding box center [540, 361] width 260 height 12
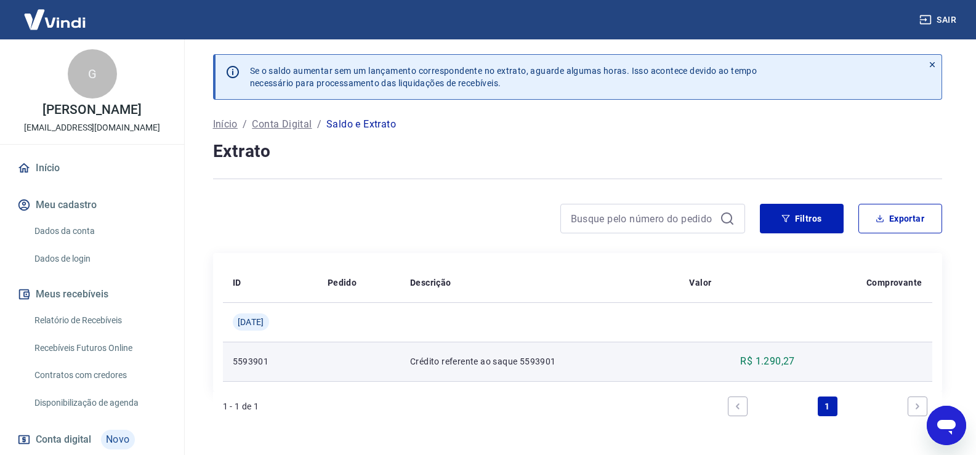
click at [246, 359] on p "5593901" at bounding box center [270, 361] width 75 height 12
drag, startPoint x: 246, startPoint y: 359, endPoint x: 381, endPoint y: 376, distance: 136.0
click at [246, 359] on p "5593901" at bounding box center [270, 361] width 75 height 12
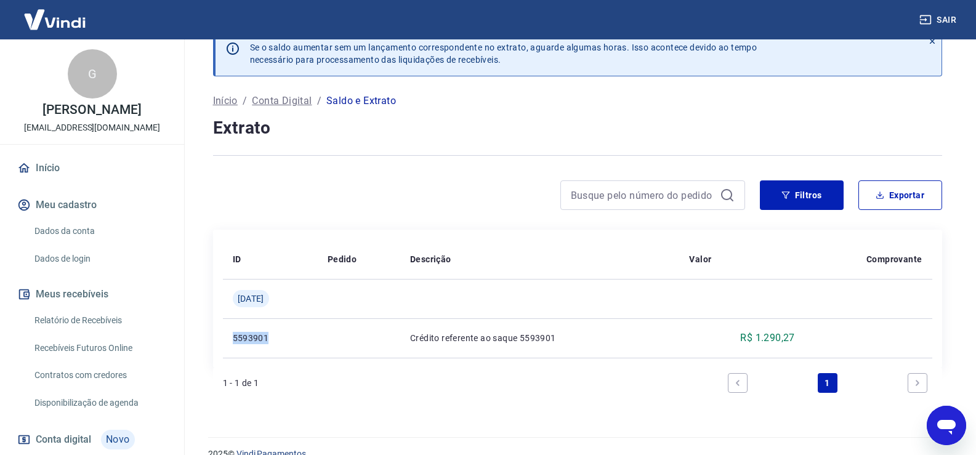
scroll to position [44, 0]
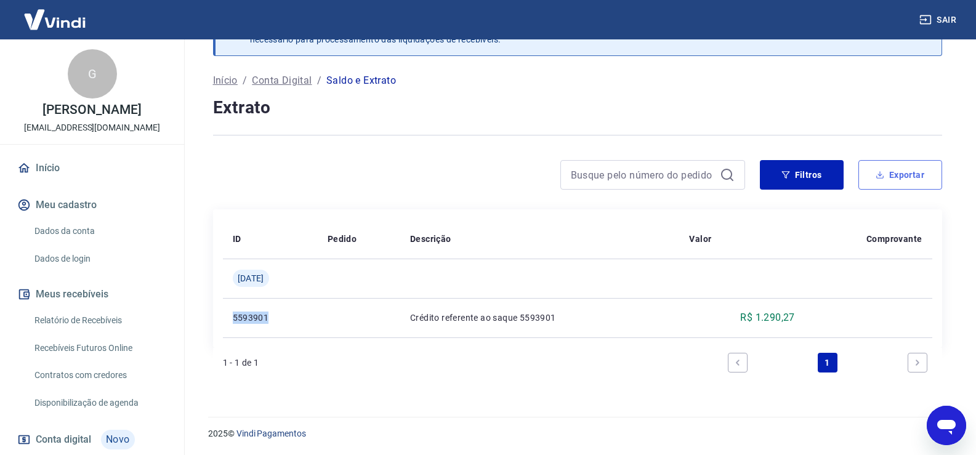
click at [906, 169] on button "Exportar" at bounding box center [901, 175] width 84 height 30
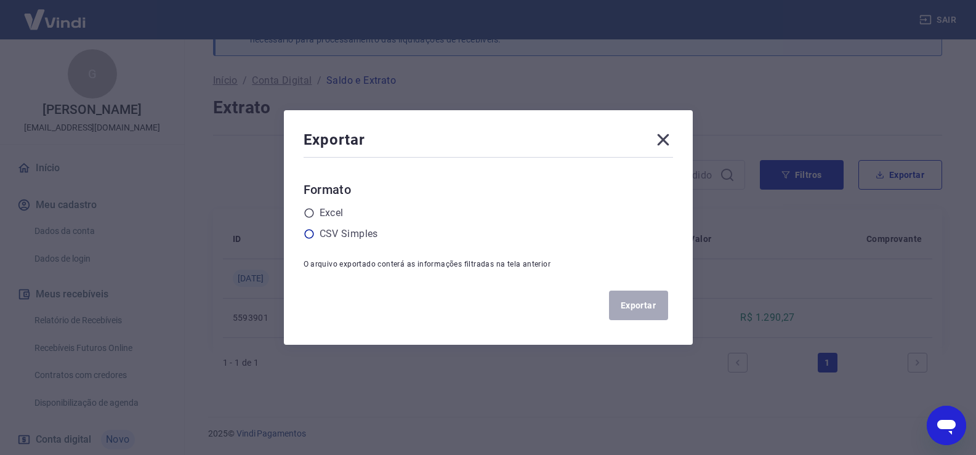
click at [320, 228] on div "CSV Simples" at bounding box center [489, 234] width 370 height 15
click at [323, 209] on div "Excel" at bounding box center [489, 213] width 370 height 15
click at [315, 217] on icon at bounding box center [309, 213] width 11 height 11
click at [0, 0] on input "radio" at bounding box center [0, 0] width 0 height 0
click at [648, 309] on button "Exportar" at bounding box center [638, 306] width 59 height 30
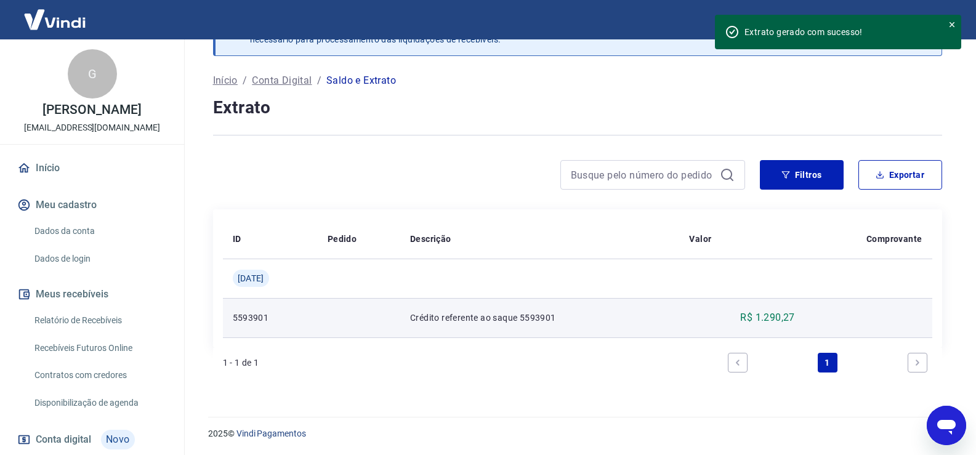
click at [779, 312] on p "R$ 1.290,27" at bounding box center [768, 317] width 54 height 15
